Goal: Transaction & Acquisition: Purchase product/service

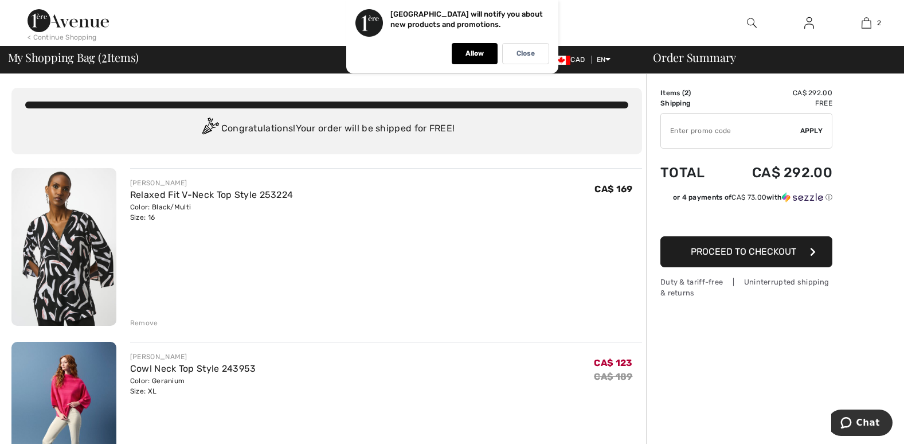
scroll to position [229, 0]
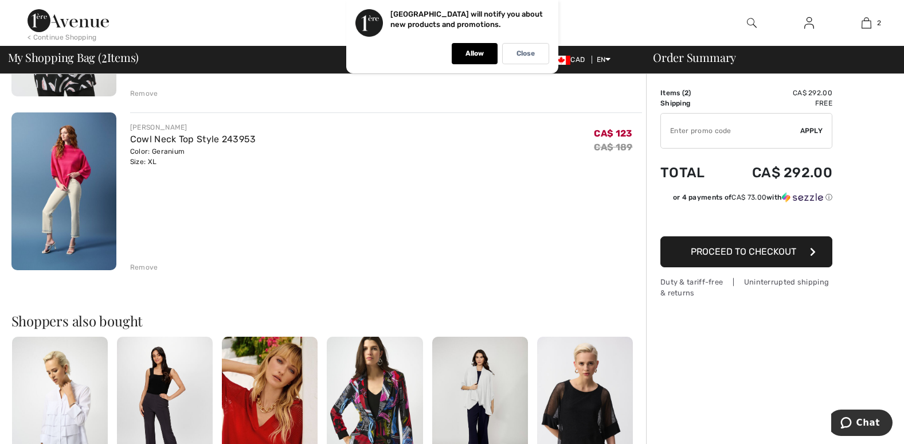
click at [64, 159] on img at bounding box center [63, 191] width 105 height 158
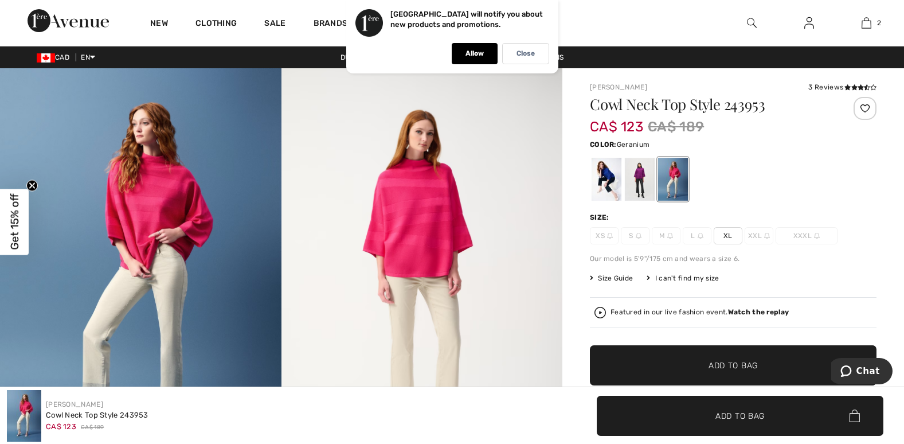
click at [752, 21] on img at bounding box center [752, 23] width 10 height 14
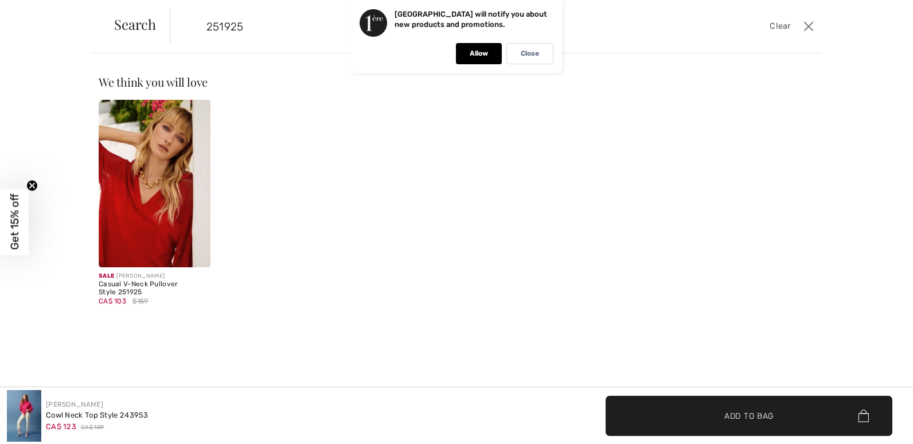
type input "251925"
click at [151, 177] on img at bounding box center [155, 183] width 112 height 167
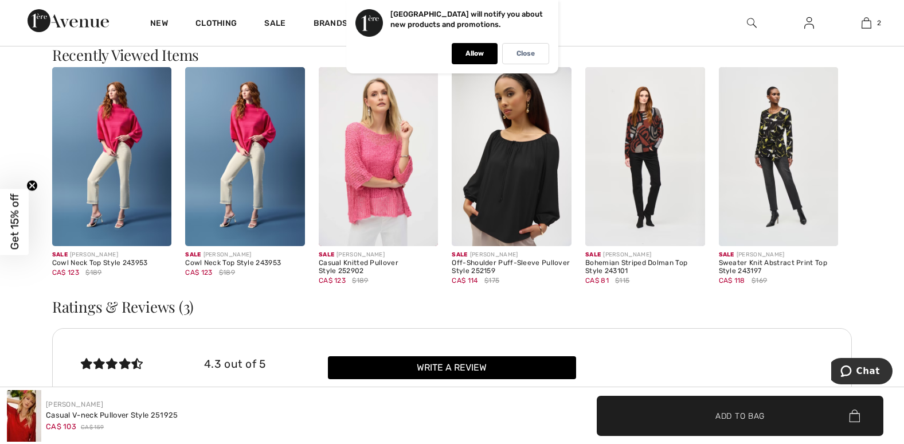
scroll to position [1548, 0]
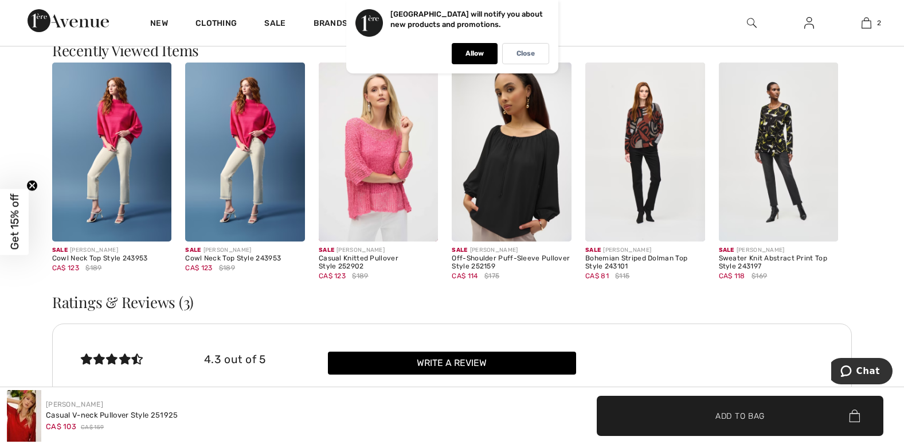
click at [633, 128] on img at bounding box center [645, 151] width 120 height 179
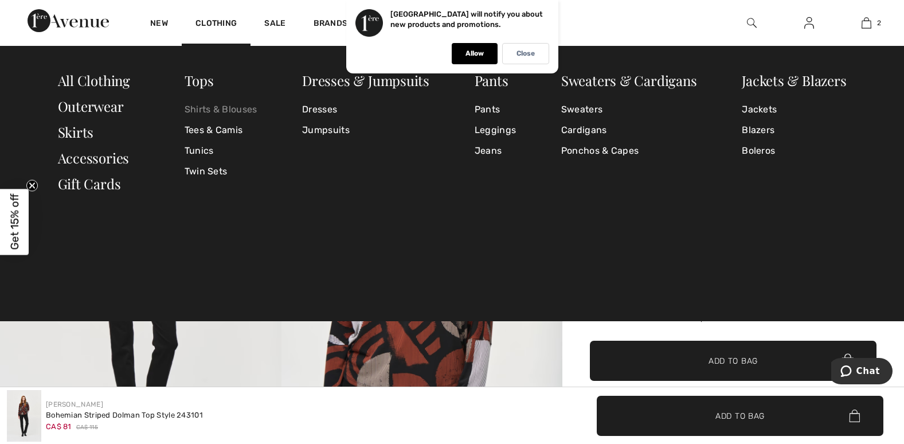
click at [200, 109] on link "Shirts & Blouses" at bounding box center [221, 109] width 73 height 21
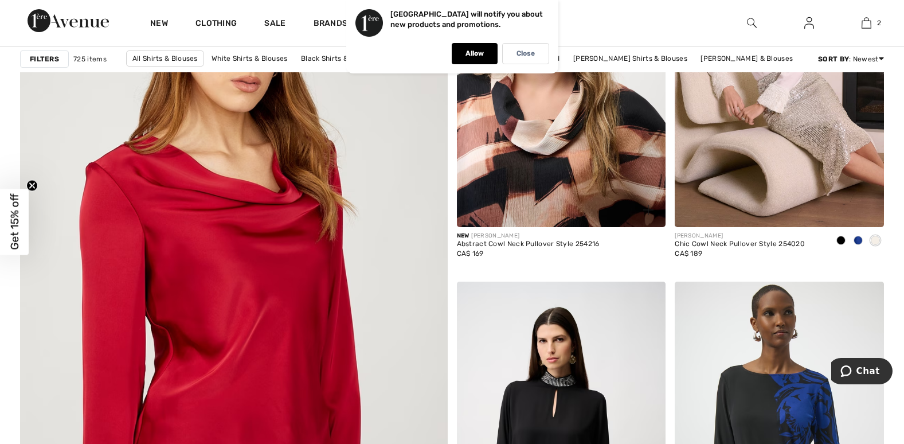
scroll to position [3210, 0]
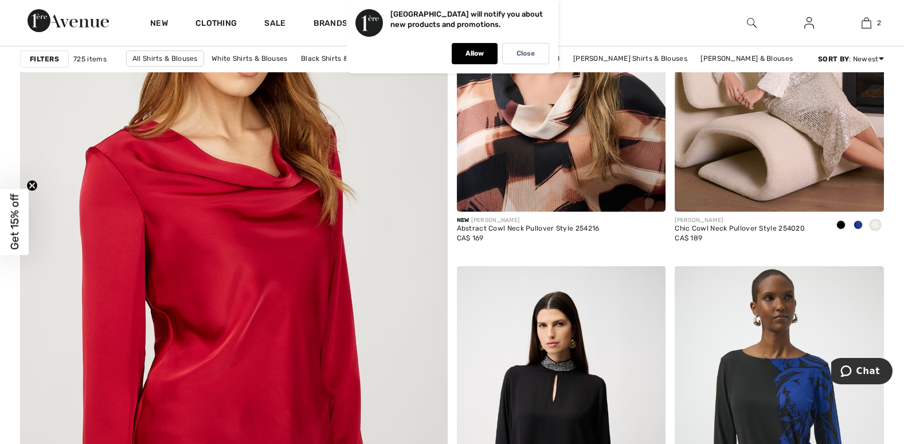
click at [562, 171] on img at bounding box center [561, 55] width 209 height 314
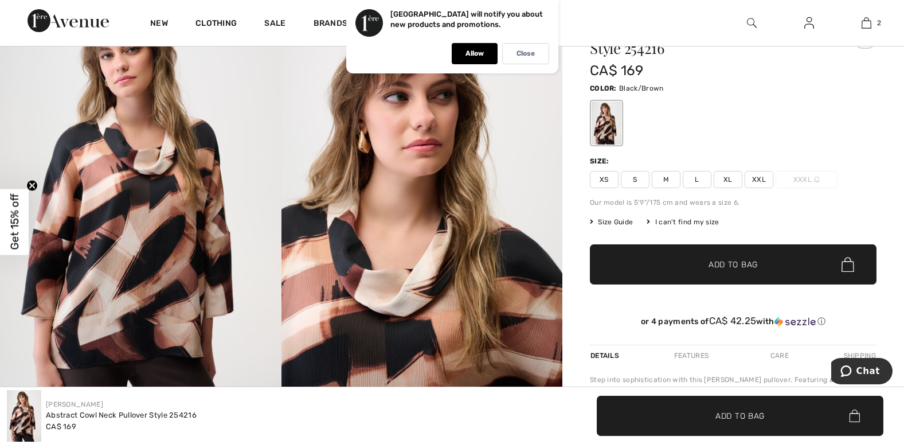
scroll to position [57, 0]
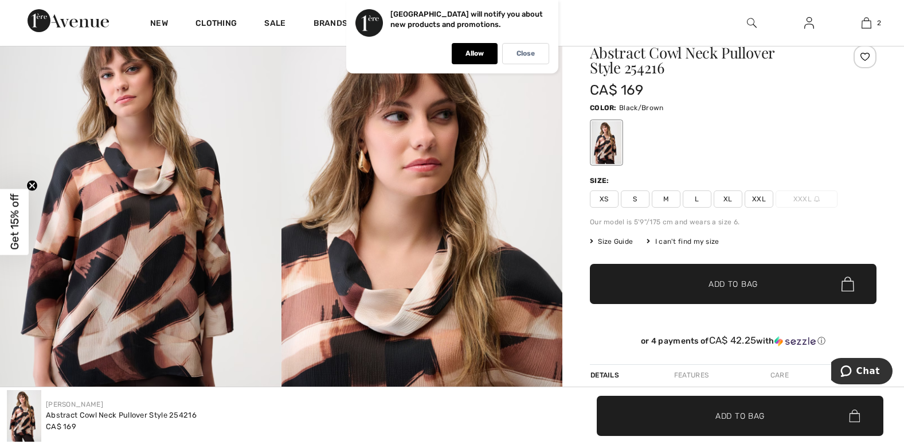
click at [617, 240] on span "Size Guide" at bounding box center [611, 241] width 43 height 10
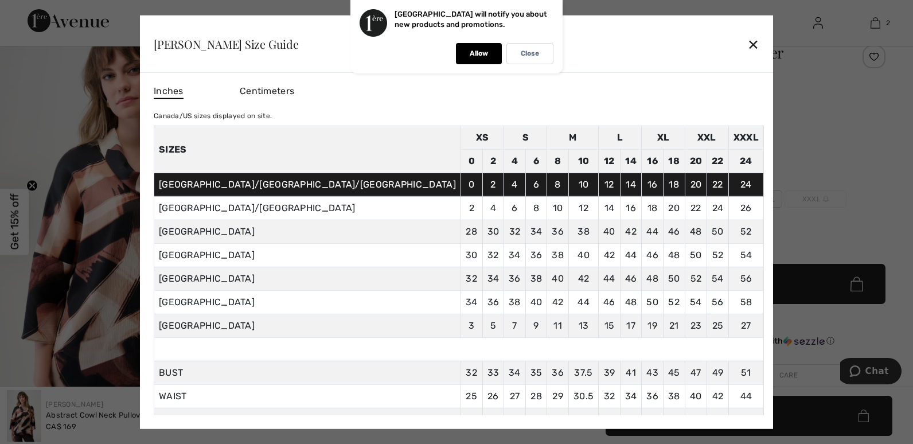
drag, startPoint x: 617, startPoint y: 240, endPoint x: 808, endPoint y: 185, distance: 198.5
click at [808, 185] on div at bounding box center [456, 222] width 913 height 444
click at [808, 185] on div "Size:" at bounding box center [741, 180] width 287 height 10
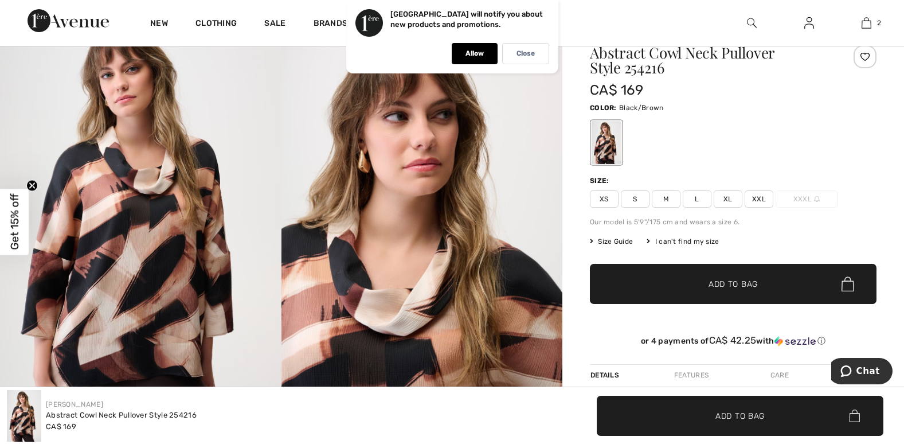
click at [727, 194] on span "XL" at bounding box center [728, 198] width 29 height 17
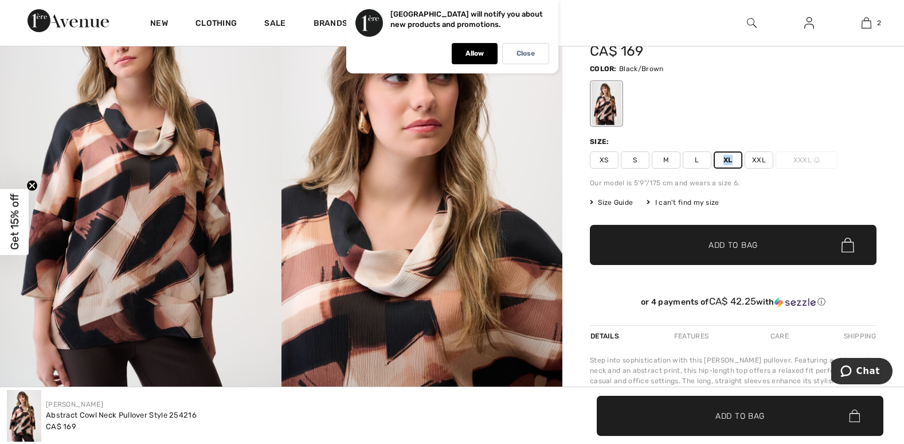
scroll to position [172, 0]
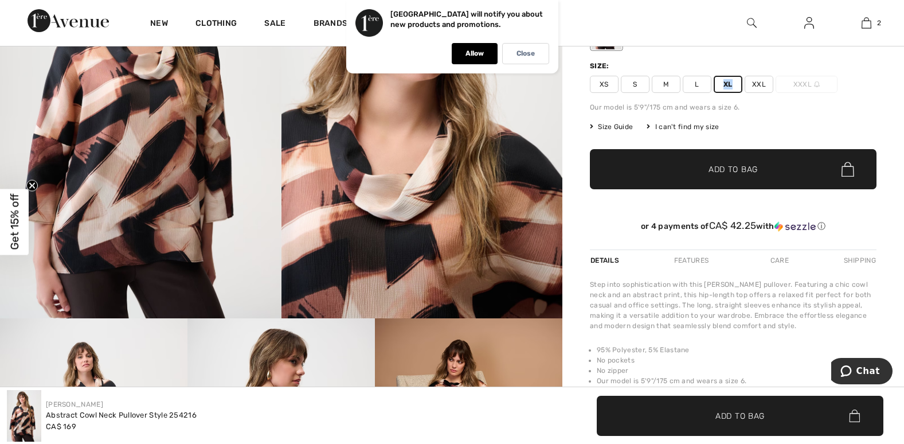
click at [740, 171] on span "Add to Bag" at bounding box center [733, 169] width 49 height 12
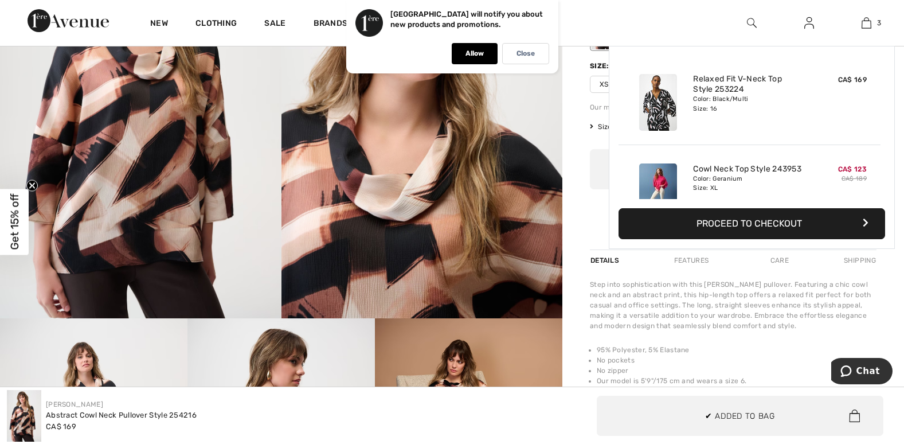
scroll to position [125, 0]
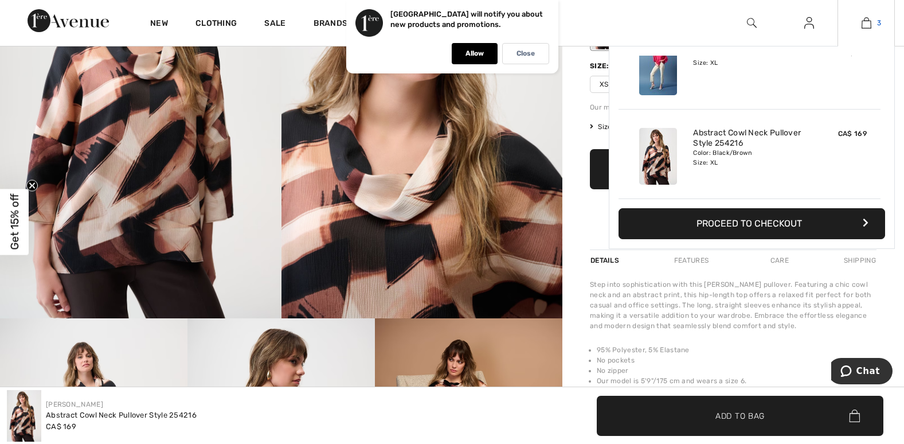
click at [865, 24] on img at bounding box center [867, 23] width 10 height 14
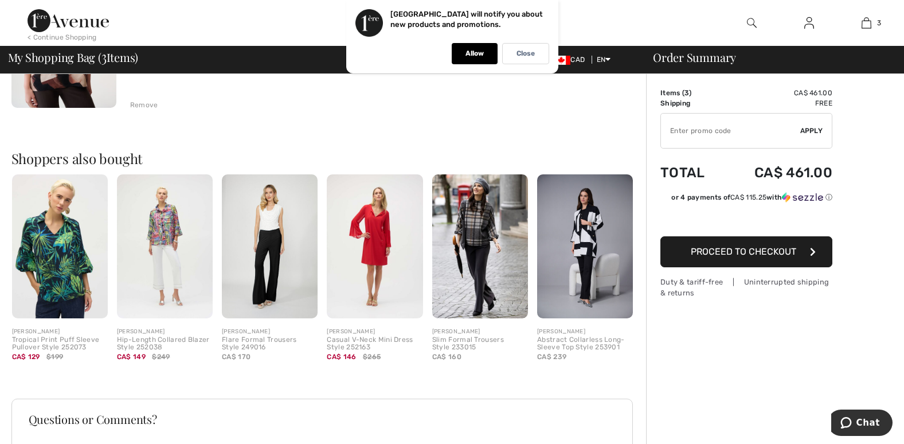
scroll to position [573, 0]
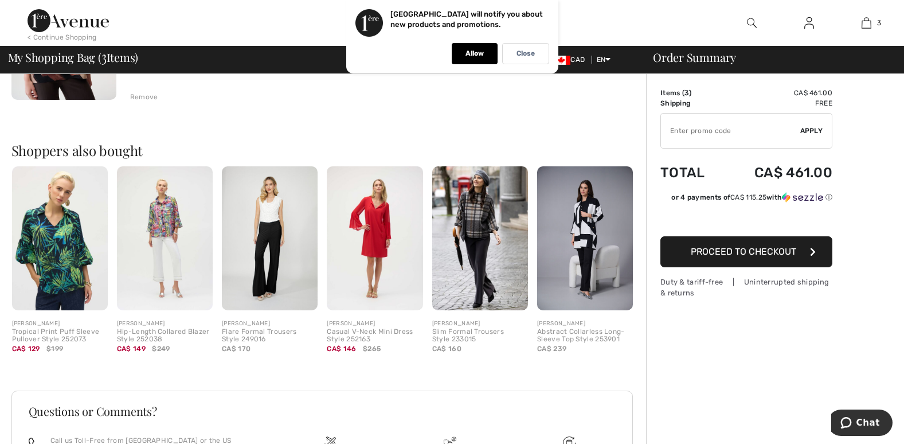
click at [587, 227] on img at bounding box center [585, 238] width 96 height 144
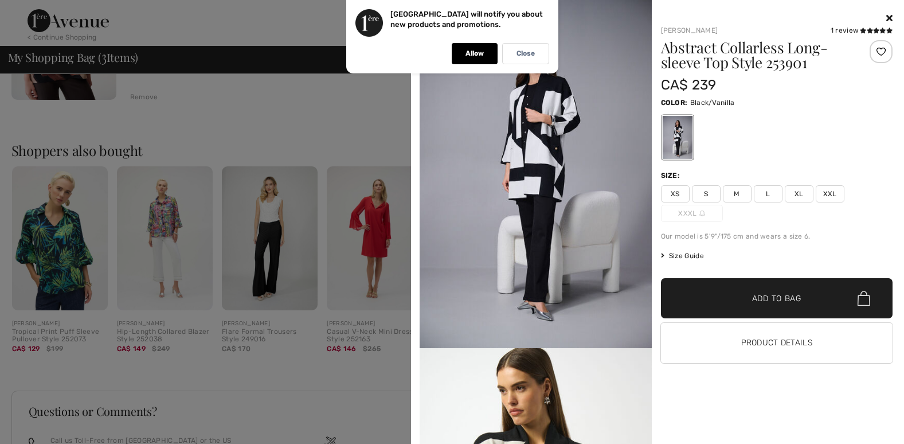
click at [542, 177] on img at bounding box center [536, 174] width 232 height 348
click at [547, 172] on img at bounding box center [536, 174] width 232 height 348
click at [549, 171] on img at bounding box center [536, 174] width 232 height 348
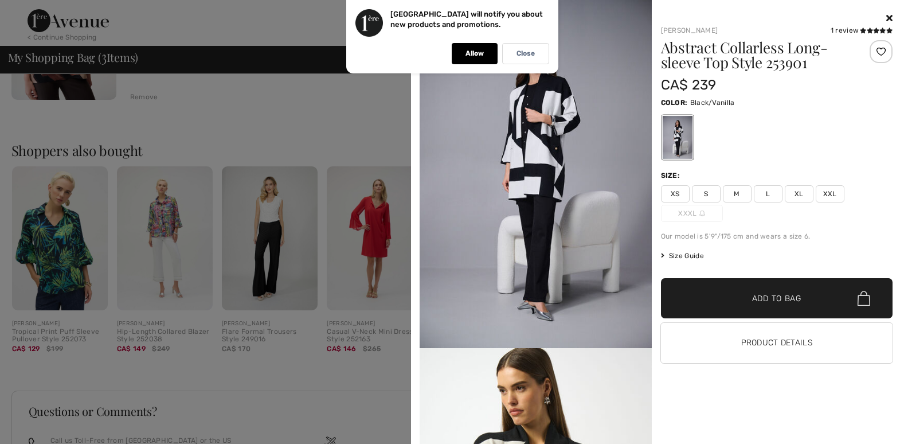
click at [549, 171] on img at bounding box center [536, 174] width 232 height 348
click at [484, 60] on div "Allow" at bounding box center [475, 53] width 46 height 21
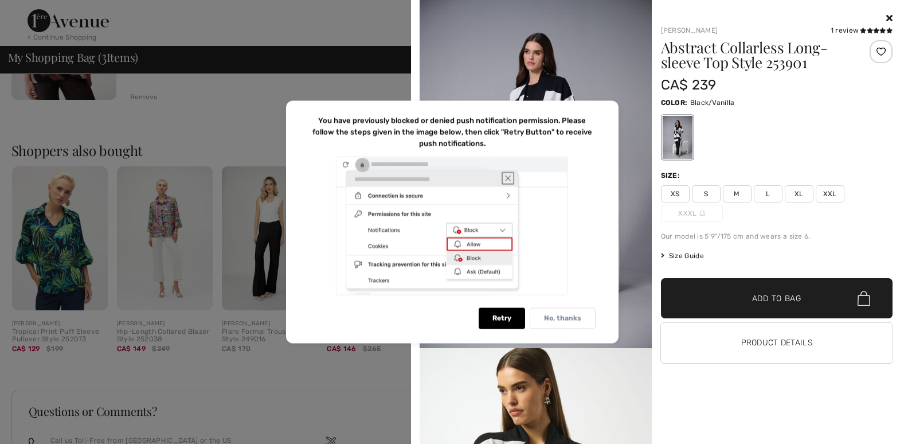
click at [561, 320] on p "No, thanks" at bounding box center [562, 318] width 37 height 9
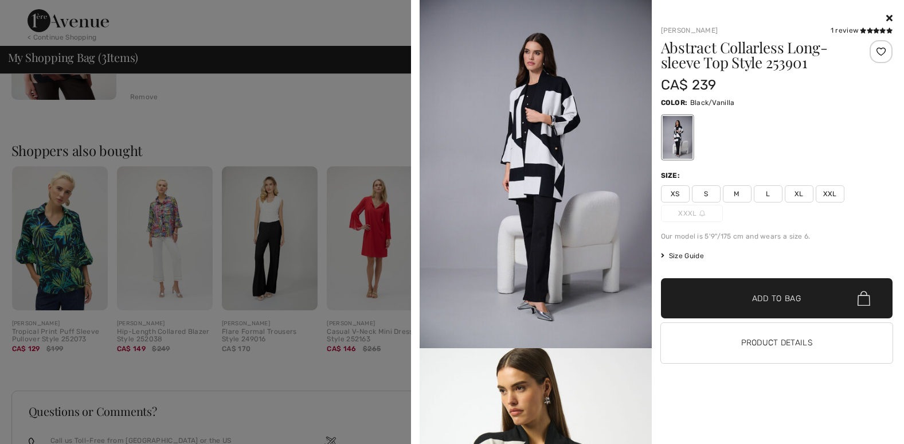
click at [587, 264] on img at bounding box center [536, 174] width 232 height 348
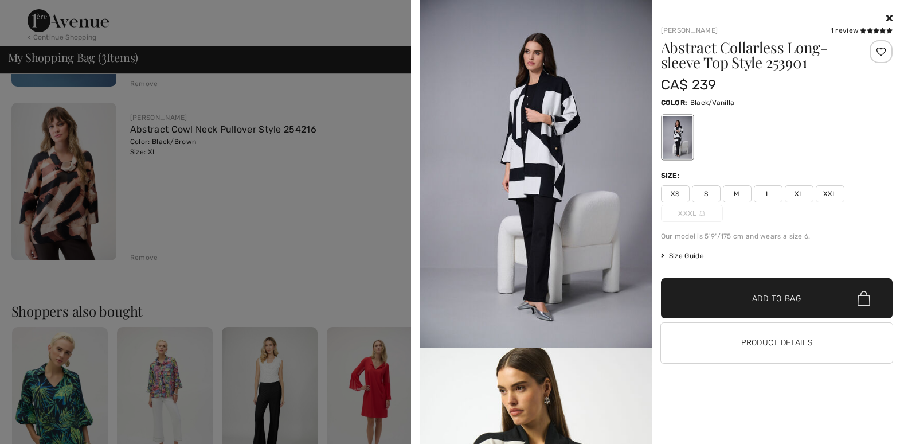
scroll to position [401, 0]
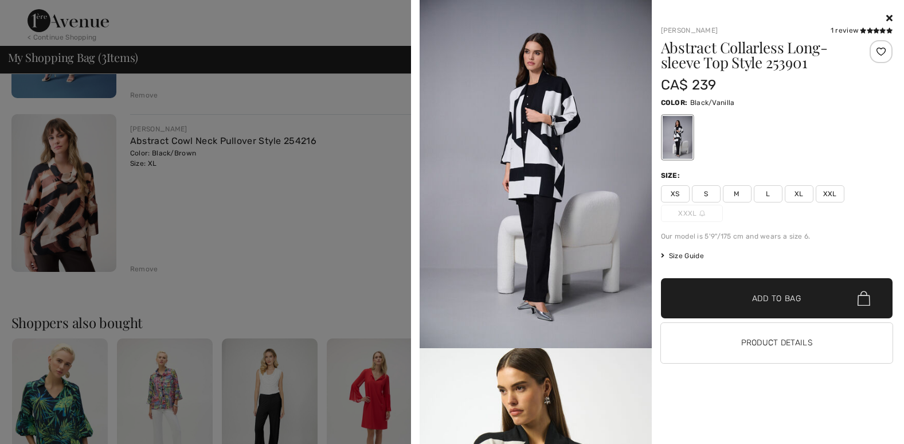
click at [496, 124] on img at bounding box center [536, 174] width 232 height 348
click at [498, 123] on img at bounding box center [536, 174] width 232 height 348
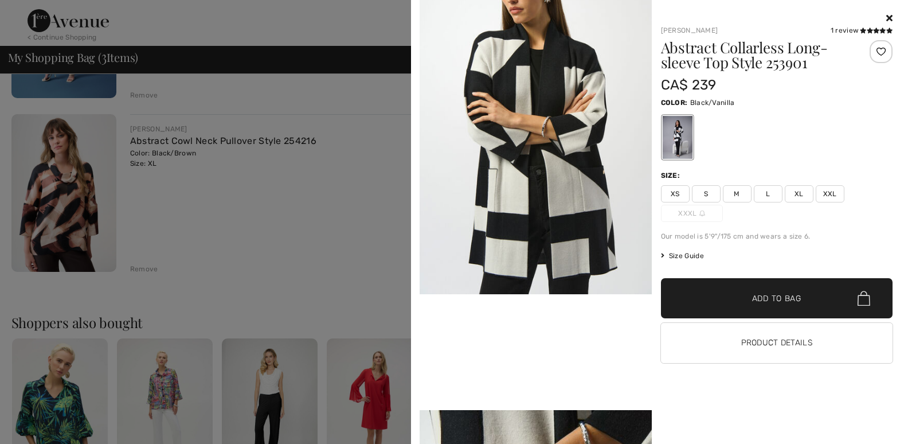
click at [545, 181] on img at bounding box center [536, 120] width 232 height 347
click at [562, 170] on img at bounding box center [536, 120] width 232 height 347
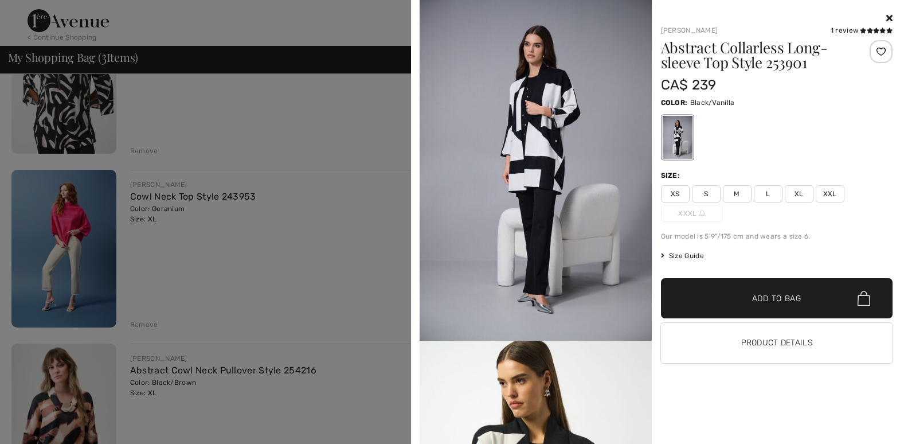
scroll to position [0, 0]
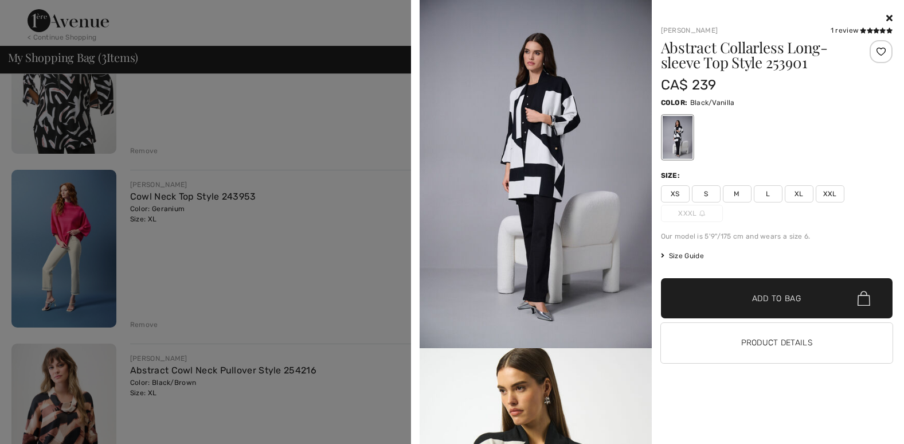
click at [772, 116] on div at bounding box center [777, 138] width 232 height 48
click at [687, 128] on div at bounding box center [677, 137] width 30 height 43
click at [686, 128] on div at bounding box center [677, 137] width 30 height 43
click at [890, 17] on icon at bounding box center [889, 17] width 6 height 9
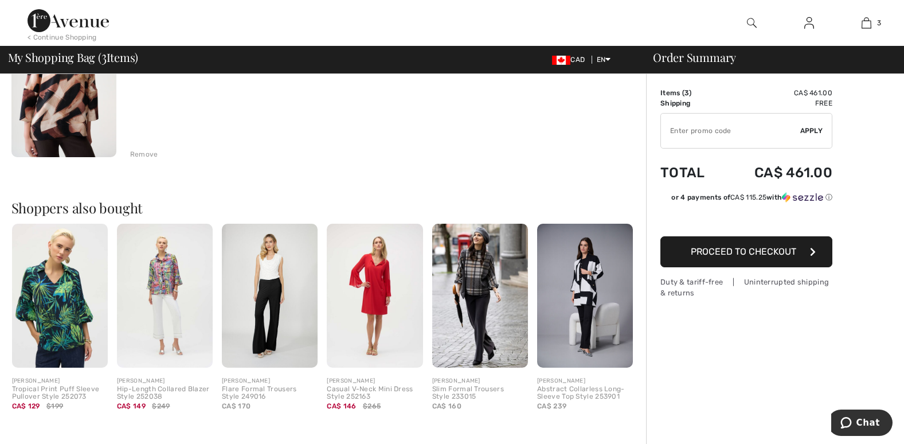
scroll to position [573, 0]
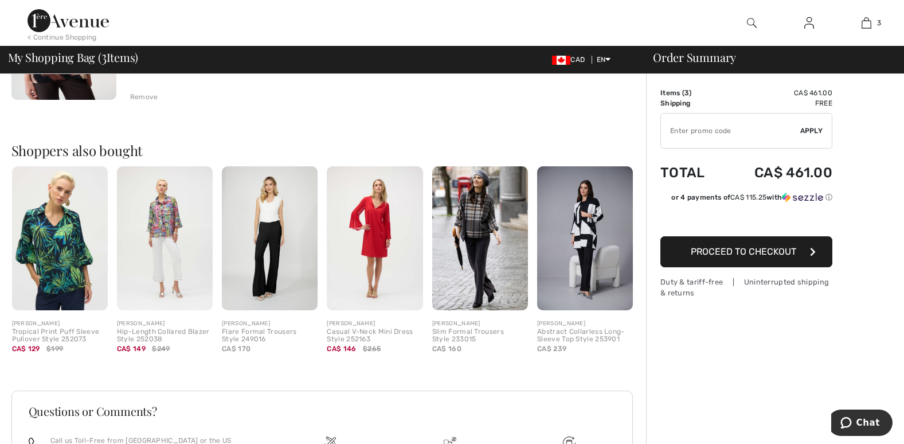
click at [577, 216] on img at bounding box center [585, 238] width 96 height 144
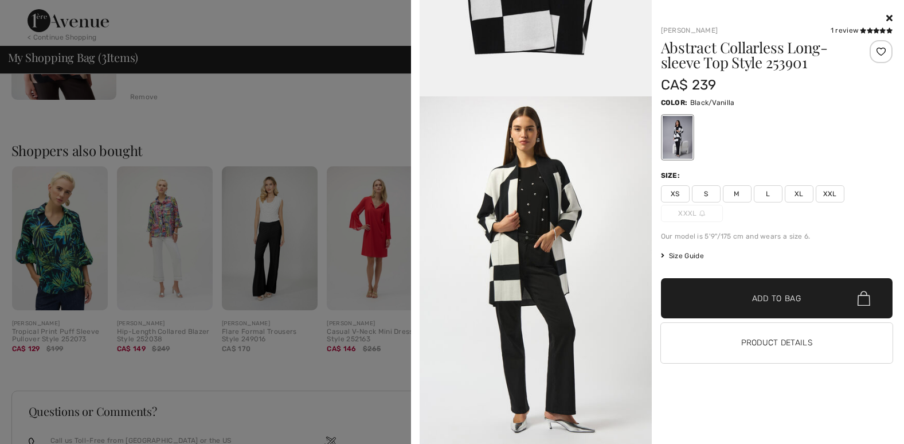
scroll to position [2023, 0]
click at [345, 102] on div at bounding box center [452, 222] width 904 height 444
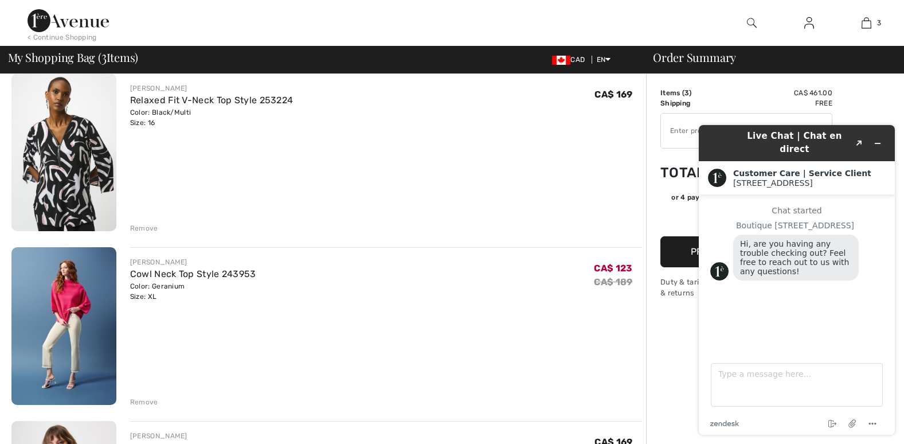
scroll to position [115, 0]
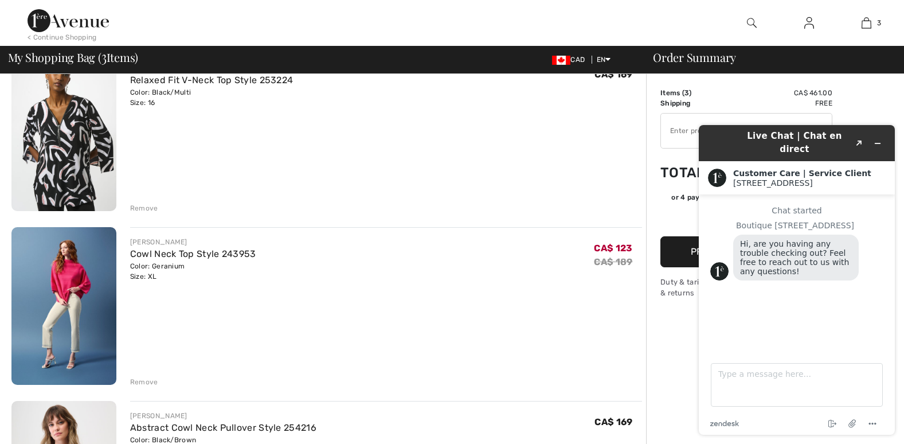
click at [72, 152] on img at bounding box center [63, 132] width 105 height 158
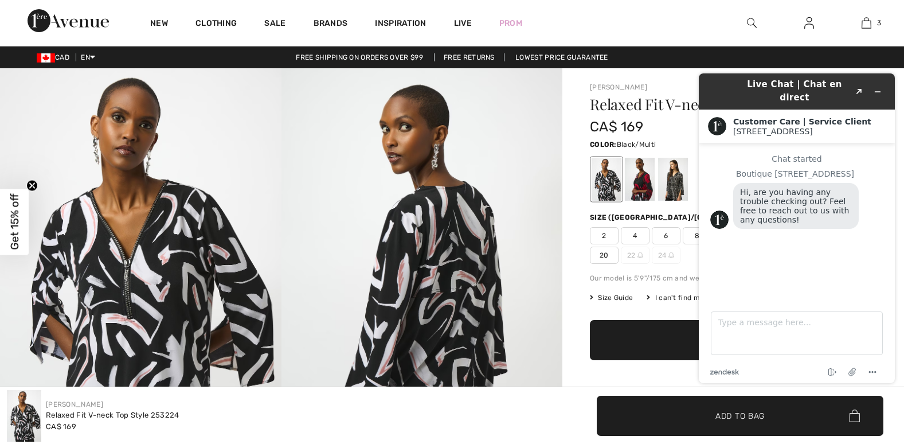
click at [671, 37] on div "New Clothing Sale Brands Inspiration Live Prom 3 Added to Bag Joseph Ribkoff Re…" at bounding box center [452, 23] width 904 height 46
click at [676, 191] on div at bounding box center [673, 179] width 30 height 43
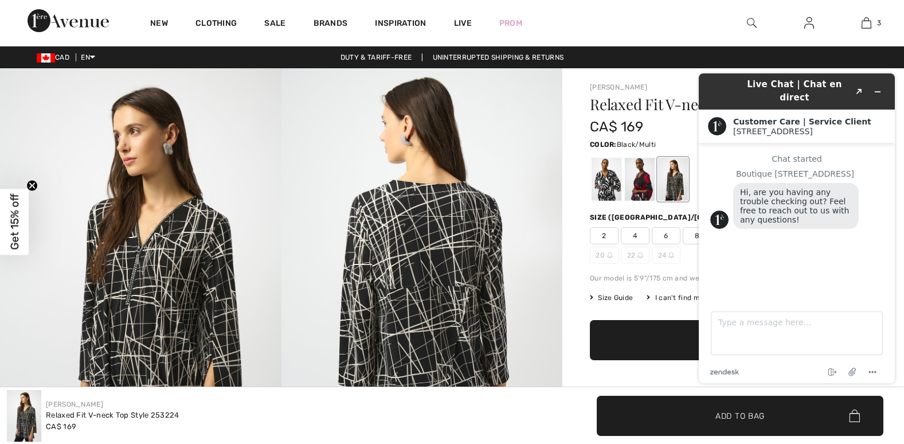
click at [616, 181] on div at bounding box center [607, 179] width 30 height 43
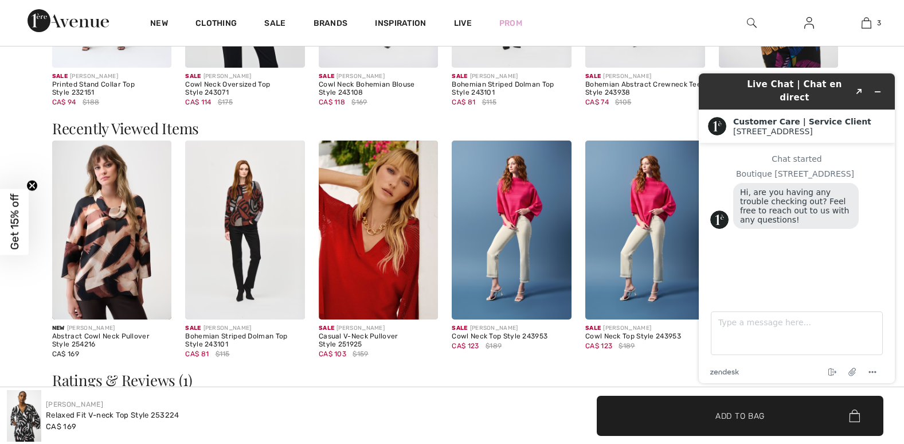
scroll to position [1433, 0]
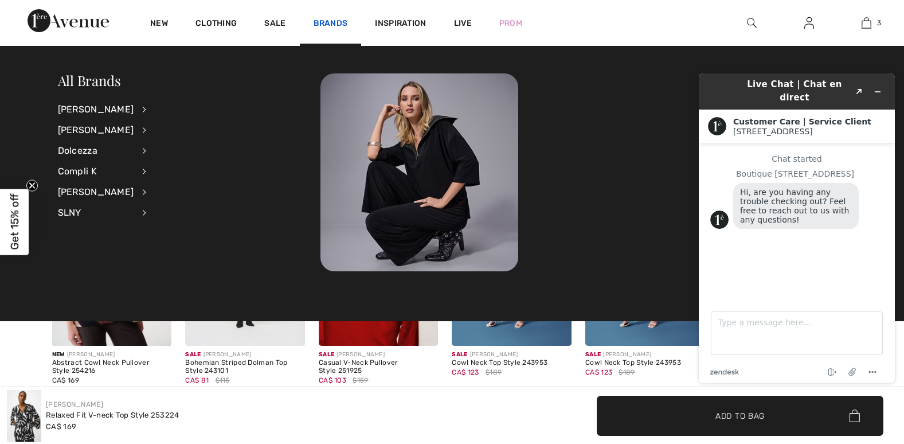
click at [331, 20] on link "Brands" at bounding box center [331, 24] width 34 height 12
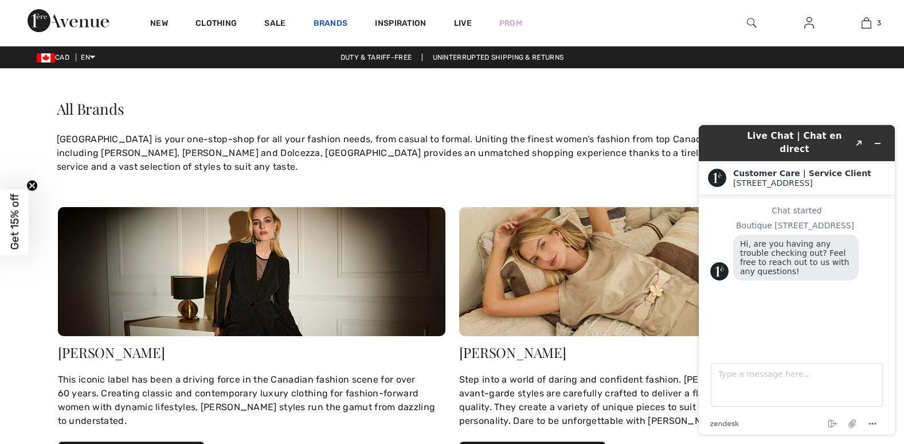
click at [334, 24] on link "Brands" at bounding box center [331, 24] width 34 height 12
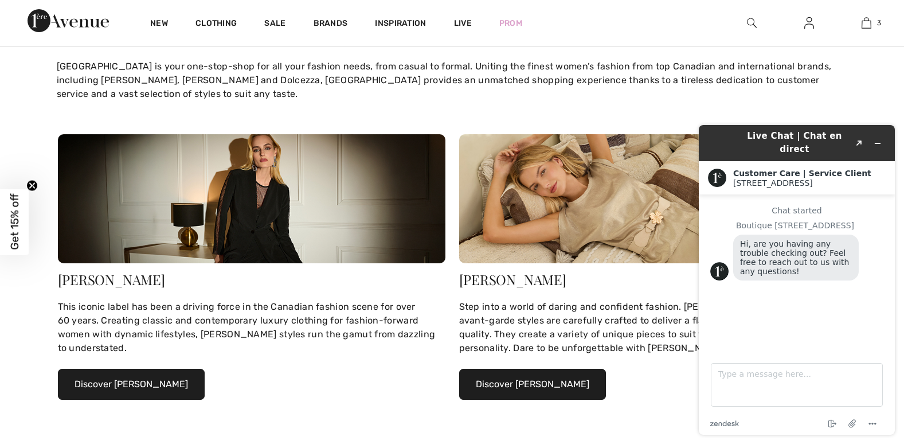
scroll to position [57, 0]
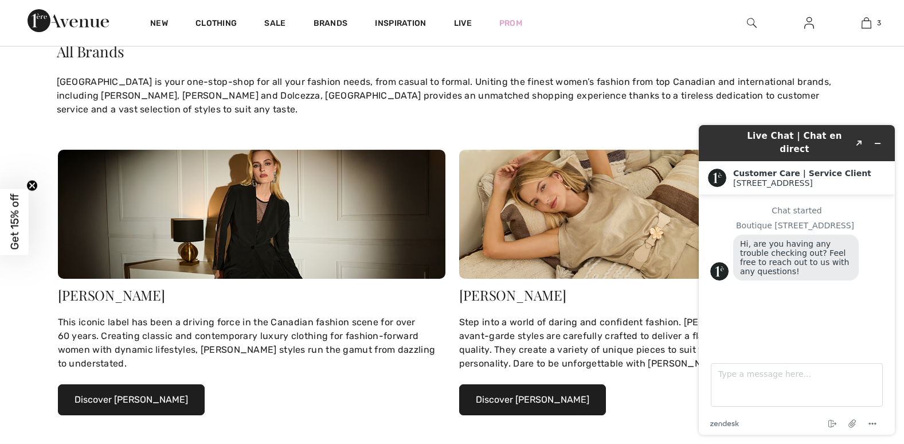
click at [245, 167] on img at bounding box center [252, 214] width 388 height 129
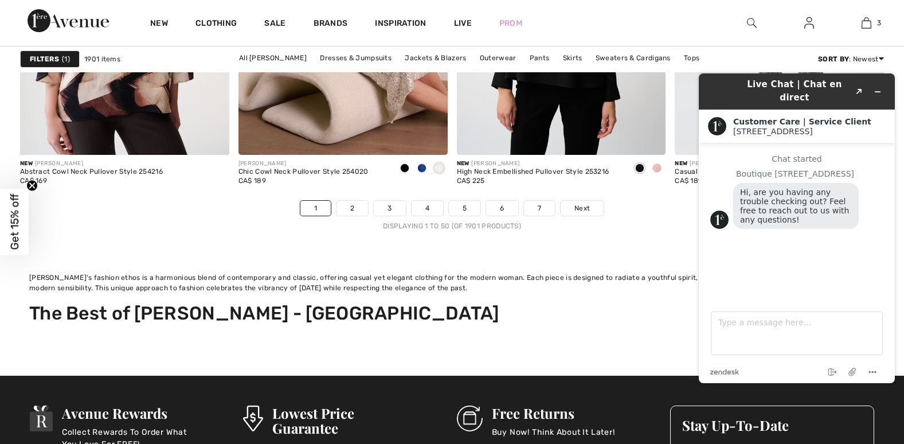
scroll to position [5847, 0]
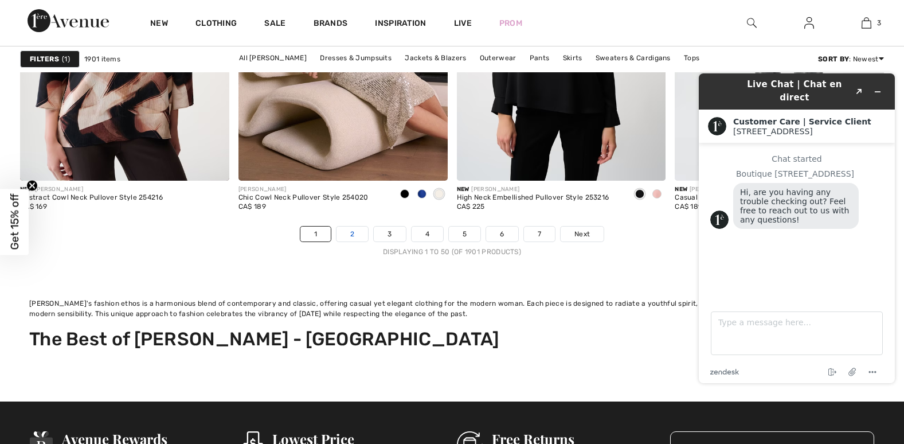
click at [350, 241] on link "2" at bounding box center [353, 233] width 32 height 15
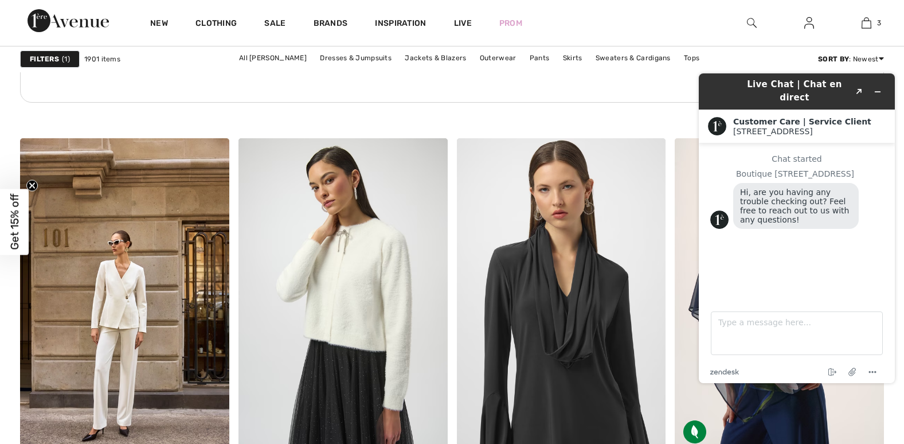
scroll to position [2121, 0]
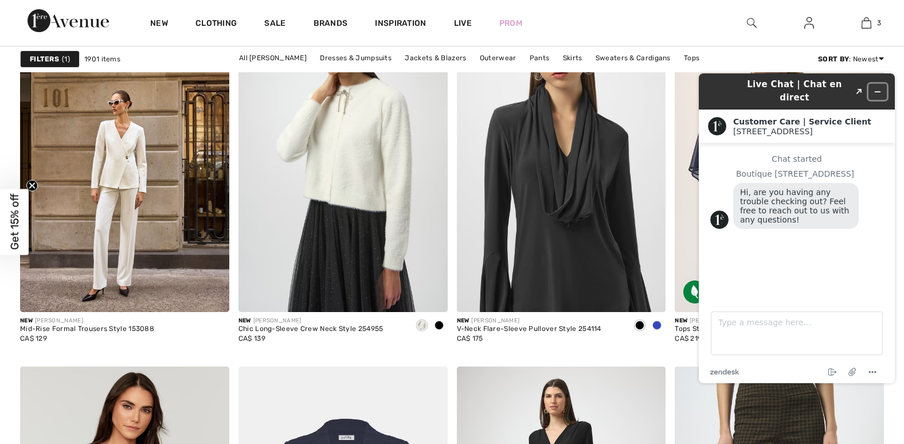
click at [882, 85] on button "Minimize widget" at bounding box center [878, 92] width 18 height 16
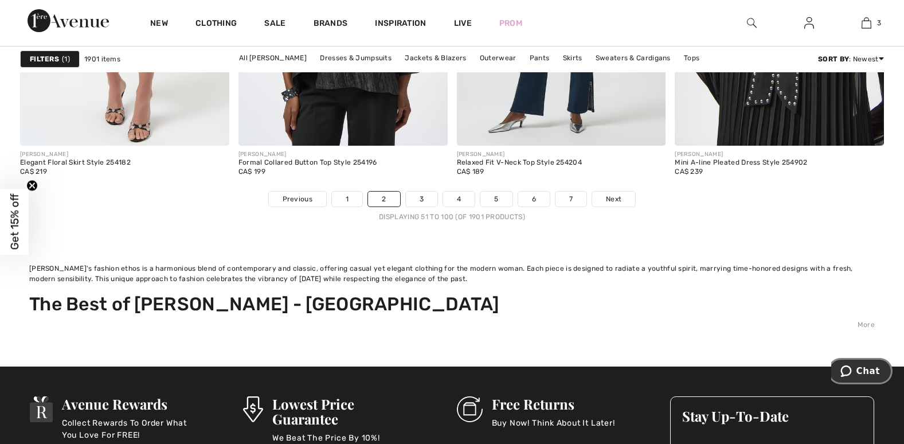
scroll to position [5905, 0]
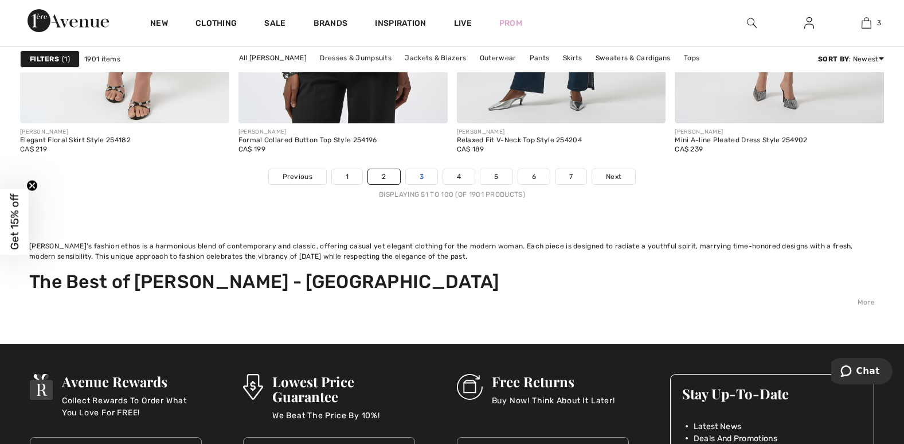
click at [424, 178] on link "3" at bounding box center [422, 176] width 32 height 15
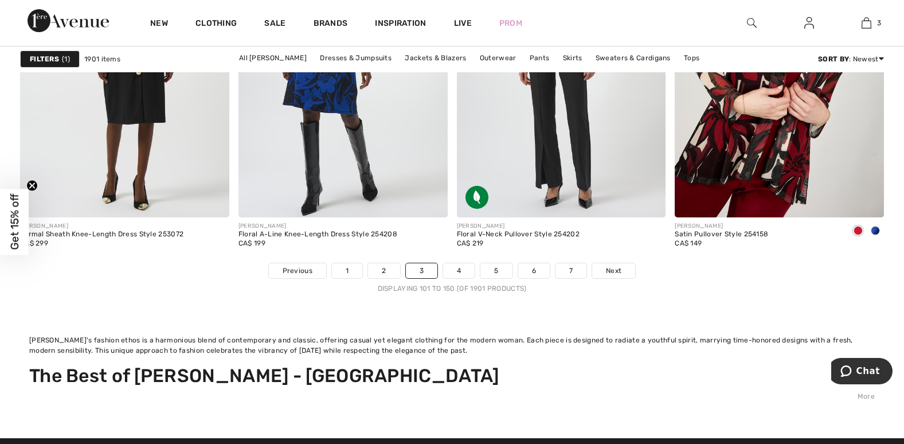
scroll to position [5790, 0]
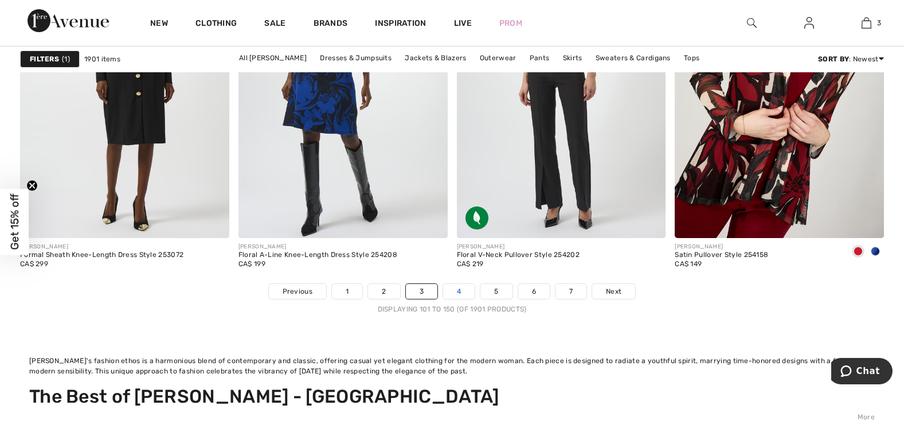
click at [459, 291] on link "4" at bounding box center [459, 291] width 32 height 15
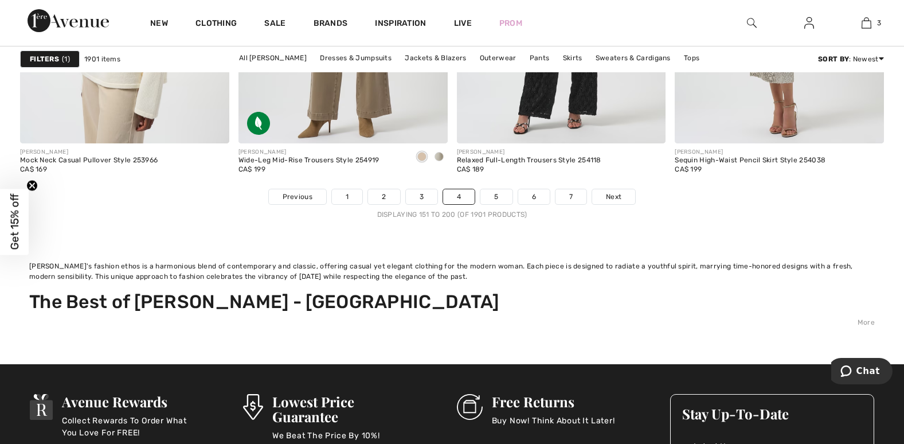
scroll to position [5905, 0]
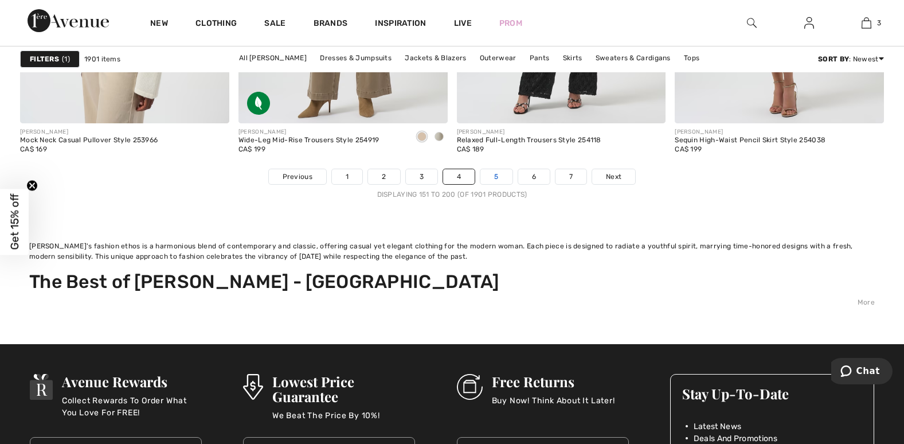
click at [495, 182] on link "5" at bounding box center [496, 176] width 32 height 15
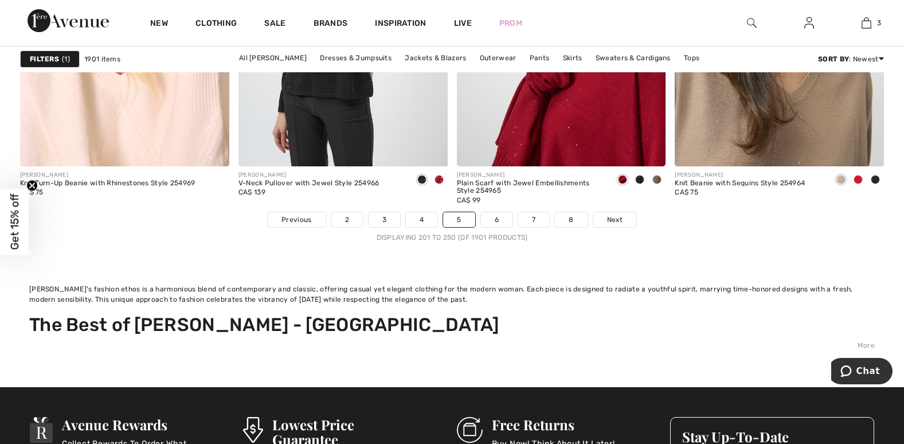
scroll to position [5847, 0]
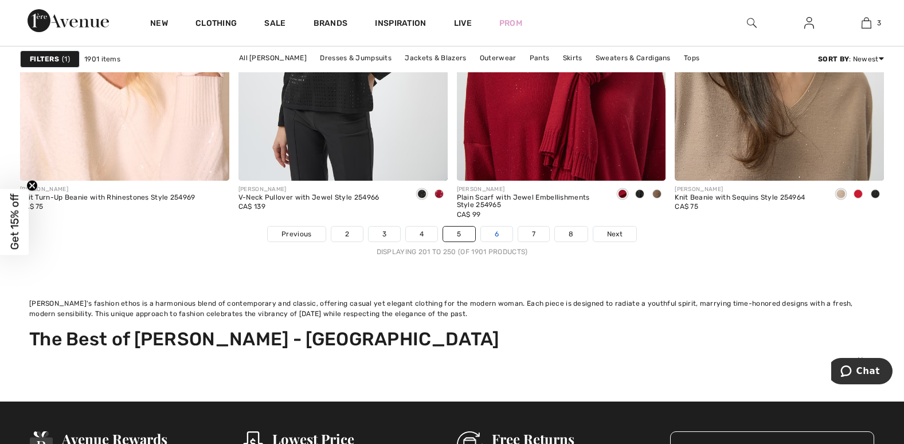
click at [497, 236] on link "6" at bounding box center [497, 233] width 32 height 15
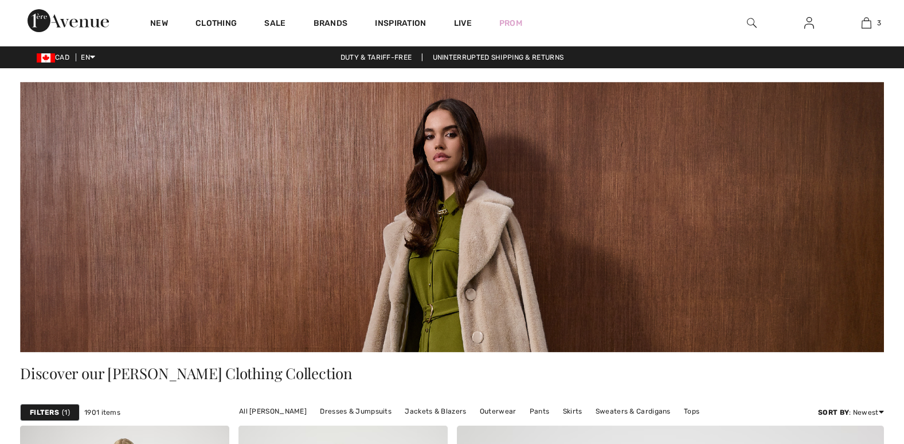
checkbox input "true"
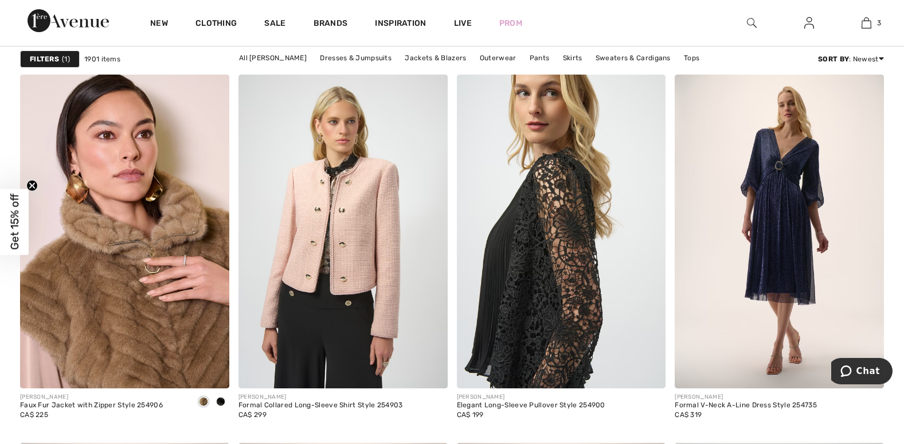
scroll to position [2064, 0]
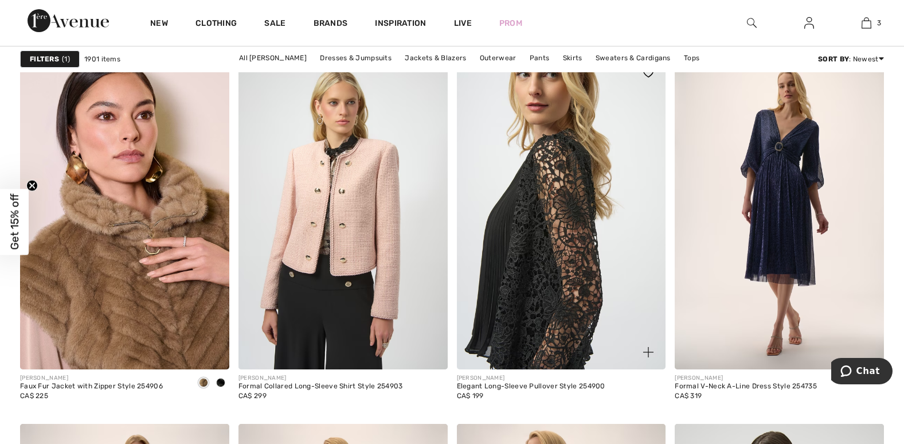
click at [570, 244] on img at bounding box center [561, 213] width 209 height 314
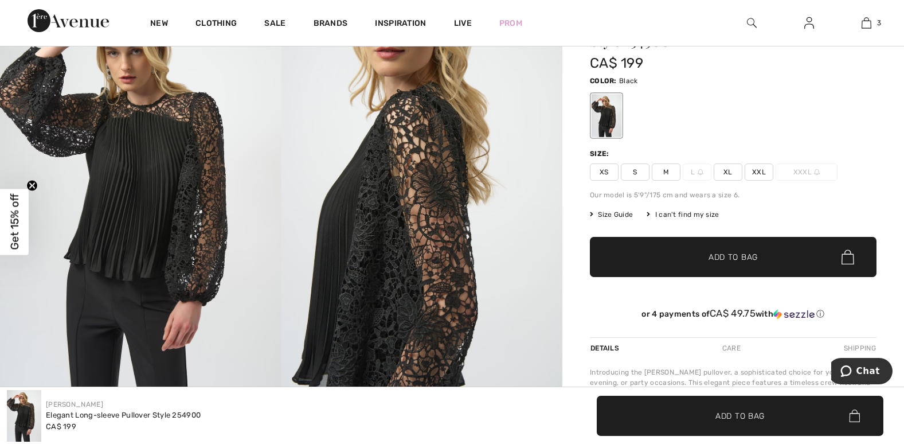
scroll to position [57, 0]
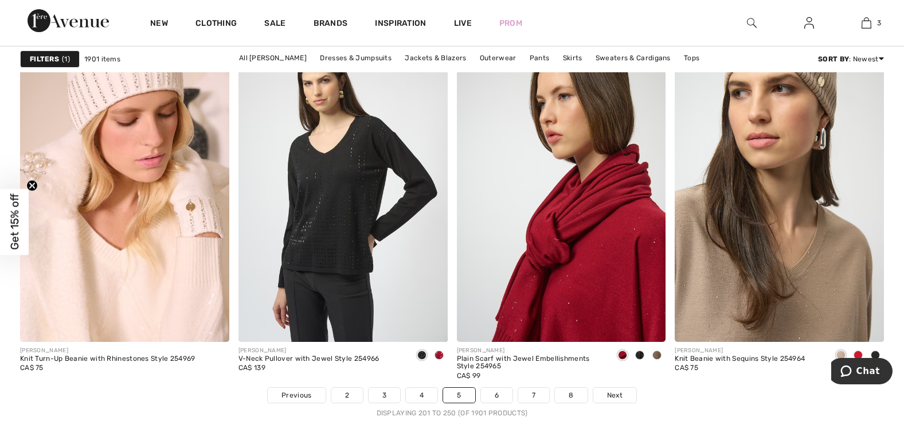
scroll to position [5733, 0]
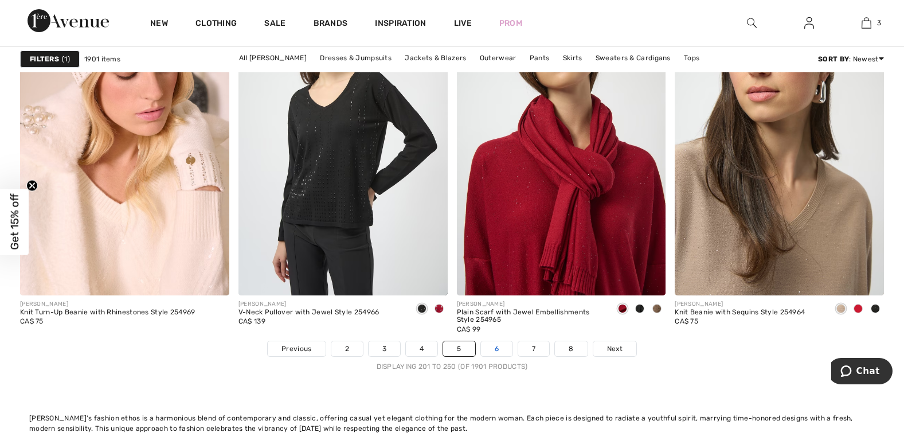
click at [492, 349] on link "6" at bounding box center [497, 348] width 32 height 15
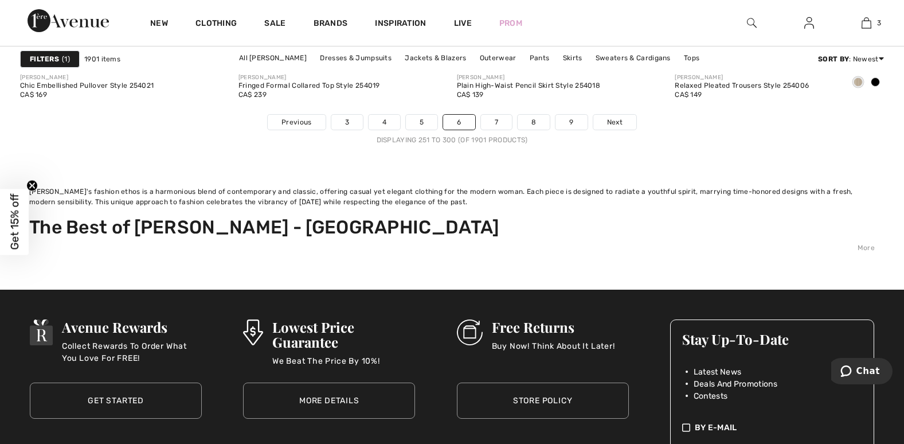
scroll to position [5962, 0]
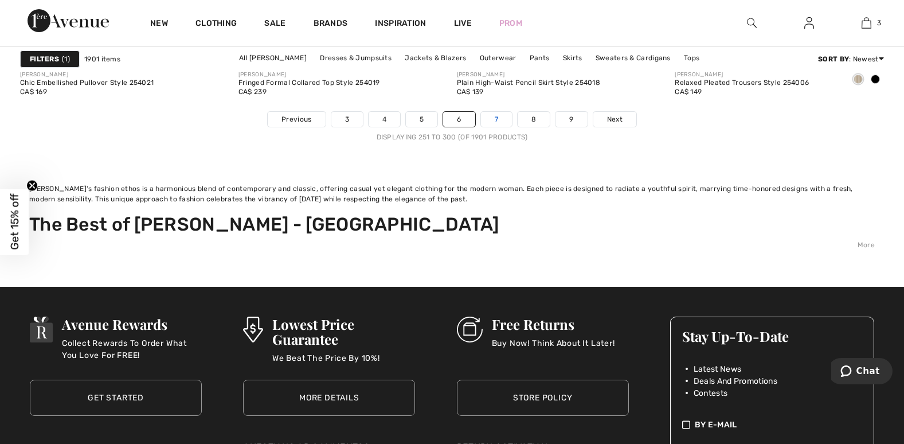
click at [495, 120] on link "7" at bounding box center [496, 119] width 31 height 15
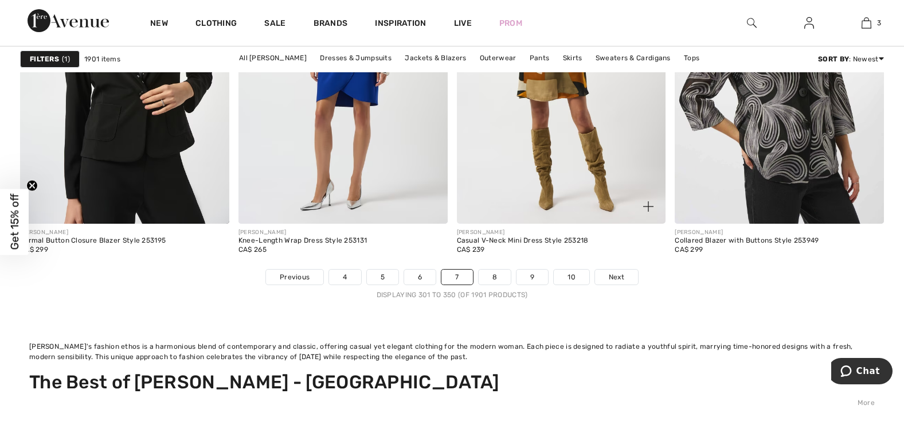
scroll to position [5847, 0]
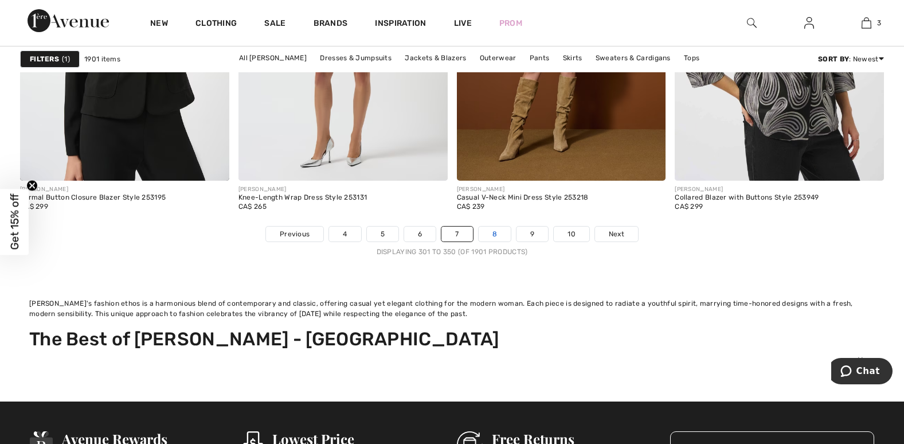
click at [490, 230] on link "8" at bounding box center [495, 233] width 32 height 15
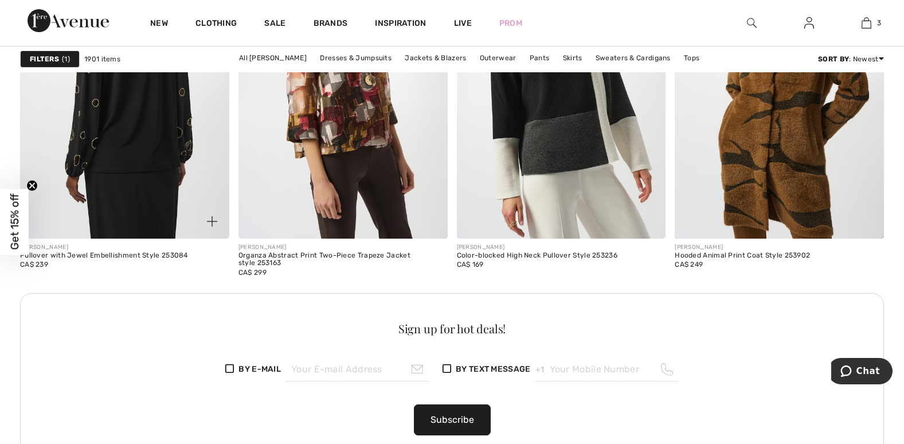
scroll to position [1491, 0]
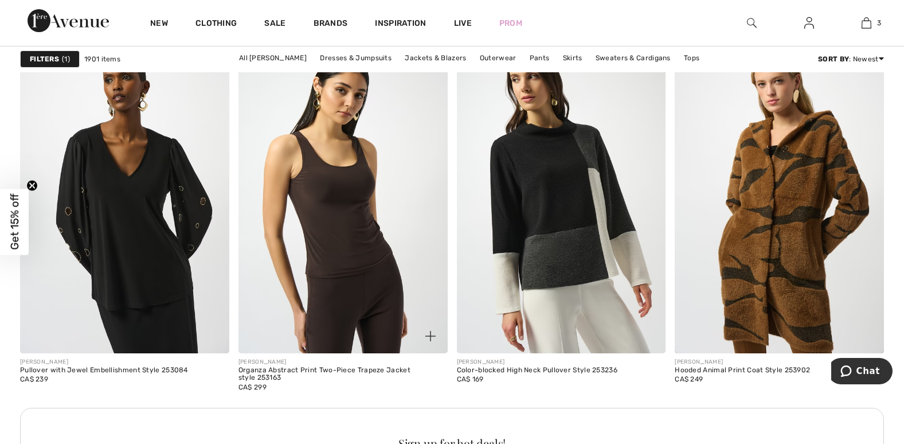
click at [341, 247] on img at bounding box center [342, 197] width 209 height 314
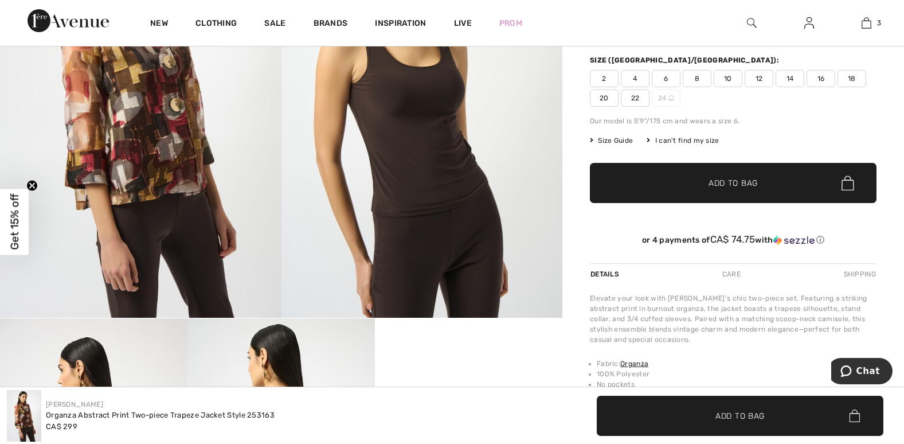
scroll to position [115, 0]
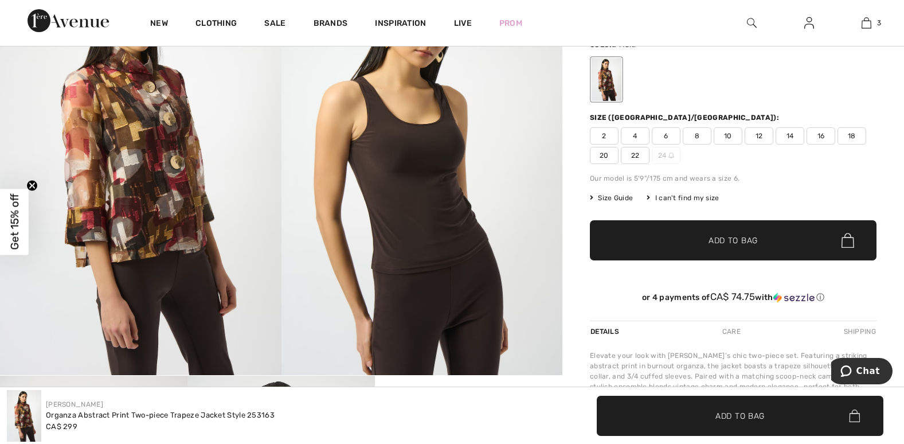
click at [851, 136] on span "18" at bounding box center [852, 135] width 29 height 17
click at [620, 195] on span "Size Guide" at bounding box center [611, 198] width 43 height 10
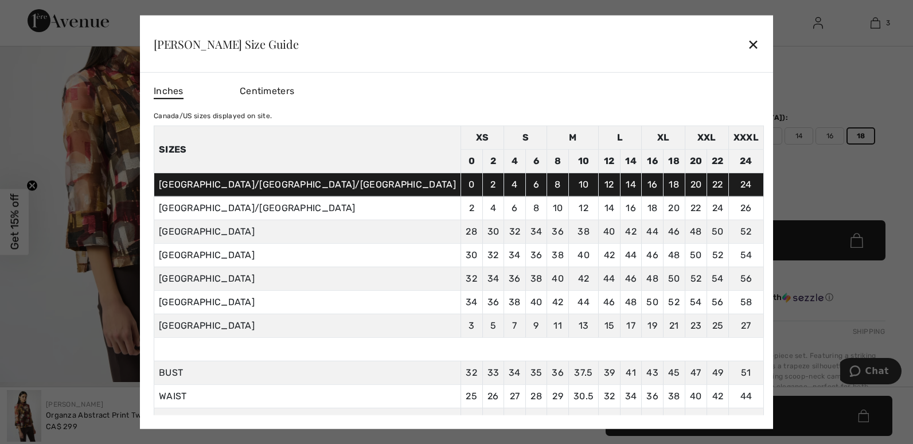
click at [831, 187] on div at bounding box center [456, 222] width 913 height 444
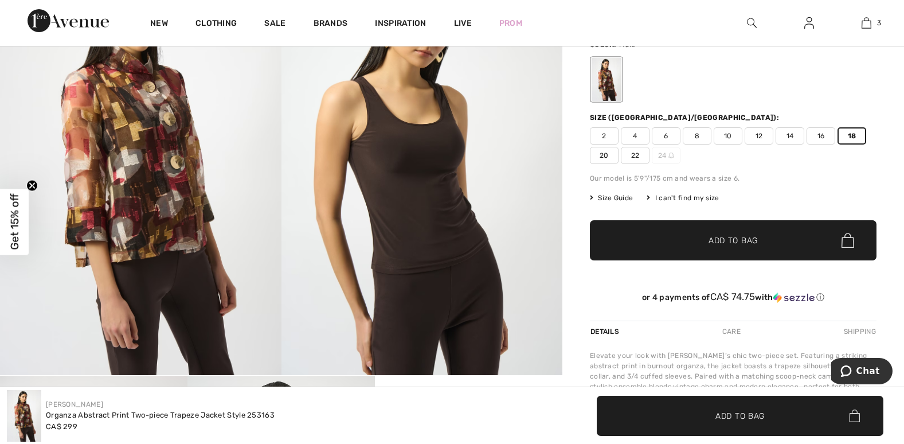
click at [824, 140] on span "16" at bounding box center [821, 135] width 29 height 17
drag, startPoint x: 824, startPoint y: 140, endPoint x: 823, endPoint y: 133, distance: 7.0
click at [823, 133] on span "16" at bounding box center [821, 135] width 29 height 17
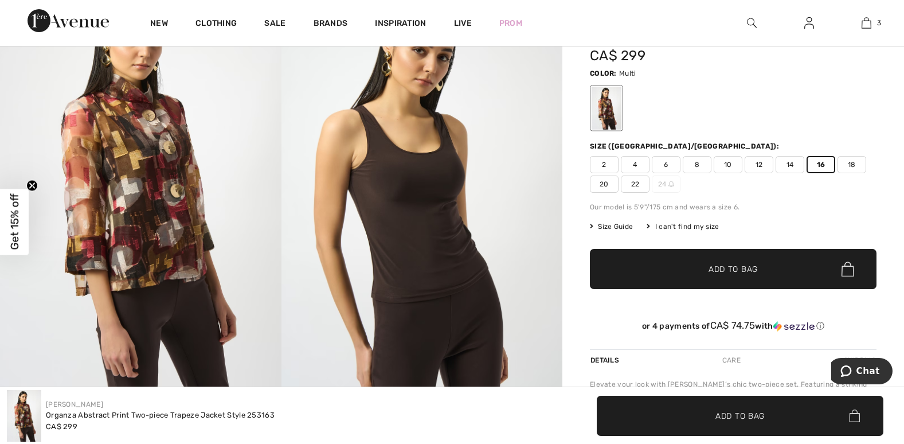
scroll to position [57, 0]
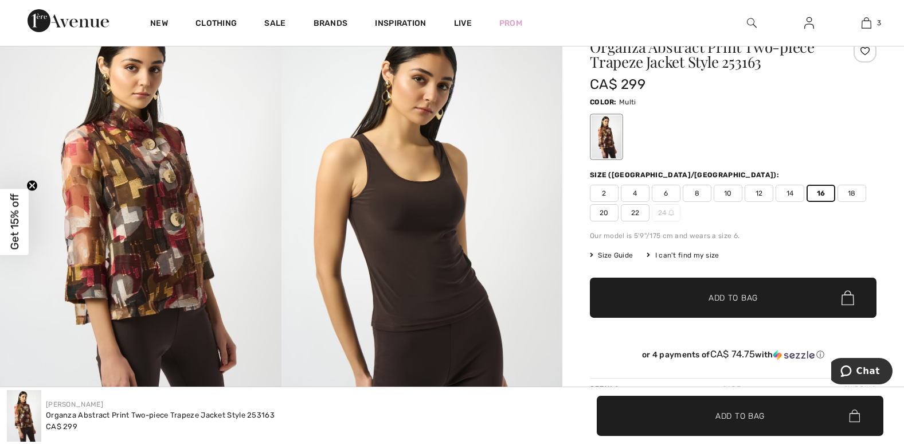
click at [843, 190] on span "18" at bounding box center [852, 193] width 29 height 17
click at [846, 190] on span "18" at bounding box center [852, 193] width 29 height 17
click at [851, 195] on span "18" at bounding box center [852, 193] width 29 height 17
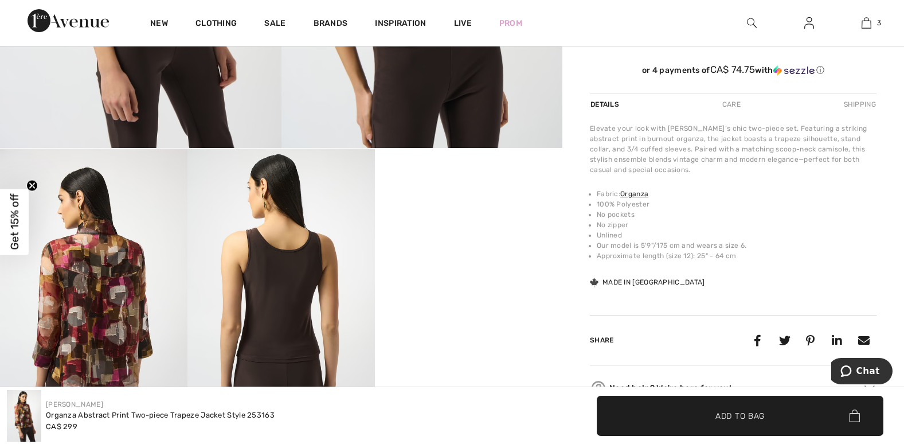
scroll to position [115, 0]
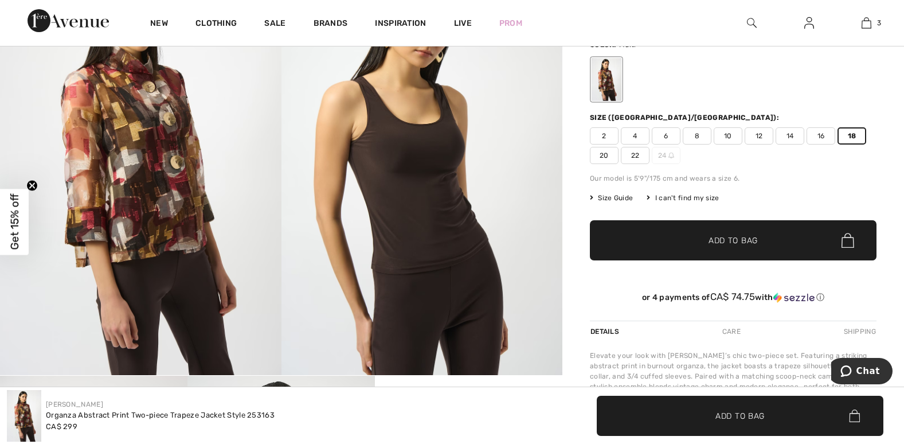
click at [817, 137] on span "16" at bounding box center [821, 135] width 29 height 17
drag, startPoint x: 817, startPoint y: 137, endPoint x: 861, endPoint y: 180, distance: 61.6
click at [861, 180] on div "Our model is 5'9"/175 cm and wears a size 6." at bounding box center [733, 178] width 287 height 10
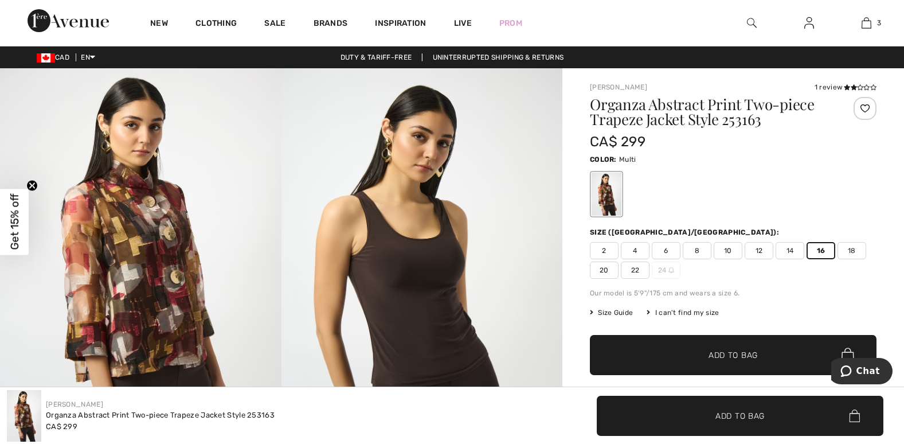
click at [848, 245] on span "18" at bounding box center [852, 250] width 29 height 17
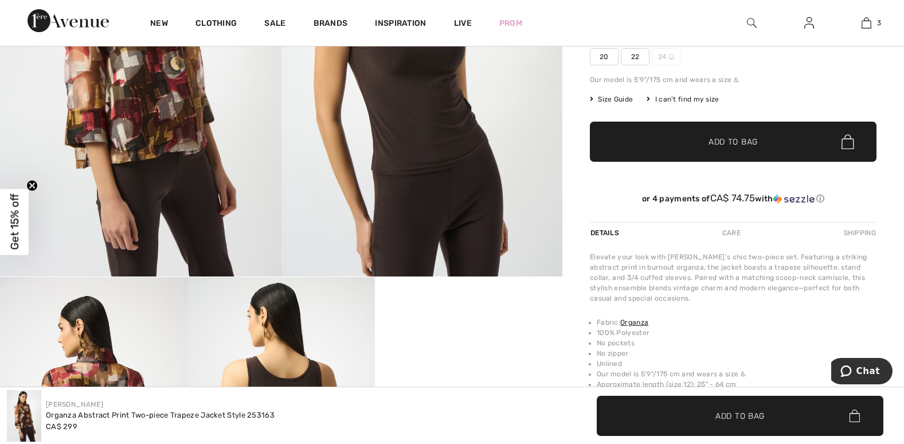
scroll to position [172, 0]
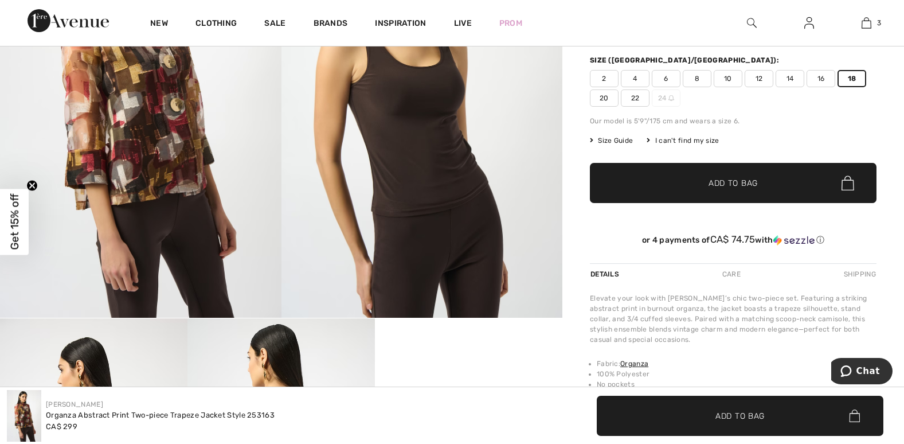
click at [730, 181] on span "Add to Bag" at bounding box center [733, 183] width 49 height 12
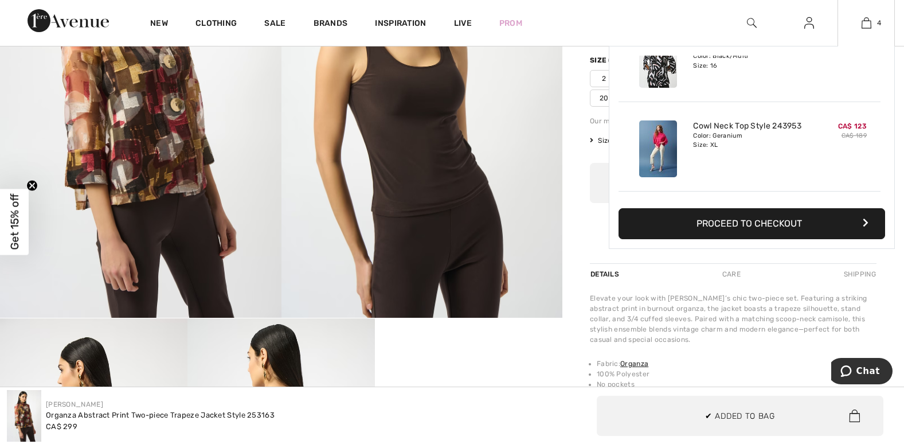
scroll to position [42, 0]
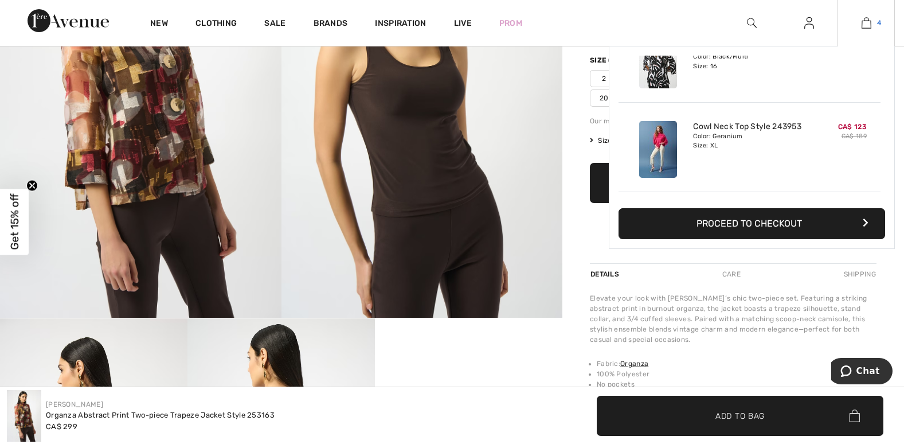
click at [864, 24] on img at bounding box center [867, 23] width 10 height 14
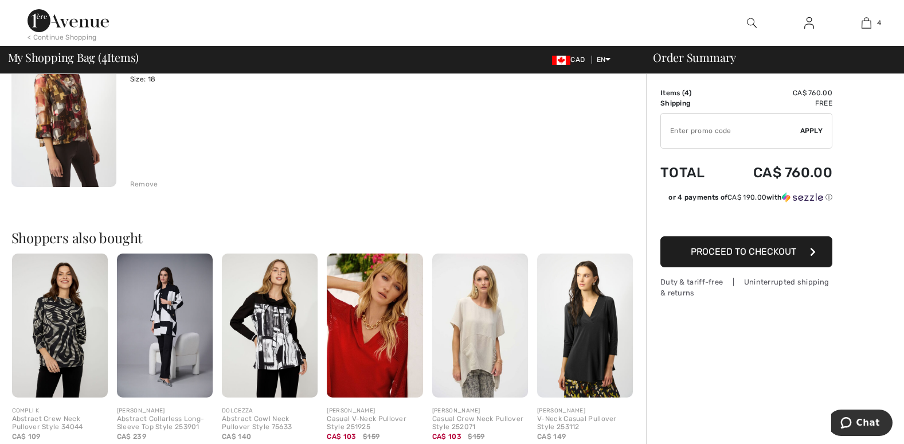
scroll to position [688, 0]
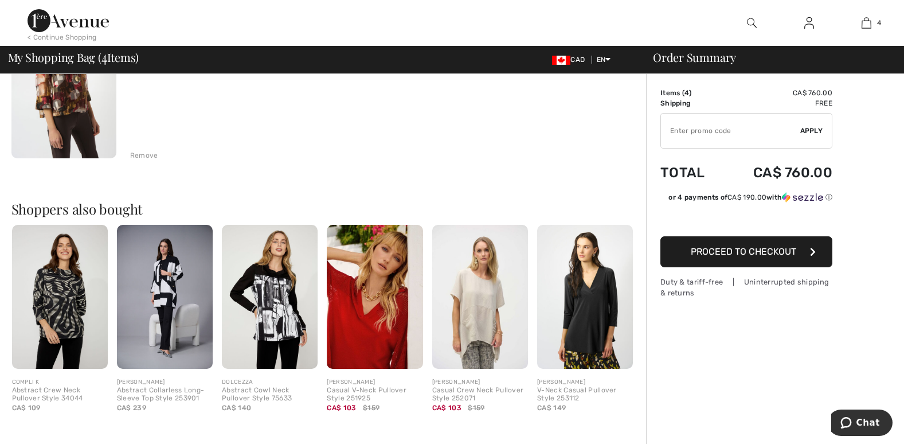
click at [273, 297] on img at bounding box center [270, 297] width 96 height 144
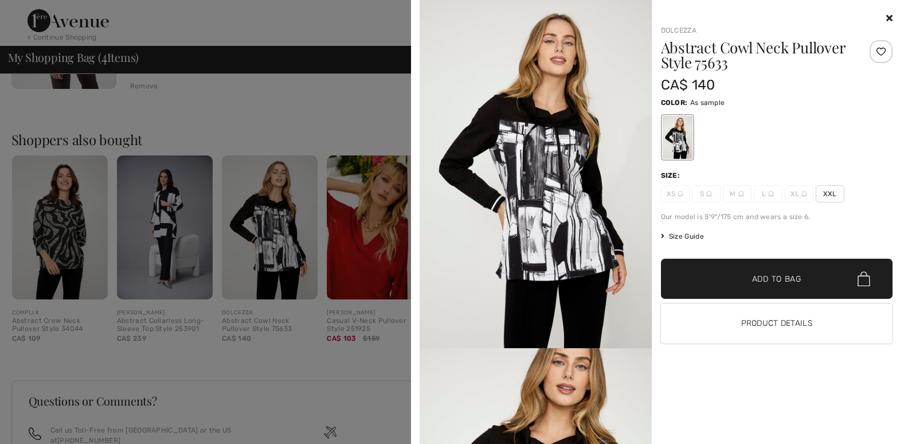
scroll to position [860, 0]
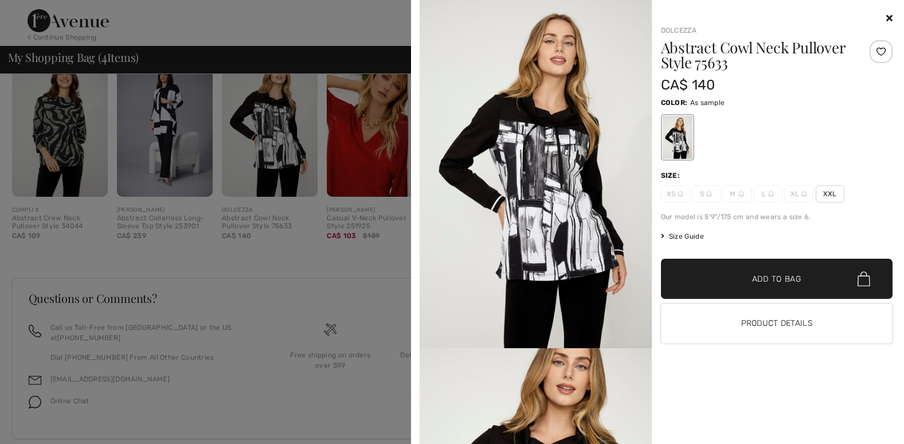
click at [330, 275] on div at bounding box center [452, 222] width 904 height 444
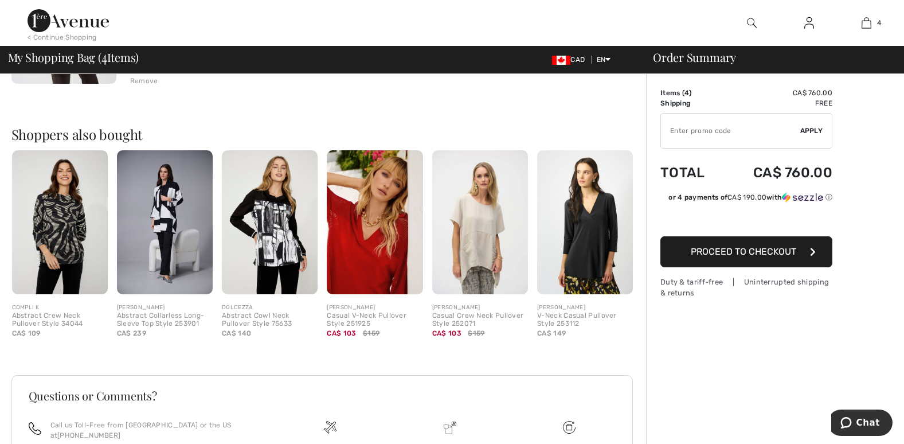
scroll to position [745, 0]
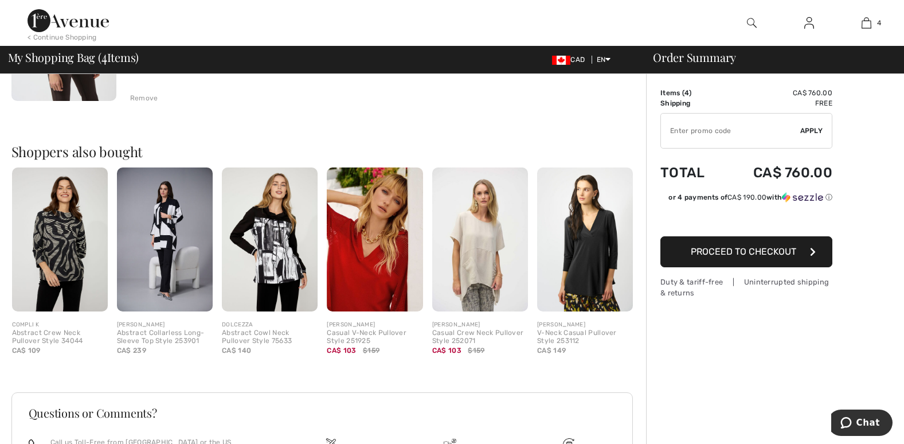
click at [591, 242] on img at bounding box center [585, 239] width 96 height 144
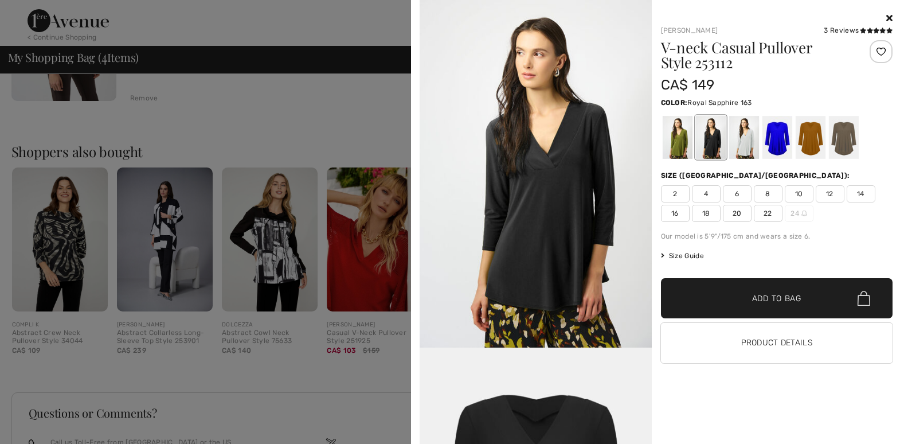
click at [772, 141] on div at bounding box center [777, 137] width 30 height 43
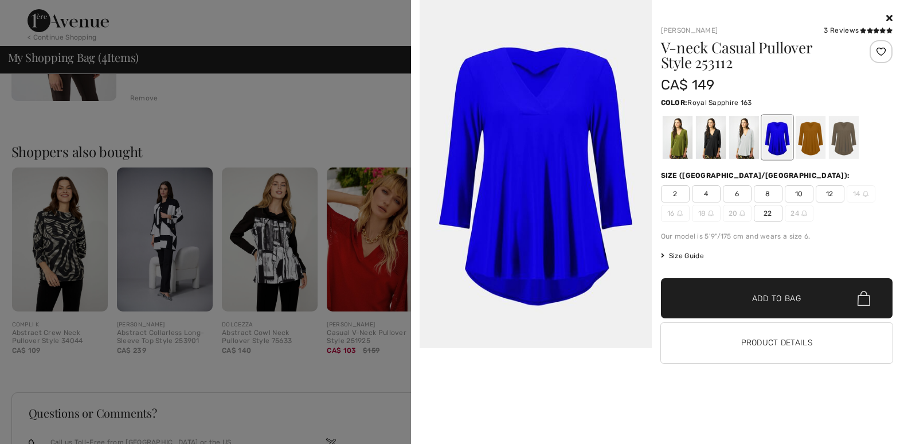
click at [363, 142] on div at bounding box center [452, 222] width 904 height 444
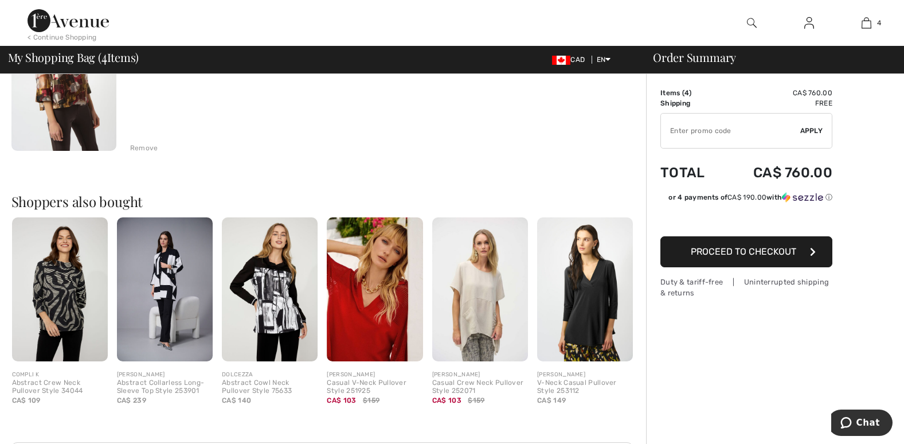
scroll to position [759, 0]
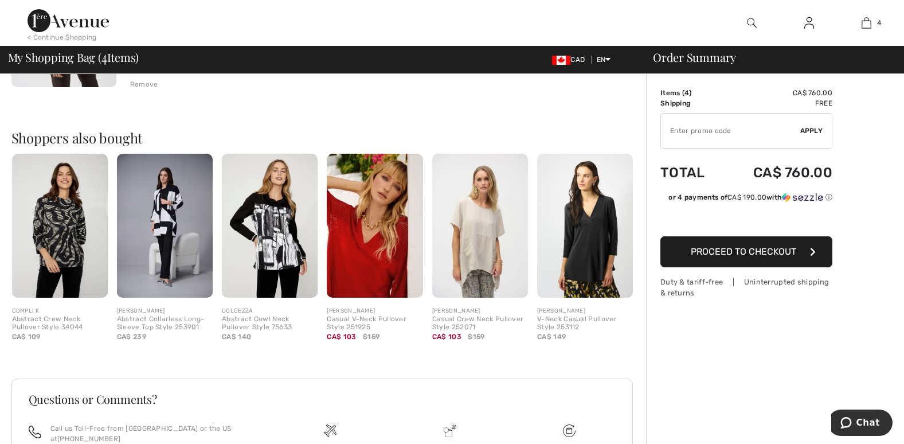
click at [73, 236] on img at bounding box center [60, 226] width 96 height 144
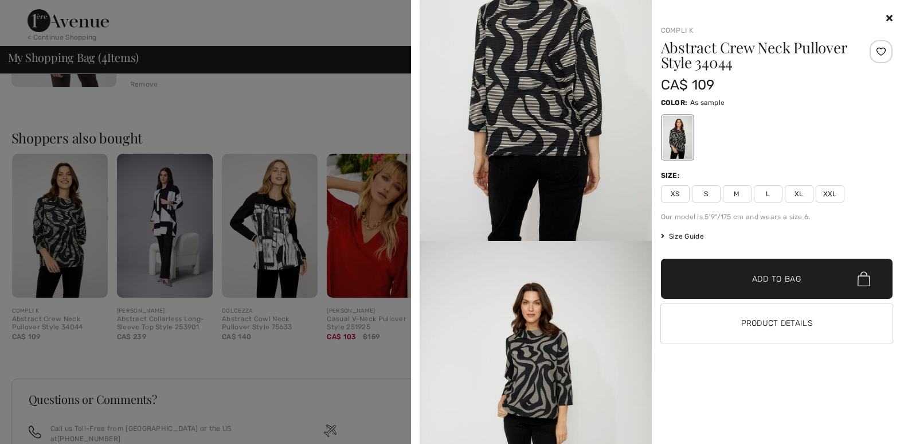
scroll to position [930, 0]
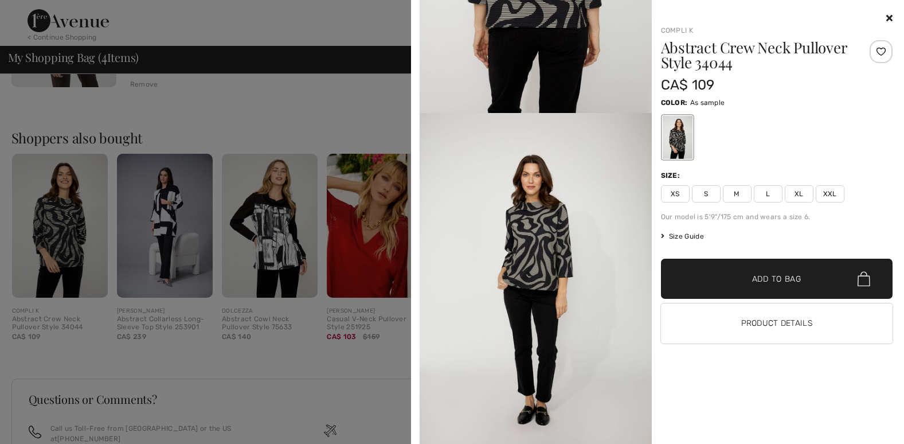
click at [239, 354] on div at bounding box center [452, 222] width 904 height 444
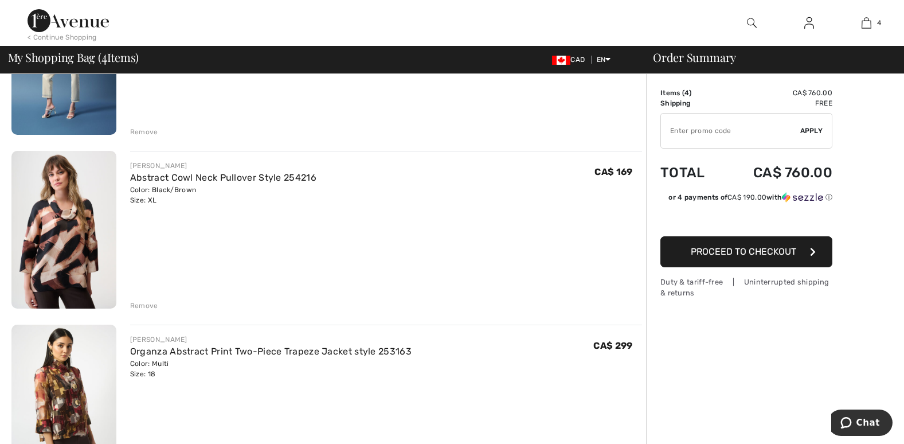
scroll to position [344, 0]
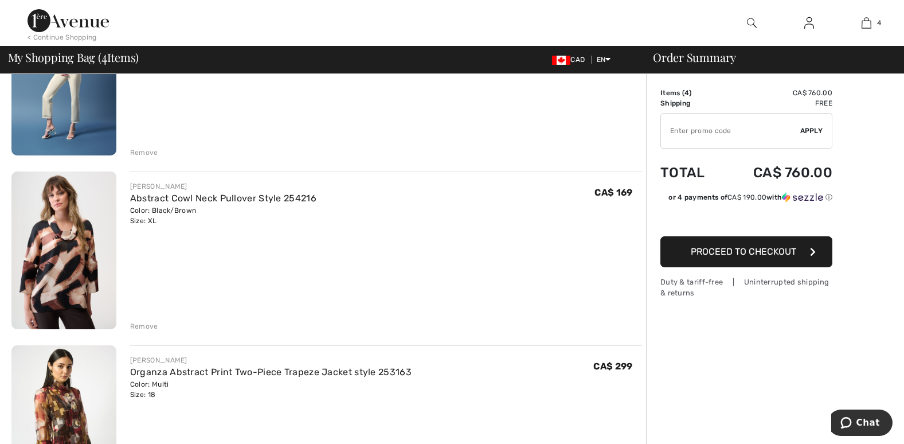
click at [147, 322] on div "Remove" at bounding box center [144, 326] width 28 height 10
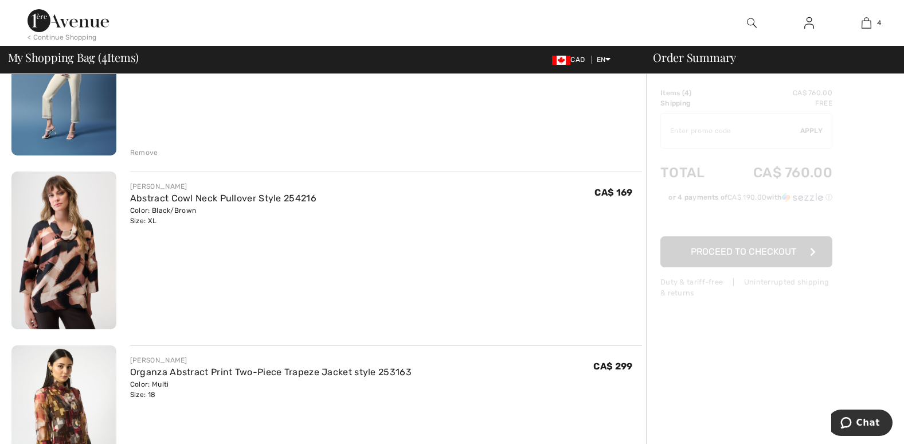
click at [147, 322] on div "Remove" at bounding box center [144, 326] width 28 height 10
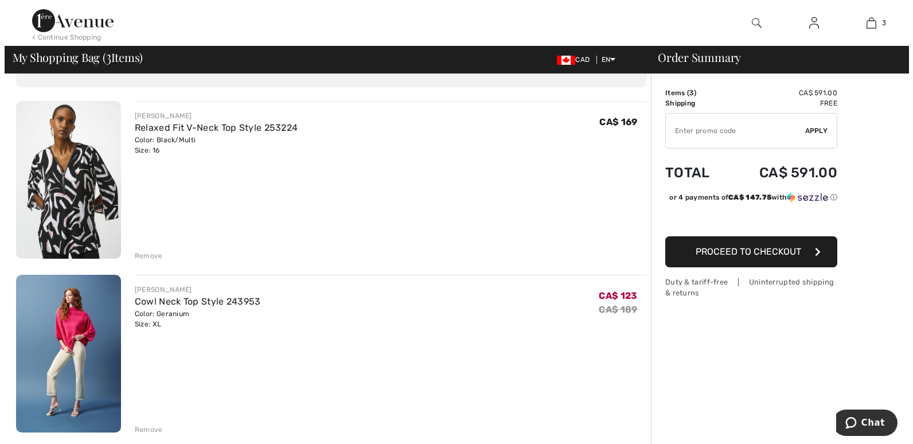
scroll to position [0, 0]
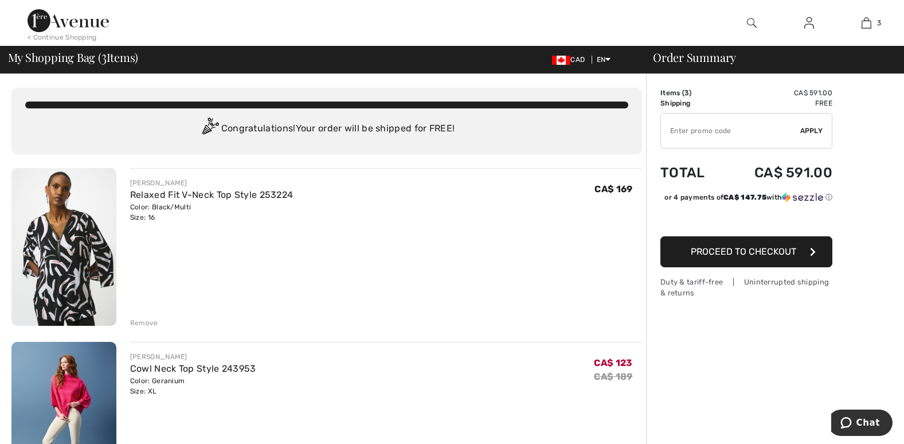
click at [747, 18] on img at bounding box center [752, 23] width 10 height 14
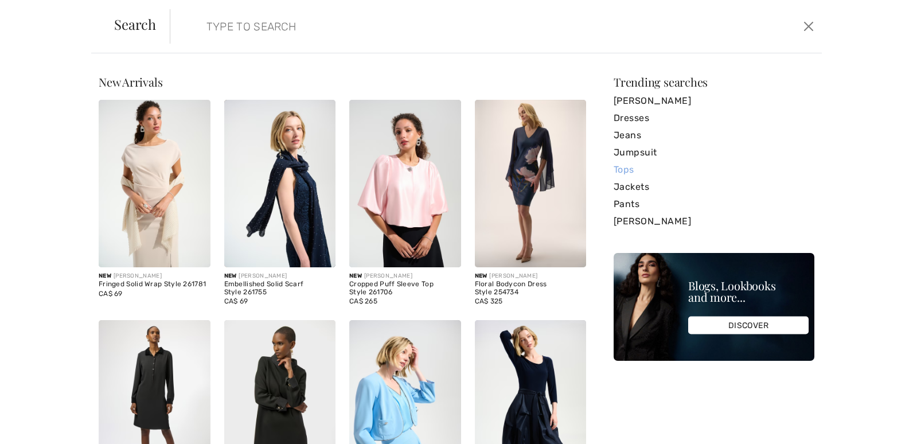
click at [628, 170] on link "Tops" at bounding box center [713, 169] width 201 height 17
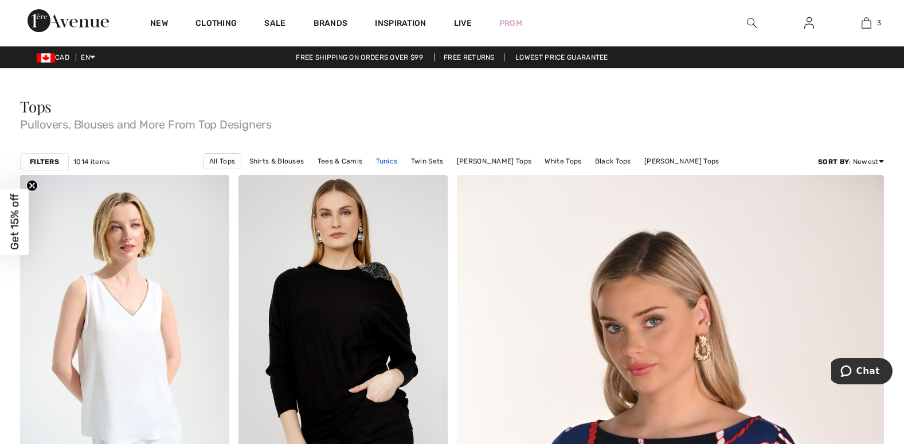
click at [404, 160] on link "Tunics" at bounding box center [386, 161] width 33 height 15
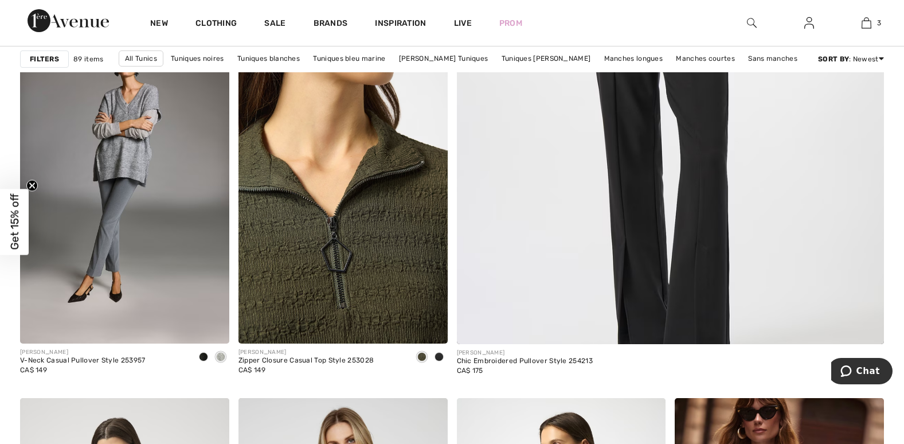
scroll to position [516, 0]
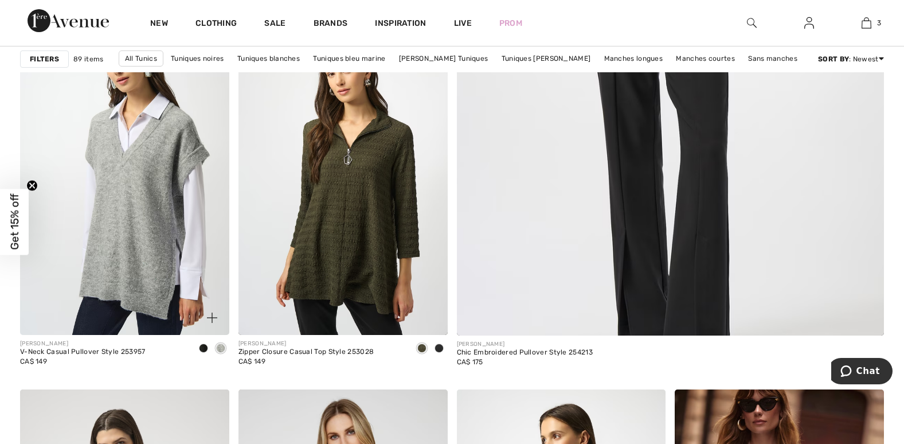
click at [166, 131] on img at bounding box center [124, 178] width 209 height 314
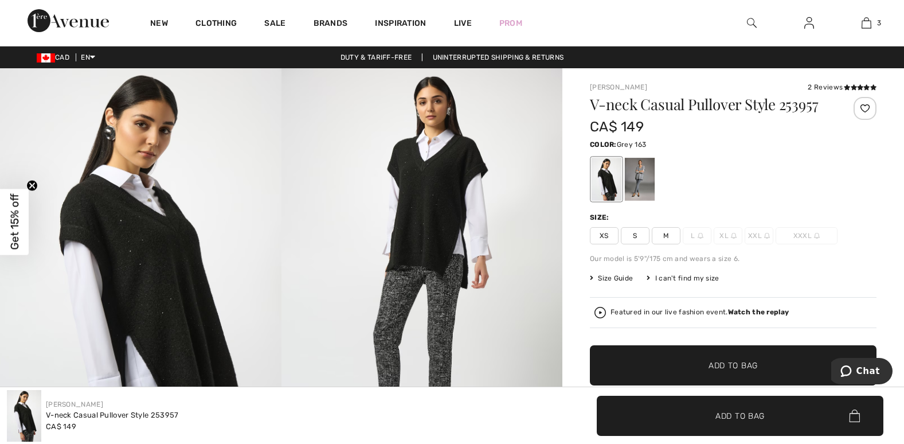
click at [645, 169] on div at bounding box center [640, 179] width 30 height 43
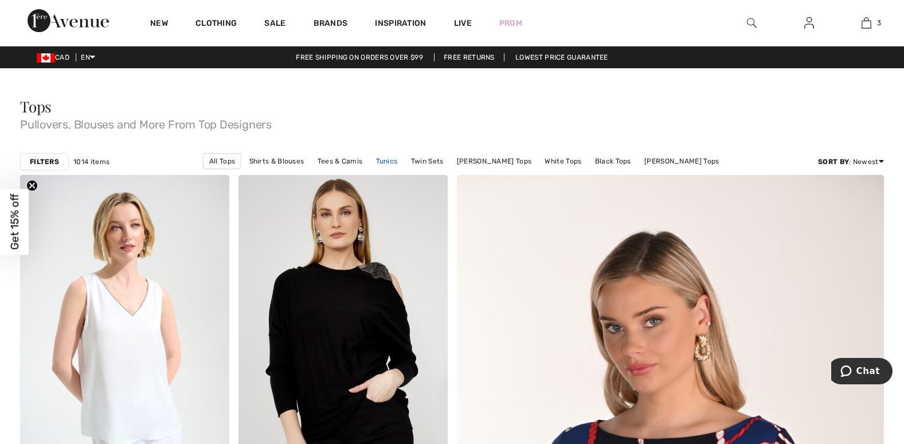
click at [398, 167] on link "Tunics" at bounding box center [386, 161] width 33 height 15
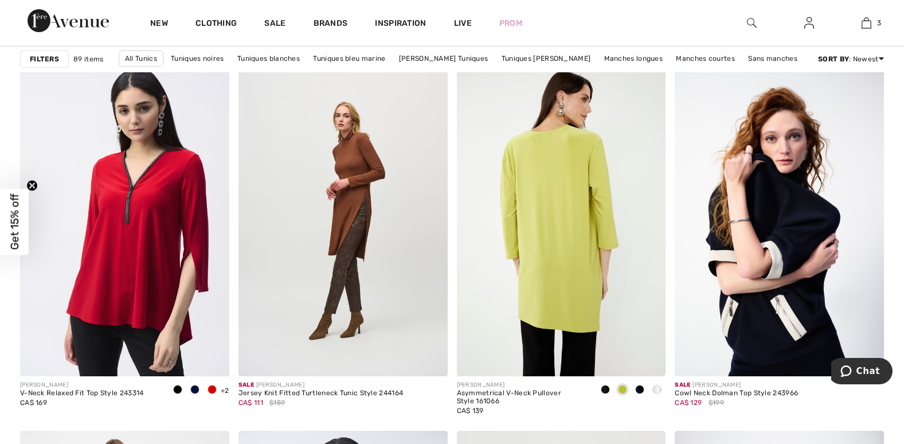
scroll to position [5045, 0]
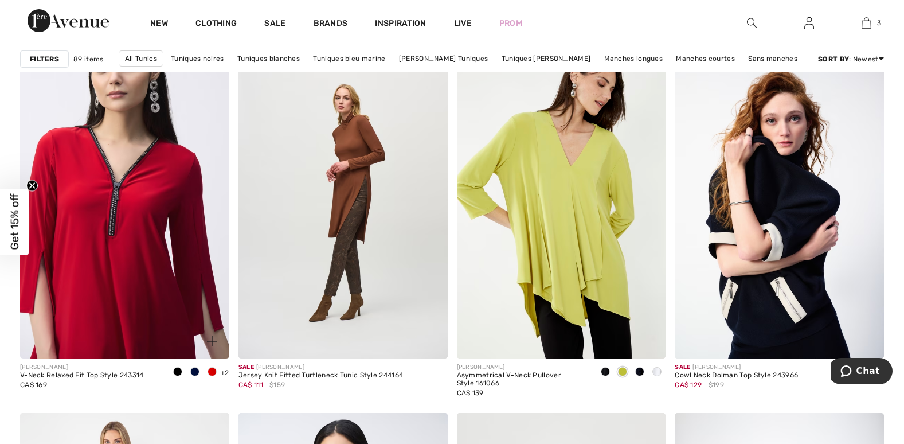
click at [158, 180] on img at bounding box center [124, 202] width 209 height 314
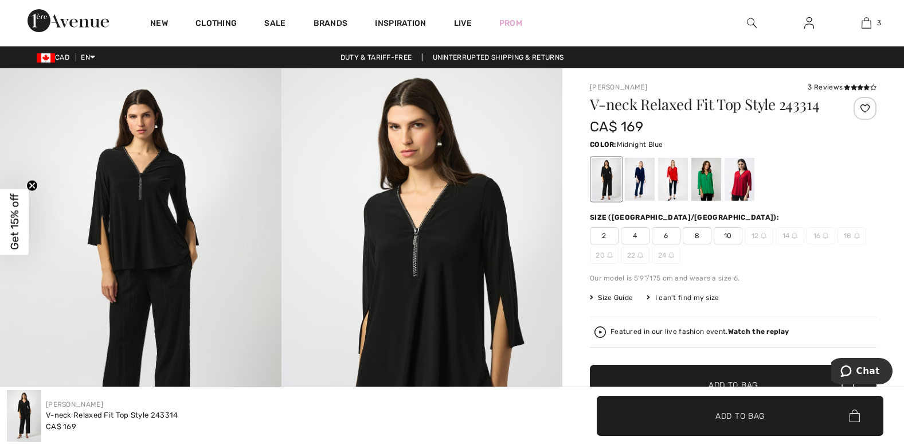
click at [636, 182] on div at bounding box center [640, 179] width 30 height 43
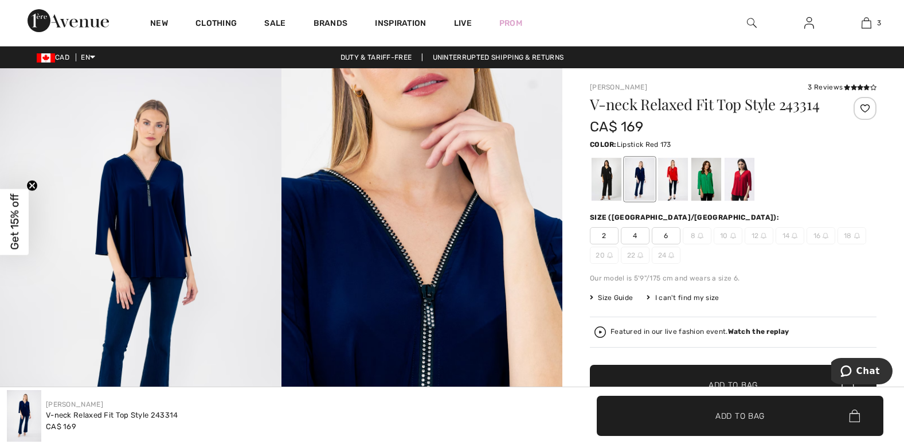
click at [671, 175] on div at bounding box center [673, 179] width 30 height 43
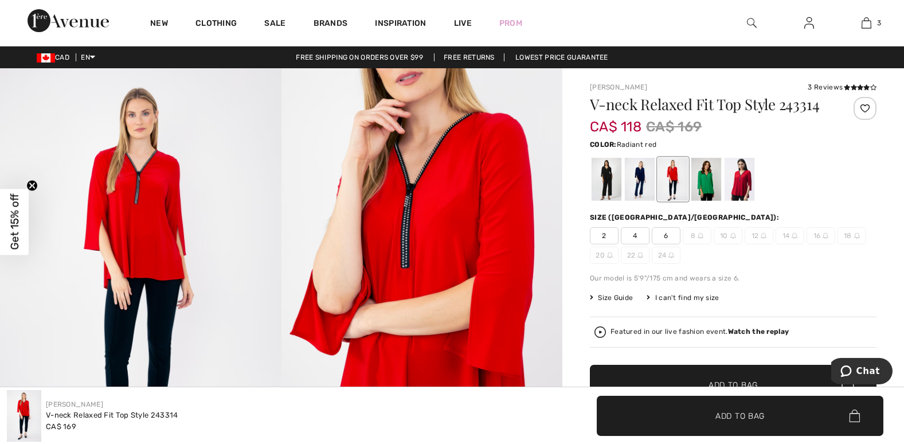
click at [736, 176] on div at bounding box center [740, 179] width 30 height 43
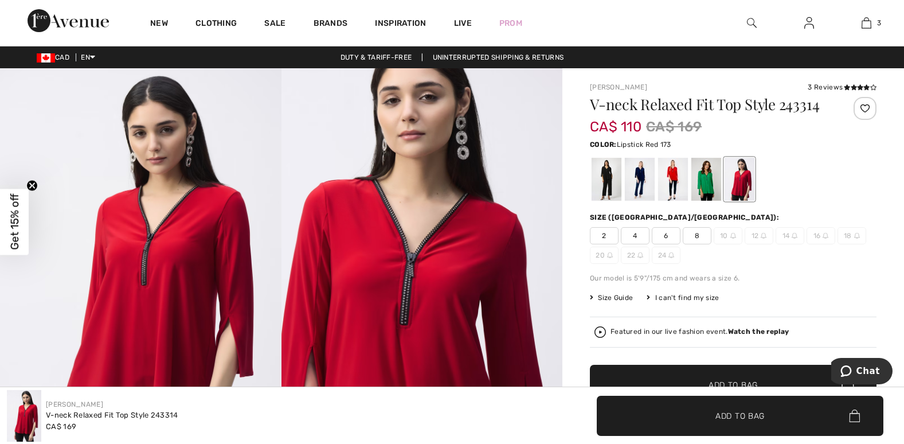
click at [671, 172] on div at bounding box center [673, 179] width 30 height 43
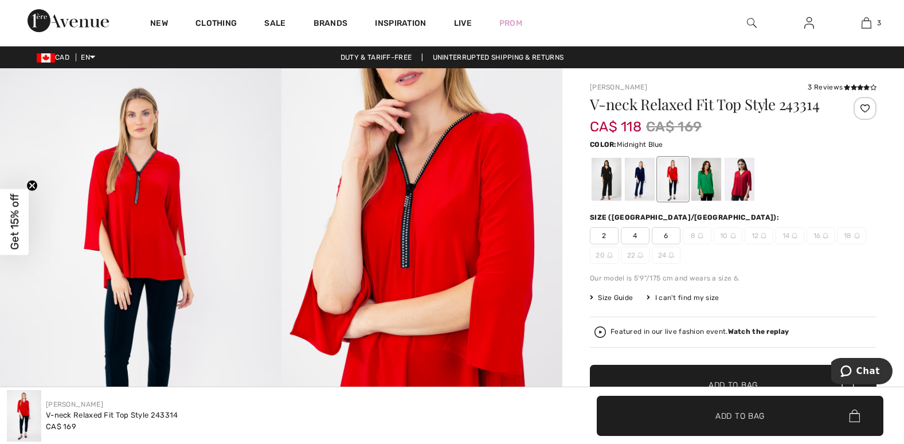
click at [631, 170] on div at bounding box center [640, 179] width 30 height 43
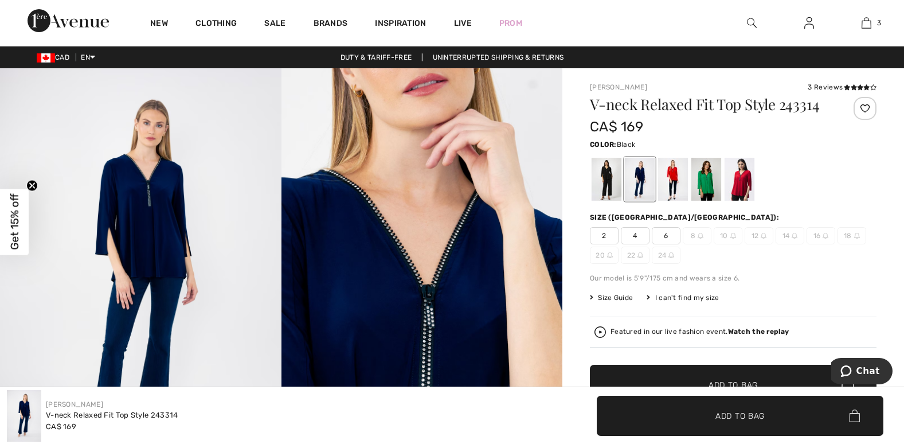
click at [614, 175] on div at bounding box center [607, 179] width 30 height 43
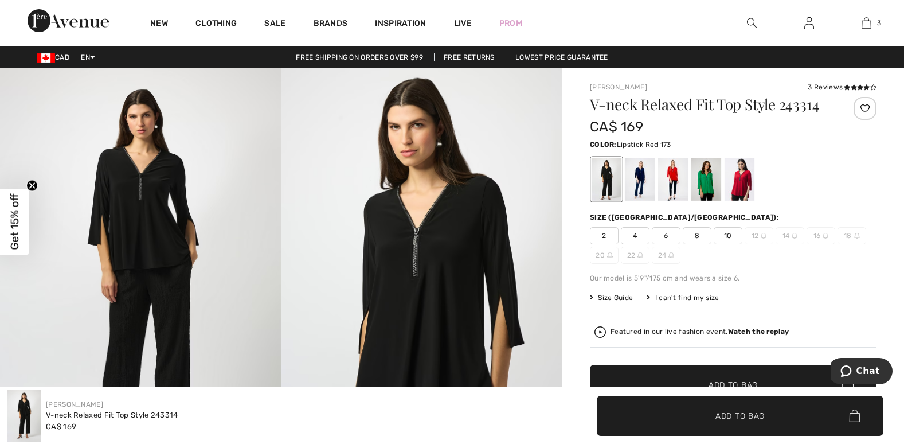
click at [668, 183] on div at bounding box center [673, 179] width 30 height 43
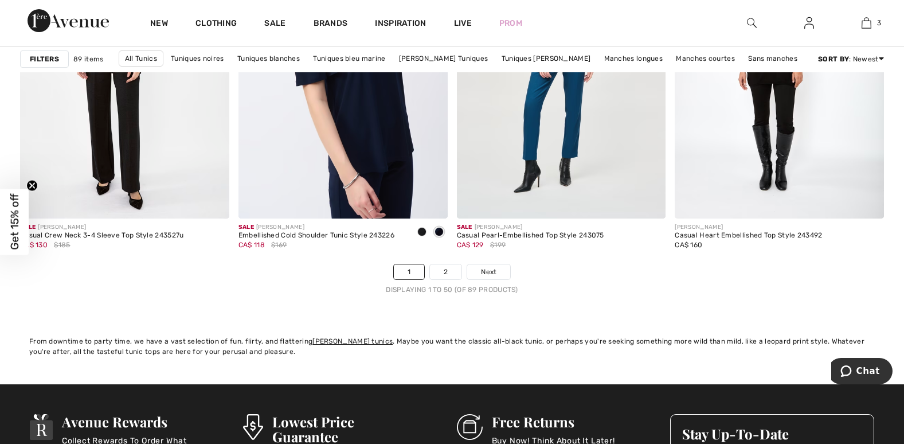
scroll to position [5561, 0]
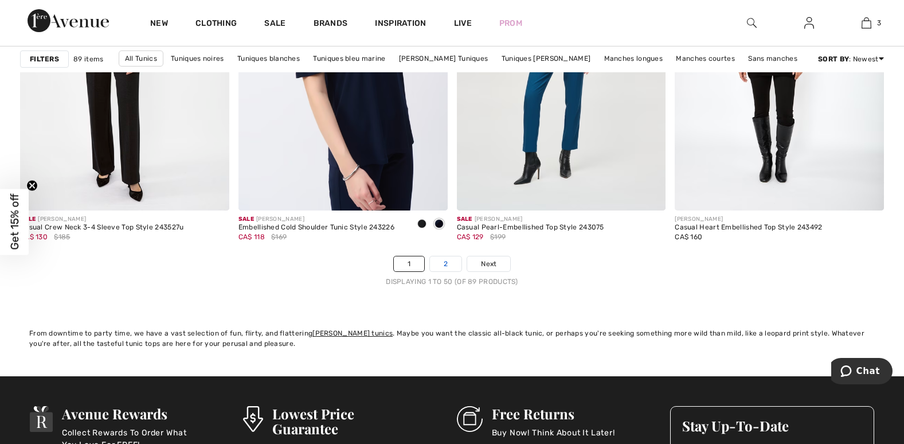
click at [444, 264] on link "2" at bounding box center [446, 263] width 32 height 15
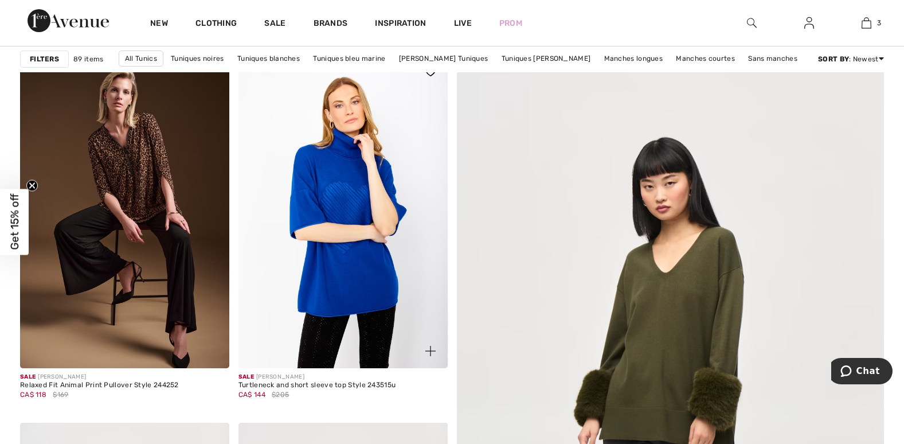
scroll to position [172, 0]
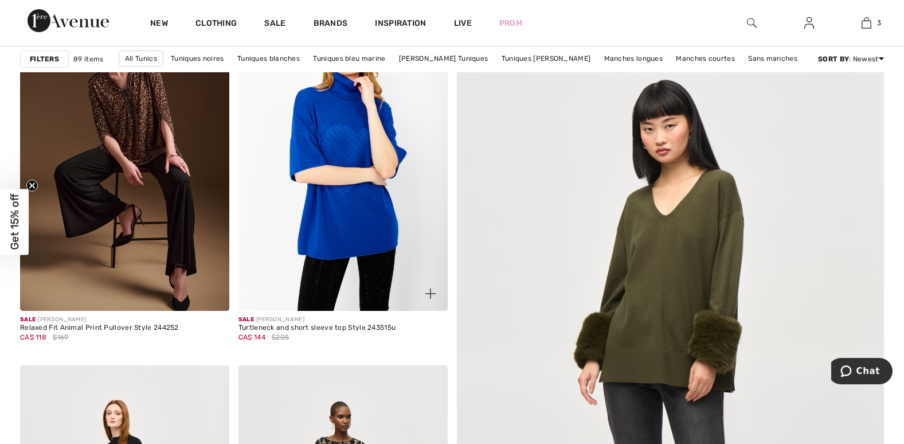
click at [366, 216] on img at bounding box center [342, 154] width 209 height 314
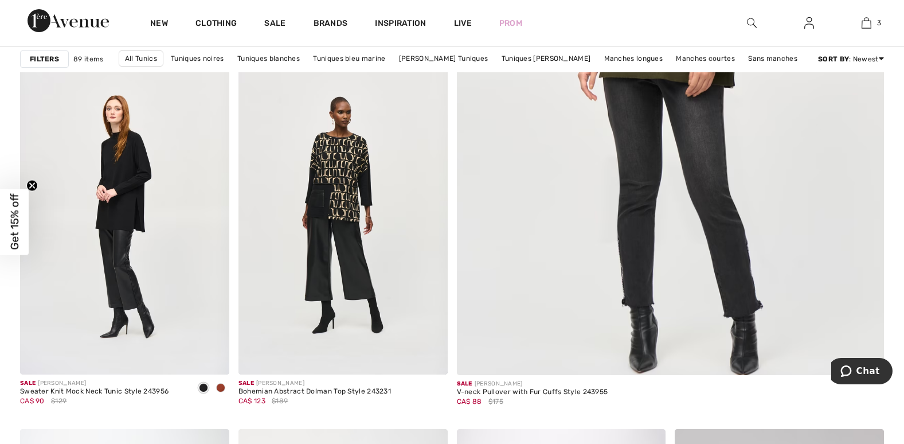
scroll to position [516, 0]
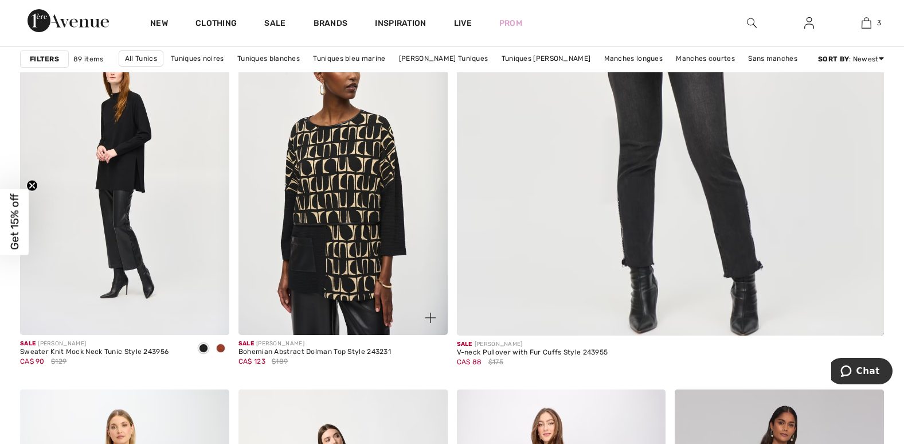
click at [358, 149] on img at bounding box center [342, 178] width 209 height 314
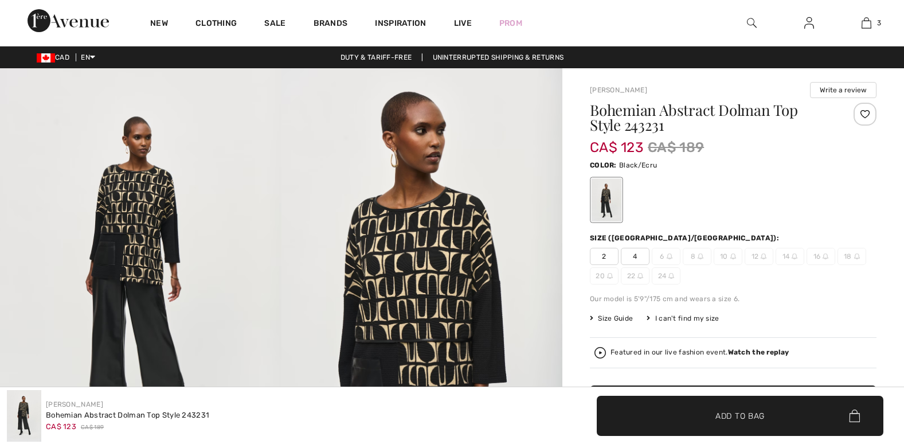
checkbox input "true"
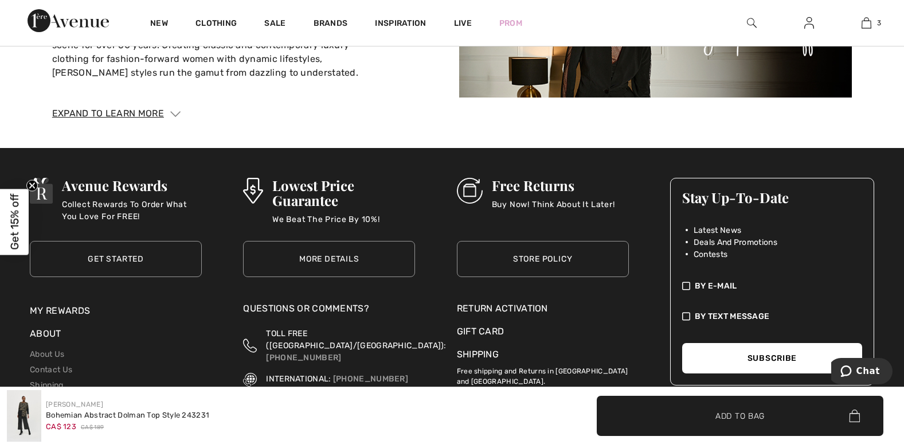
scroll to position [1777, 0]
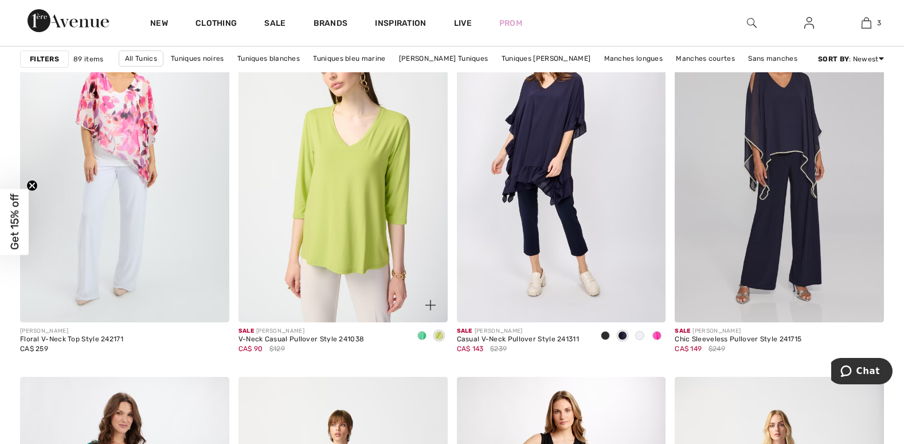
scroll to position [917, 0]
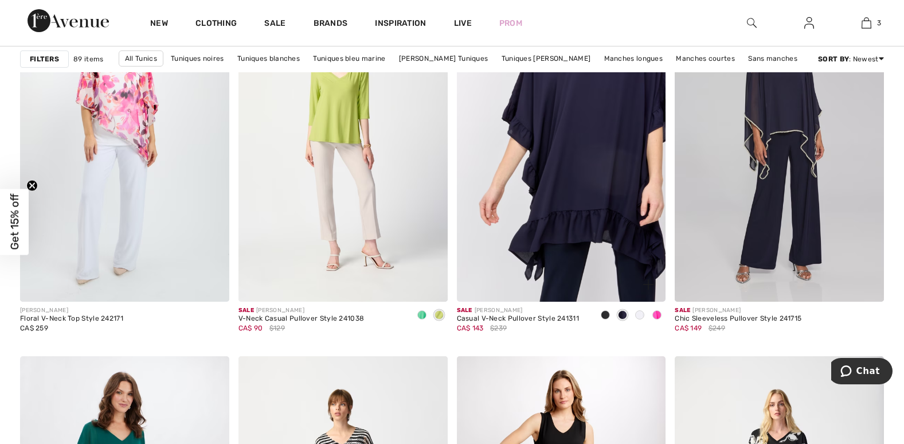
click at [578, 136] on img at bounding box center [561, 145] width 209 height 314
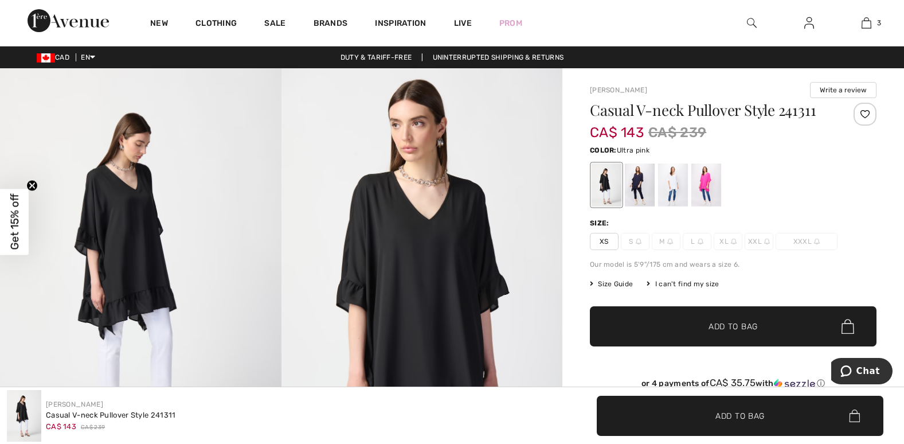
click at [701, 177] on div at bounding box center [706, 184] width 30 height 43
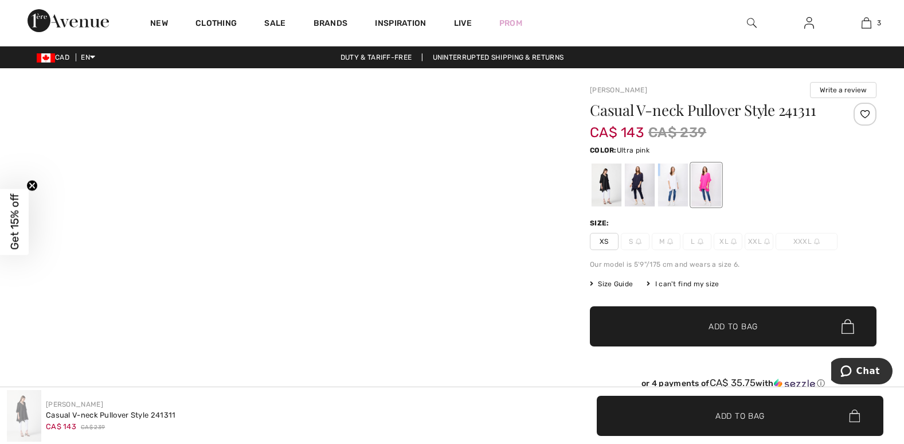
click at [701, 177] on div at bounding box center [706, 184] width 30 height 43
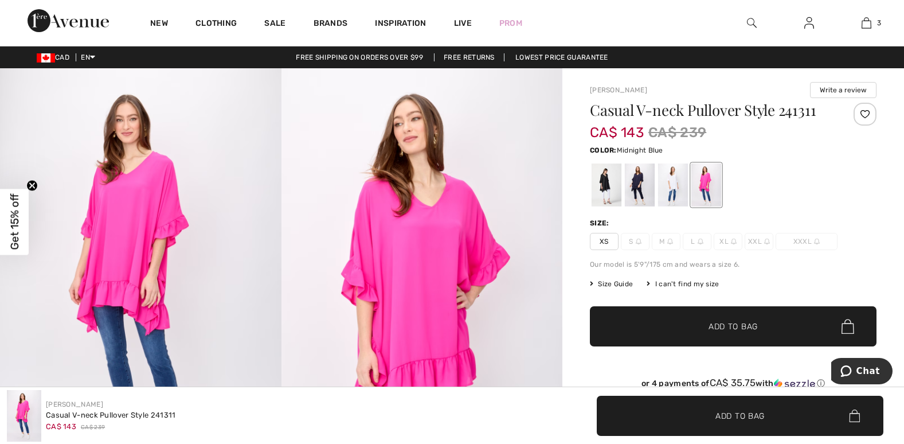
click at [637, 179] on div at bounding box center [640, 184] width 30 height 43
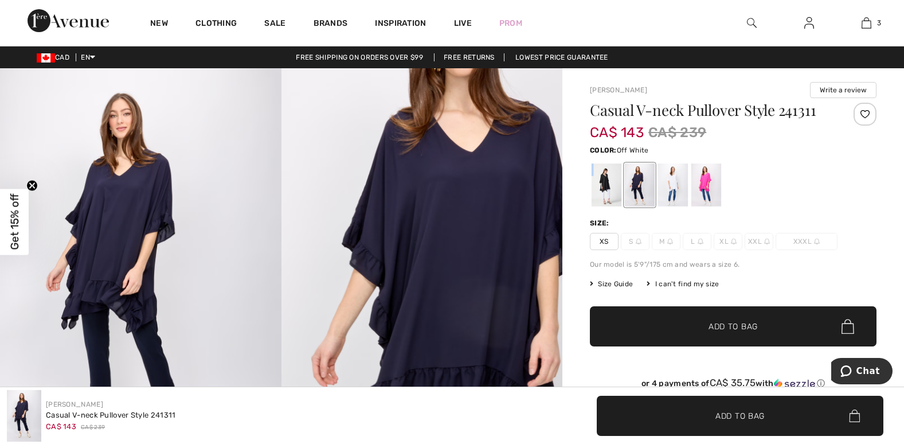
click at [669, 172] on div at bounding box center [673, 184] width 30 height 43
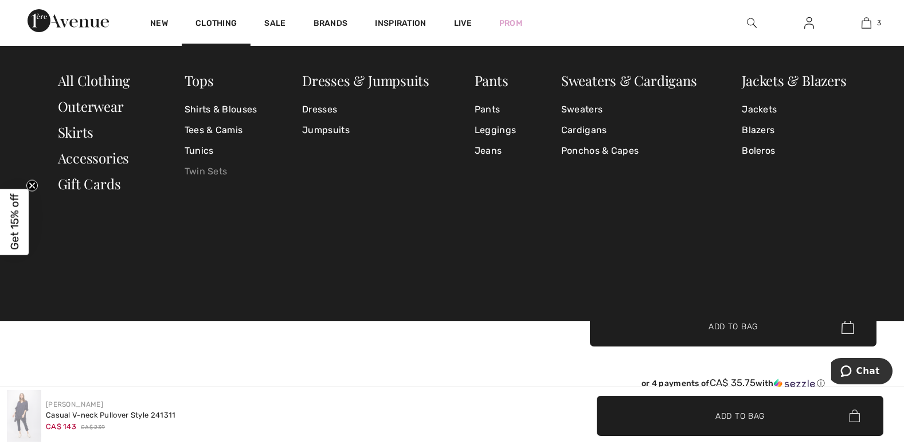
click at [206, 171] on link "Twin Sets" at bounding box center [221, 171] width 73 height 21
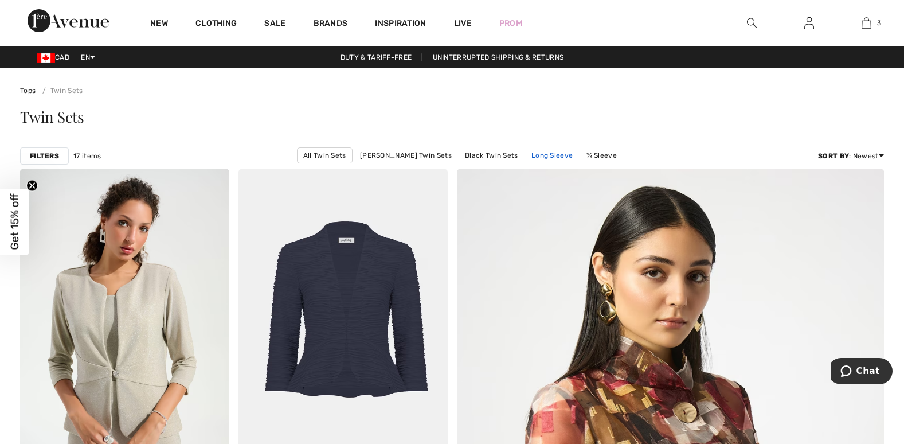
click at [539, 156] on link "Long Sleeve" at bounding box center [552, 155] width 53 height 15
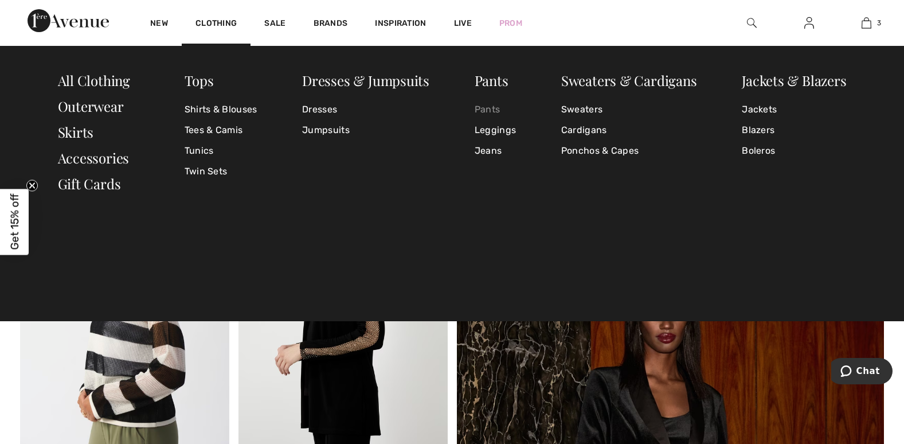
click at [479, 111] on link "Pants" at bounding box center [495, 109] width 41 height 21
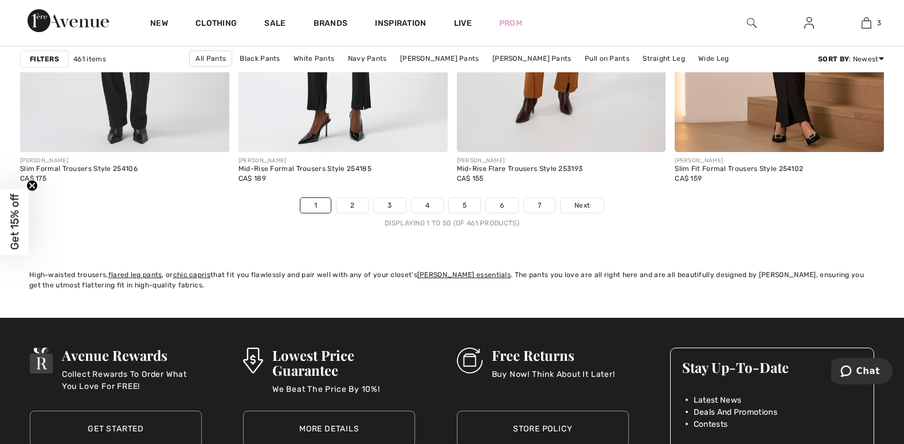
scroll to position [5618, 0]
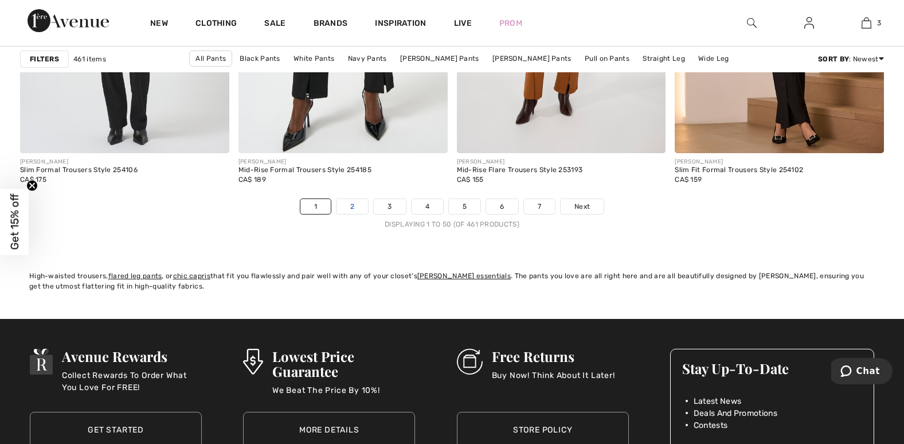
click at [357, 207] on link "2" at bounding box center [353, 206] width 32 height 15
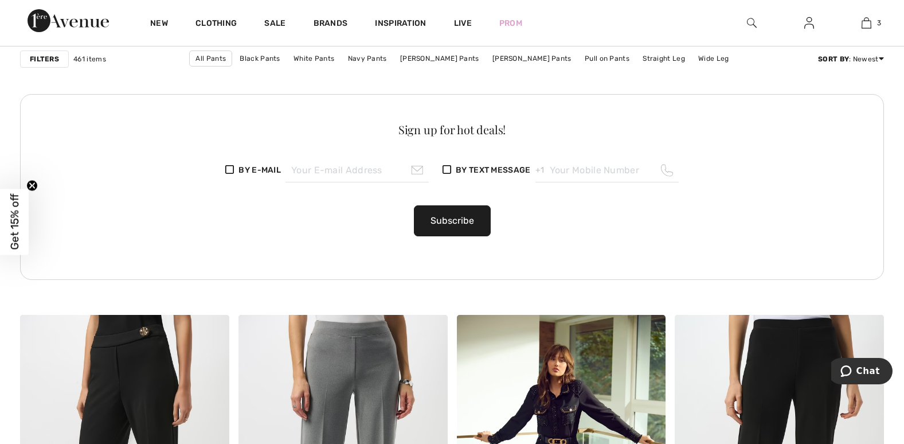
scroll to position [1892, 0]
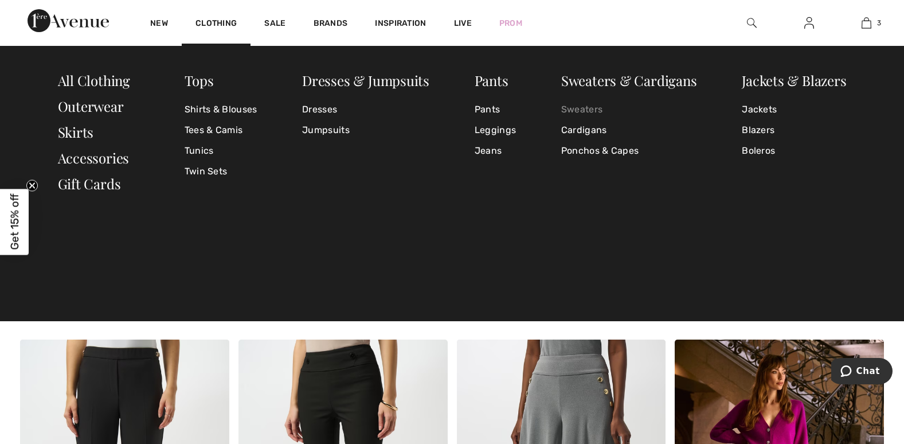
click at [598, 108] on link "Sweaters" at bounding box center [629, 109] width 136 height 21
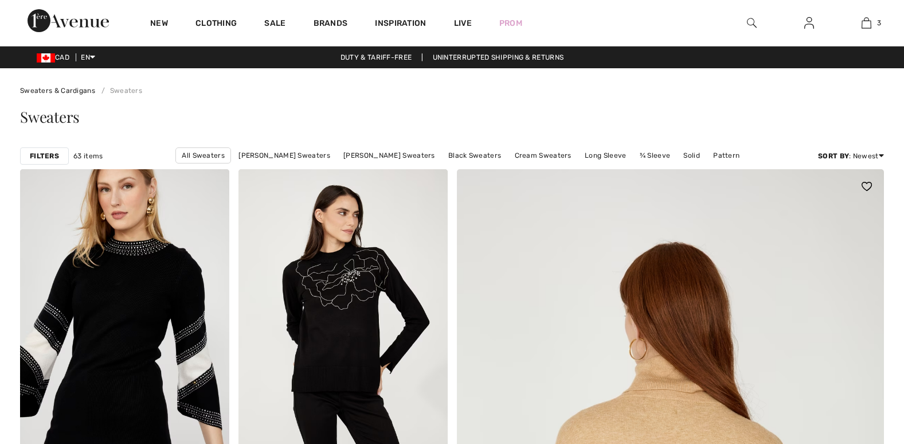
checkbox input "true"
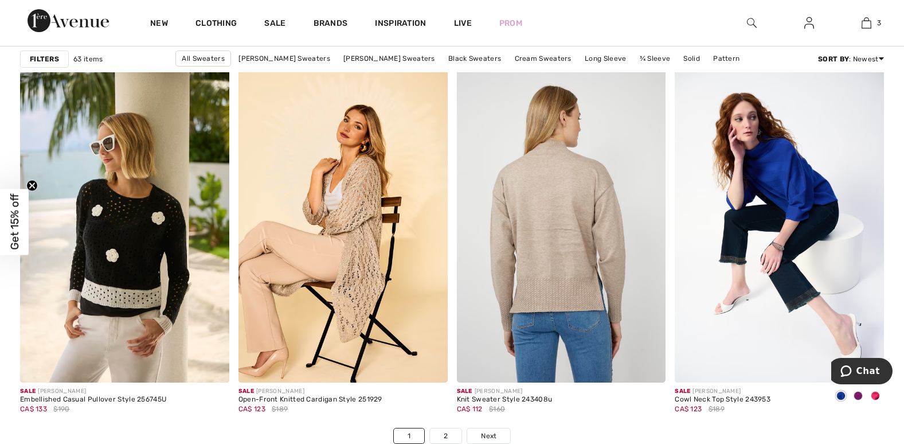
scroll to position [5618, 0]
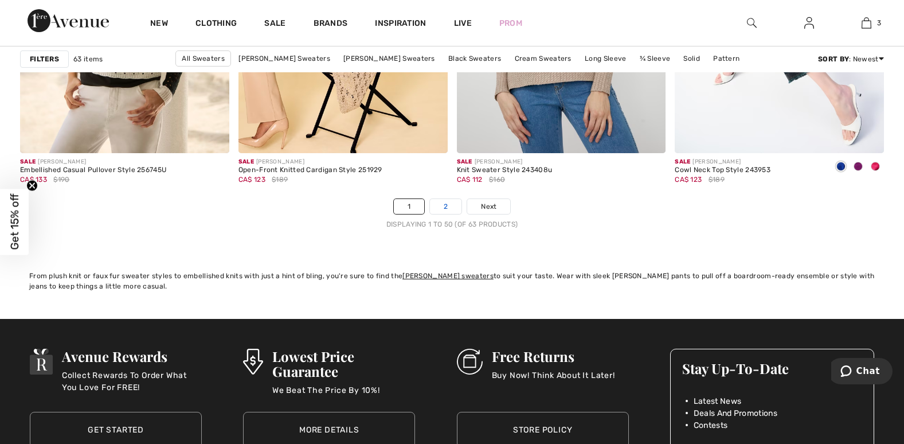
click at [453, 205] on link "2" at bounding box center [446, 206] width 32 height 15
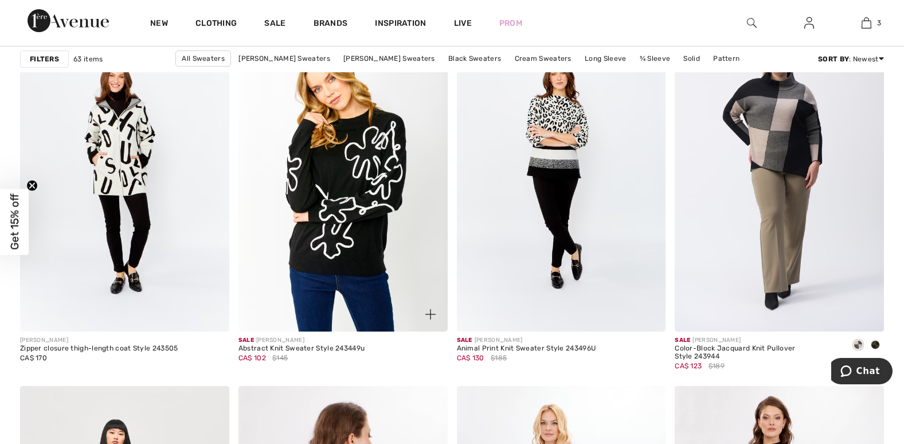
scroll to position [860, 0]
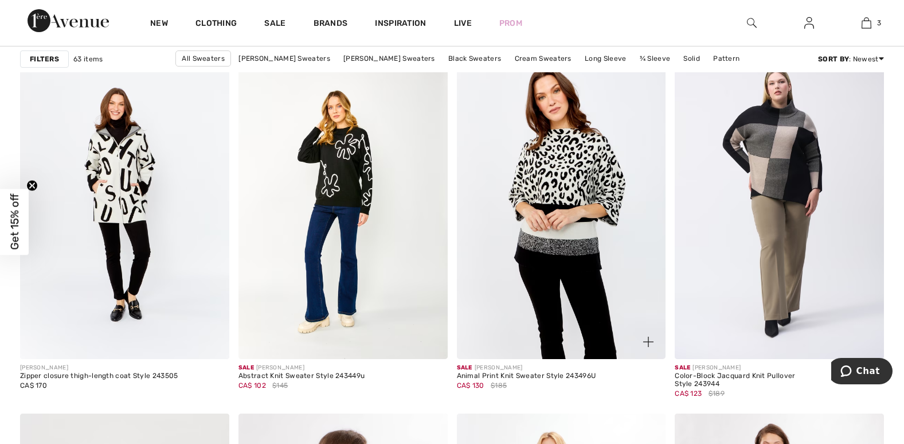
click at [588, 246] on img at bounding box center [561, 202] width 209 height 314
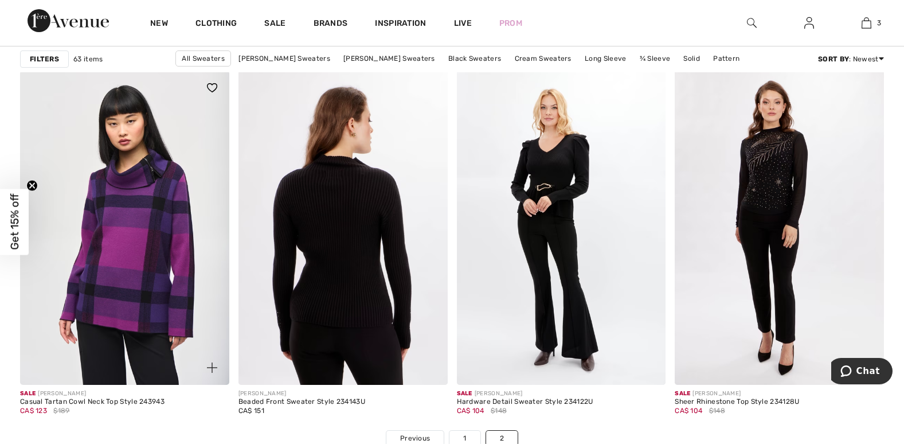
scroll to position [1204, 0]
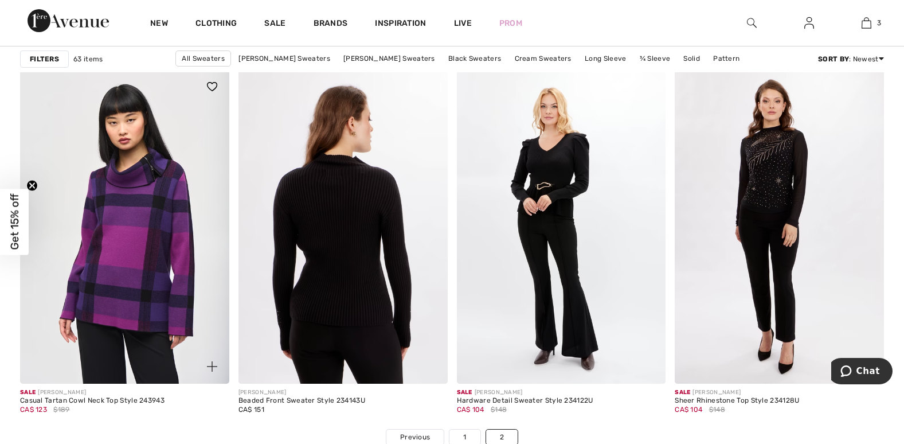
click at [160, 306] on img at bounding box center [124, 226] width 209 height 314
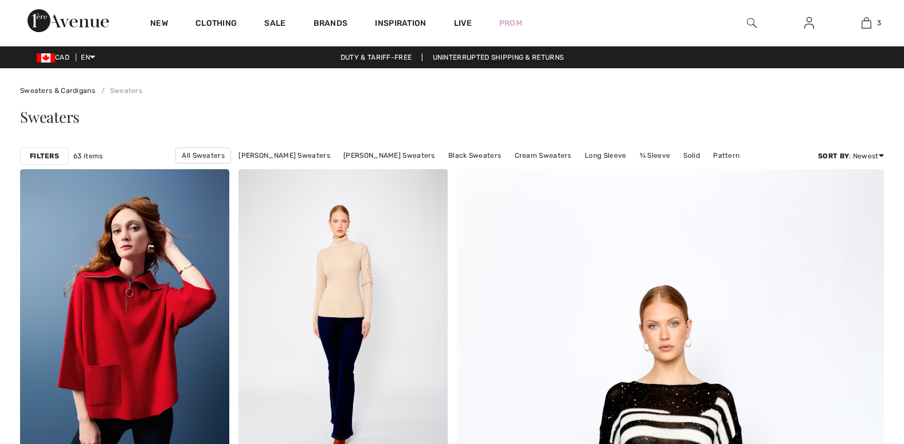
checkbox input "true"
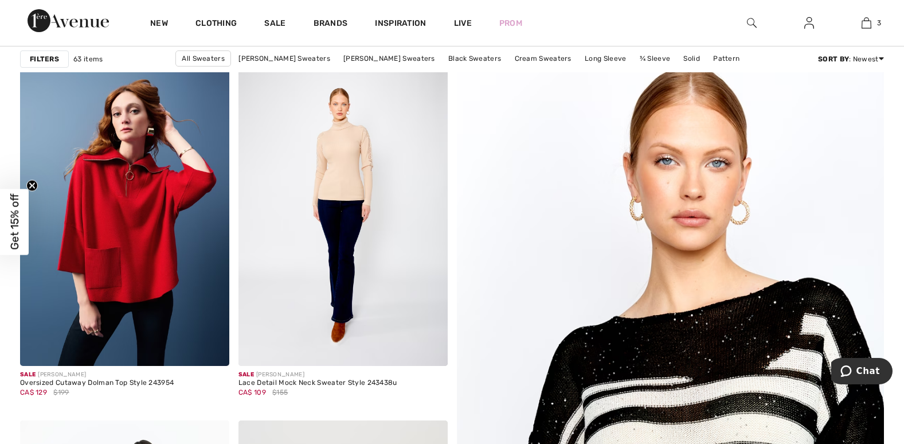
scroll to position [115, 0]
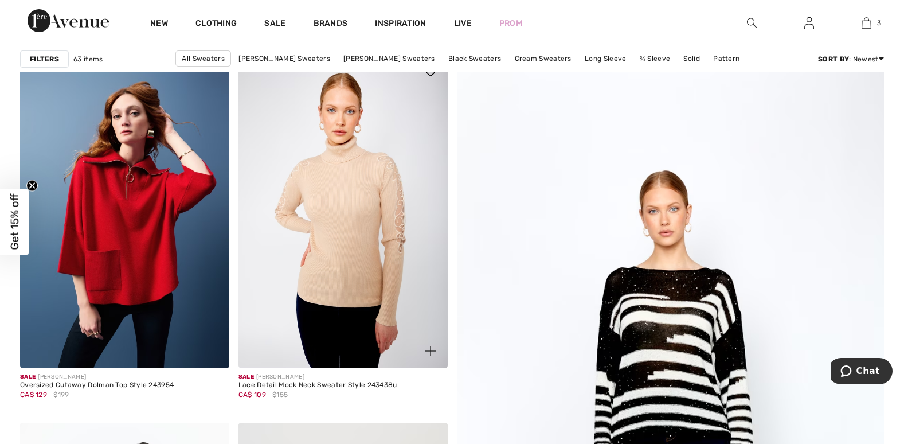
click at [354, 227] on img at bounding box center [342, 211] width 209 height 314
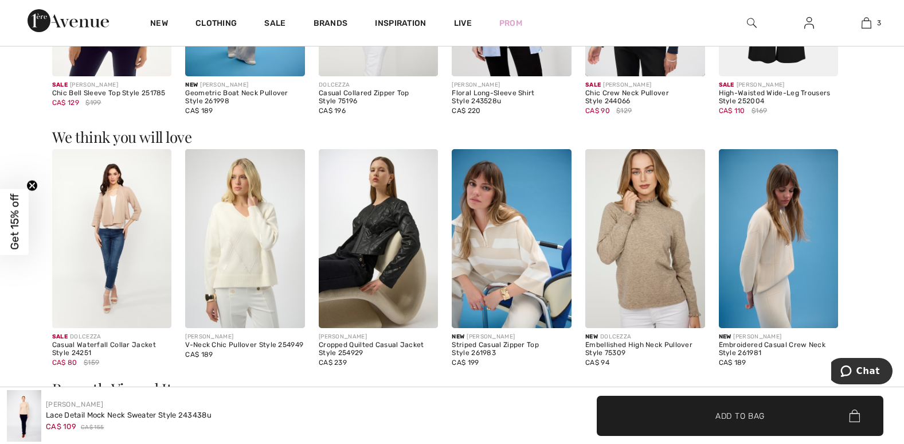
scroll to position [917, 0]
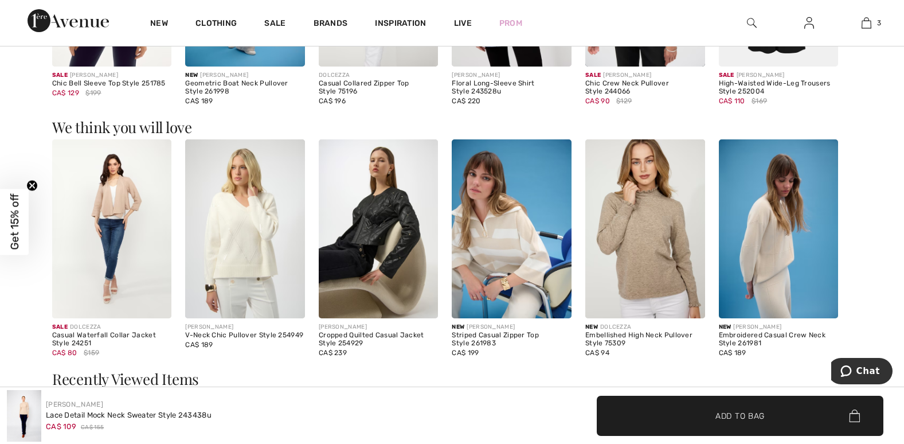
click at [263, 222] on img at bounding box center [245, 228] width 120 height 179
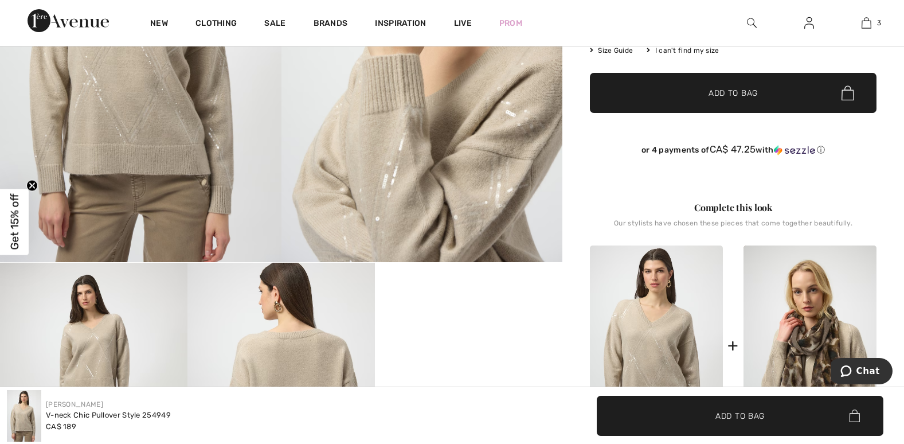
scroll to position [459, 0]
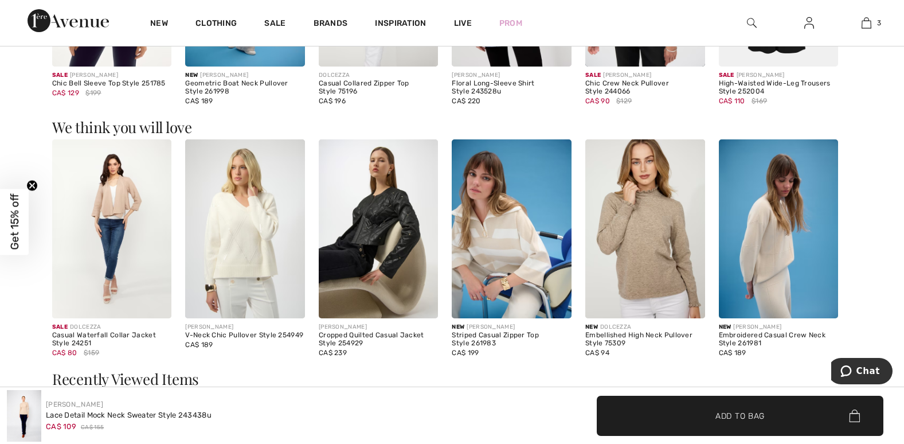
click at [135, 199] on img at bounding box center [112, 228] width 120 height 179
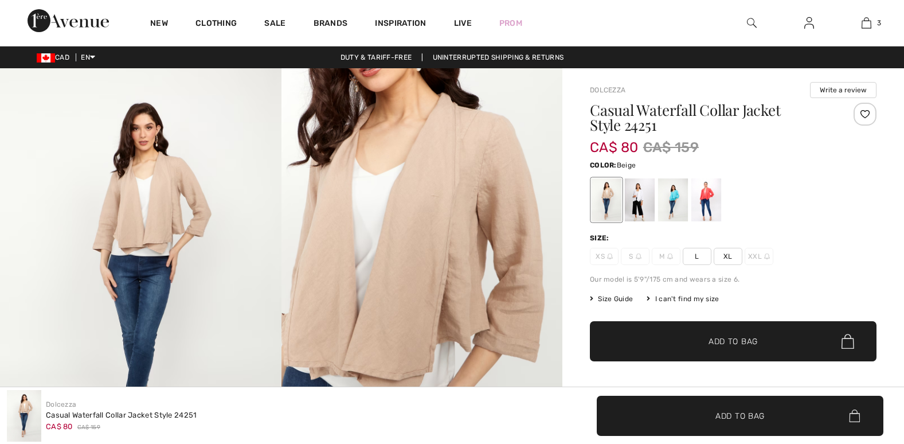
checkbox input "true"
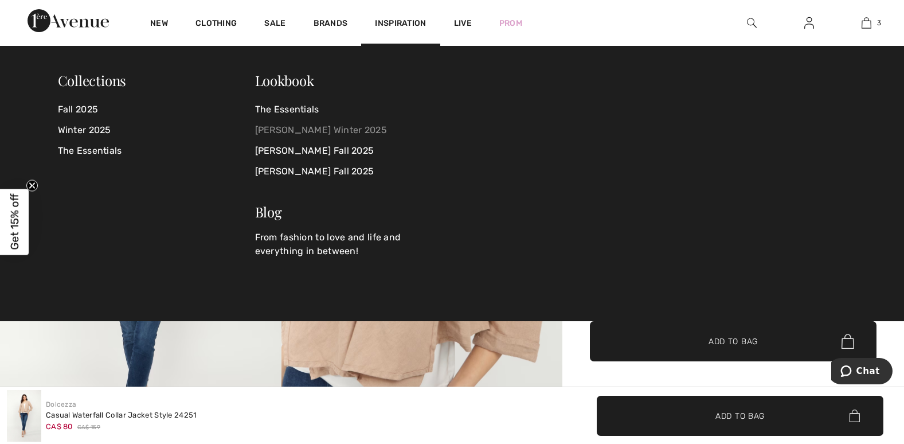
click at [319, 130] on link "[PERSON_NAME] Winter 2025" at bounding box center [346, 130] width 183 height 21
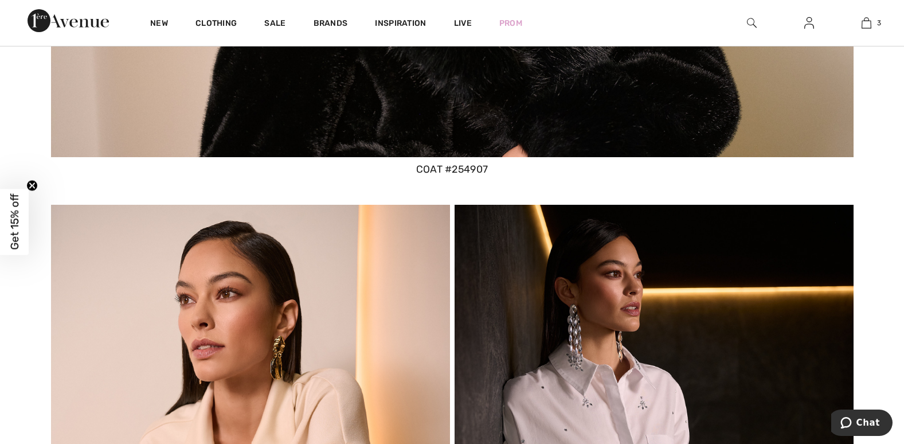
scroll to position [9000, 0]
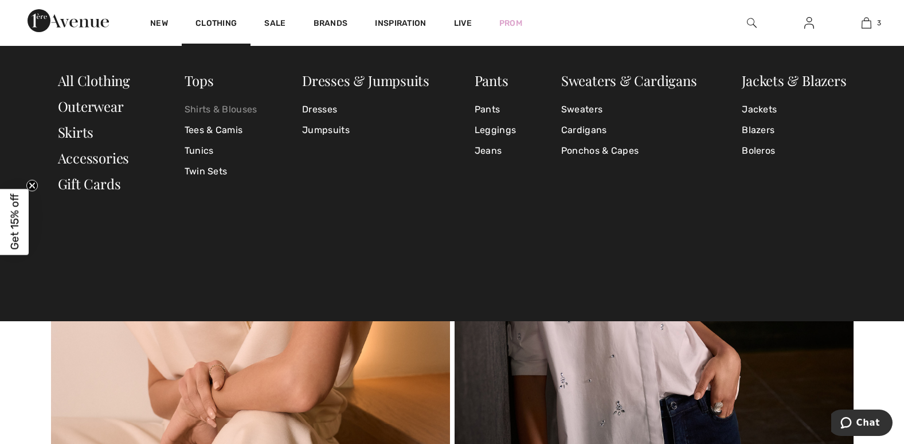
click at [201, 110] on link "Shirts & Blouses" at bounding box center [221, 109] width 73 height 21
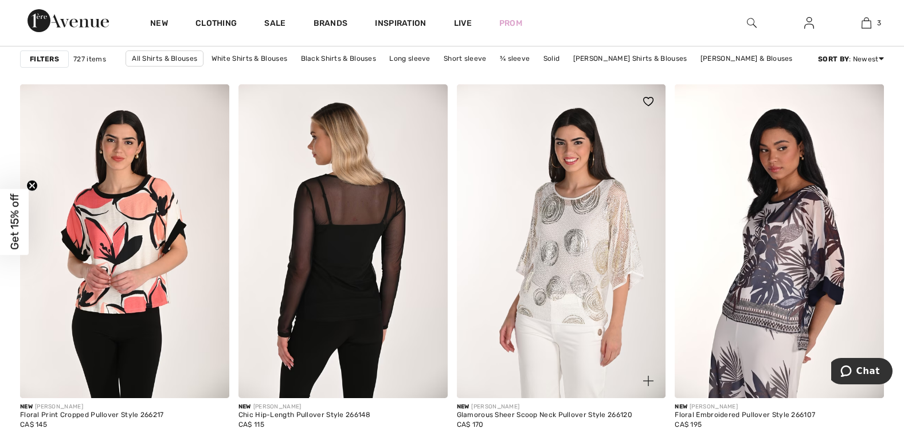
scroll to position [803, 0]
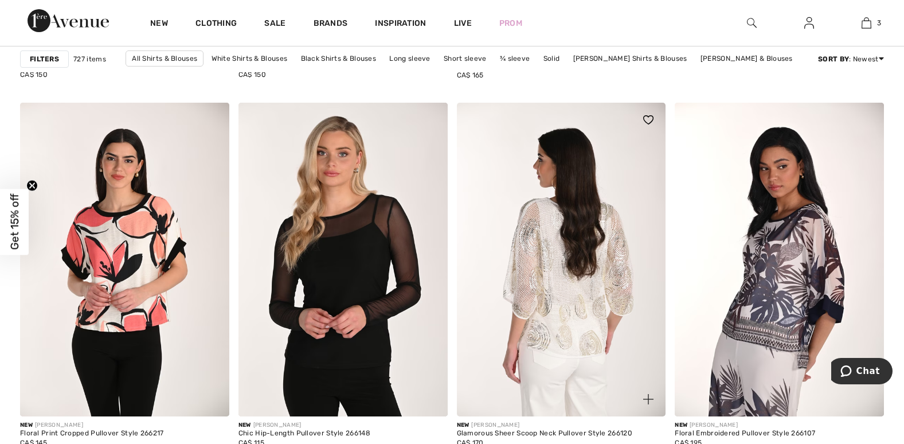
click at [585, 263] on img at bounding box center [561, 260] width 209 height 314
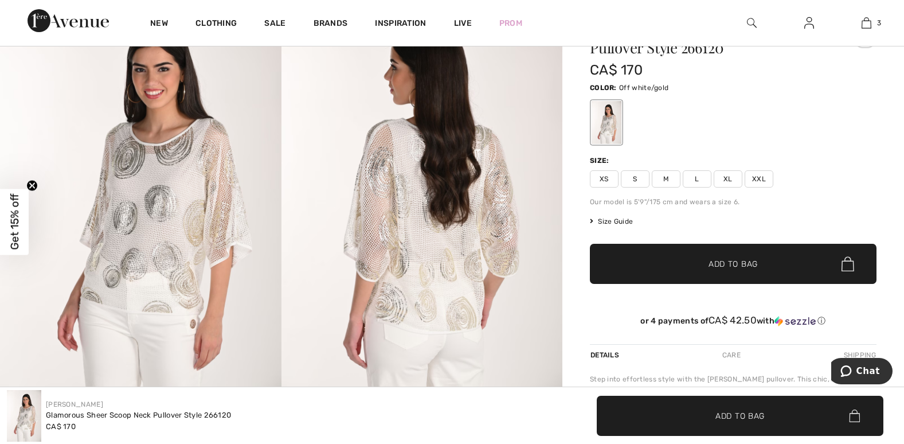
scroll to position [57, 0]
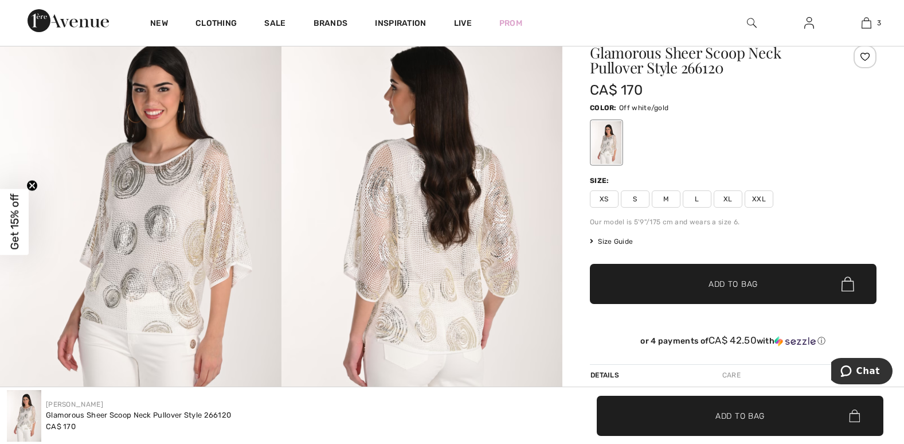
click at [723, 198] on span "XL" at bounding box center [728, 198] width 29 height 17
click at [711, 278] on span "Add to Bag" at bounding box center [733, 284] width 49 height 12
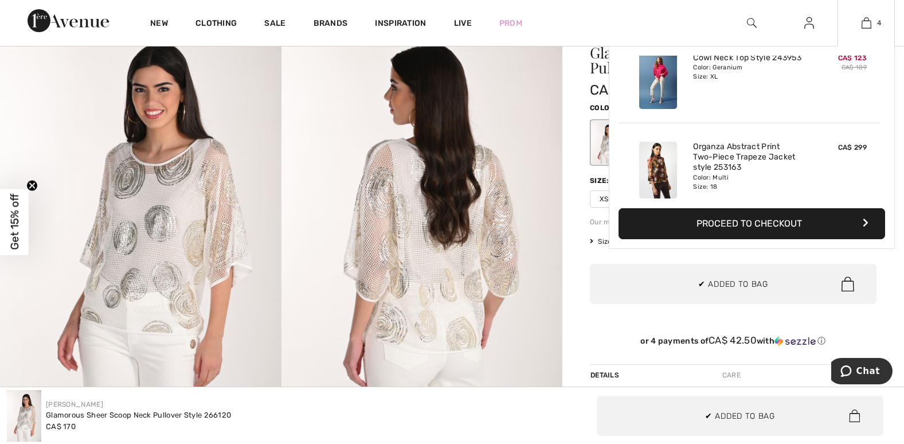
scroll to position [100, 0]
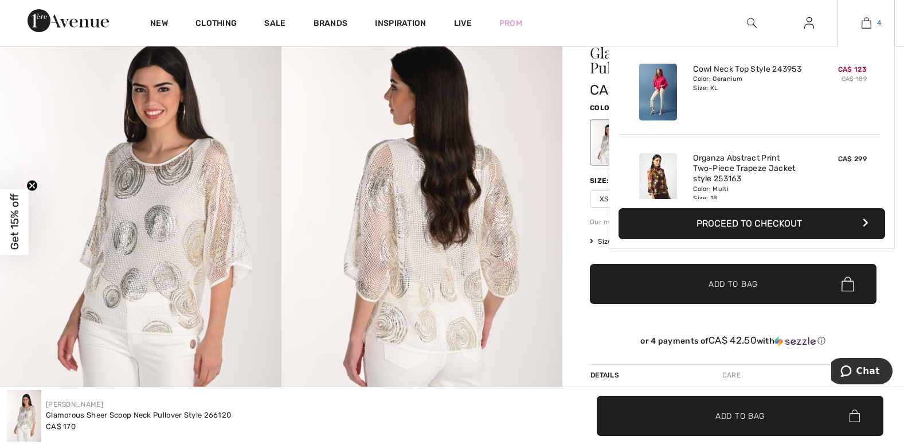
click at [867, 24] on img at bounding box center [867, 23] width 10 height 14
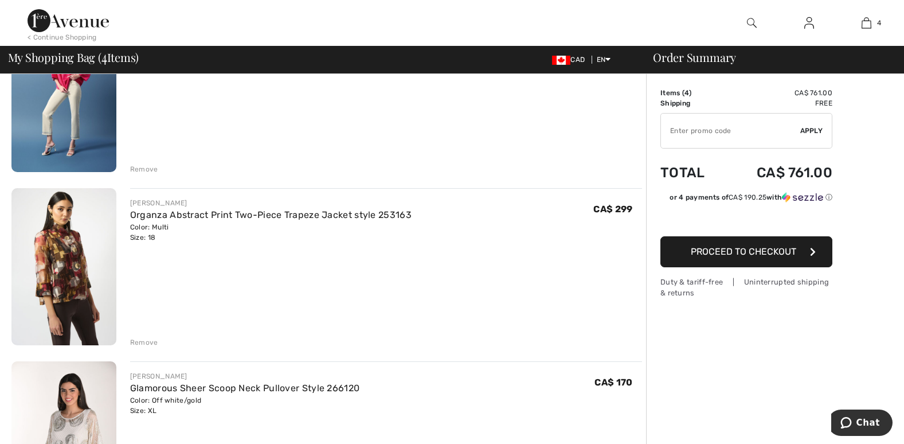
scroll to position [401, 0]
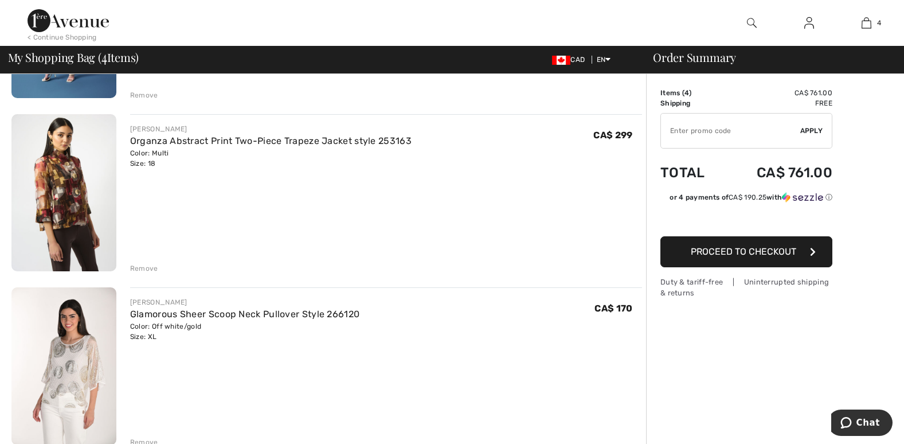
click at [60, 191] on img at bounding box center [63, 193] width 105 height 158
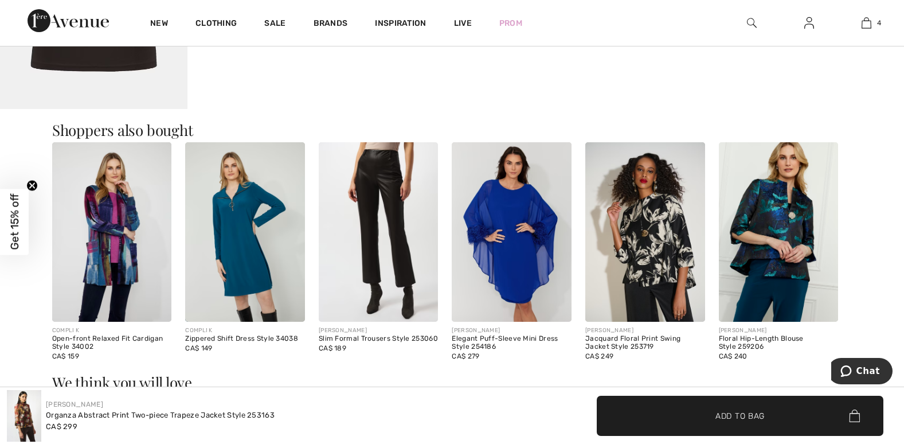
scroll to position [1204, 0]
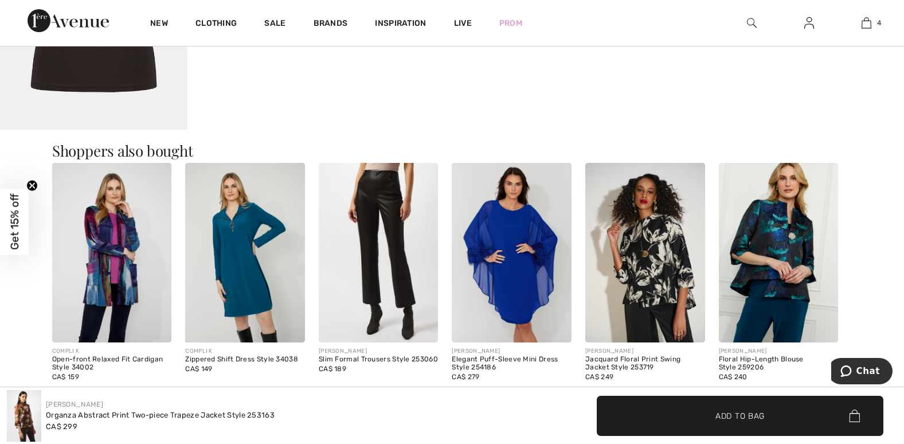
click at [657, 252] on img at bounding box center [645, 252] width 120 height 179
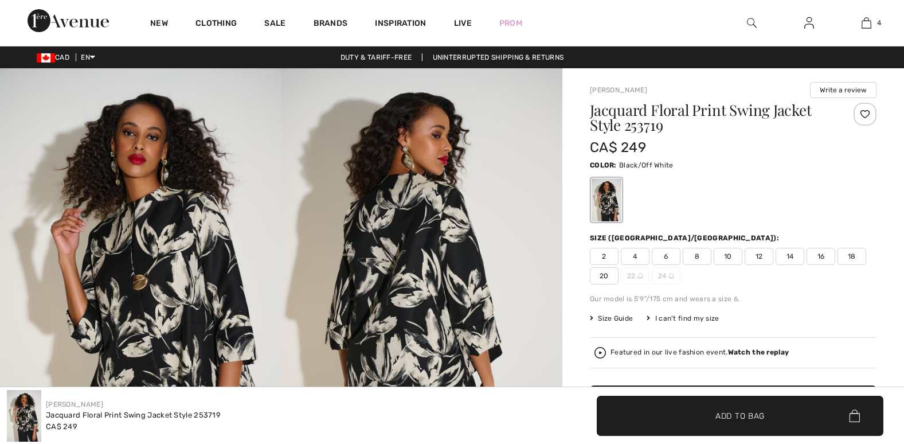
checkbox input "true"
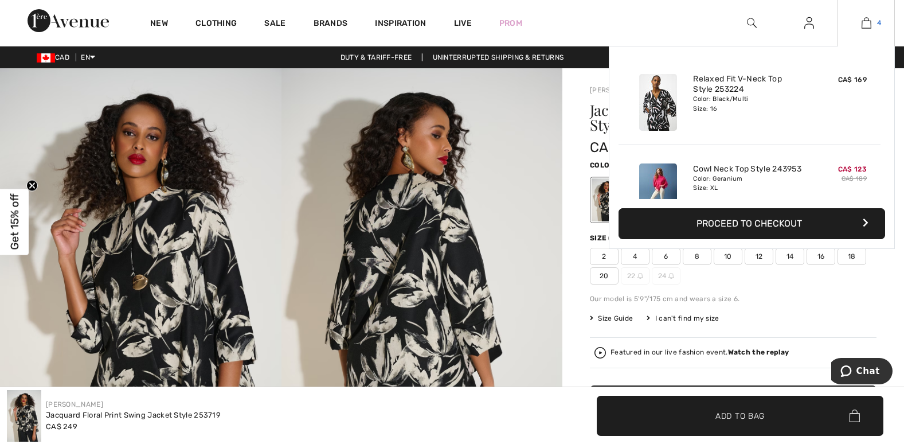
click at [860, 24] on link "4" at bounding box center [866, 23] width 56 height 14
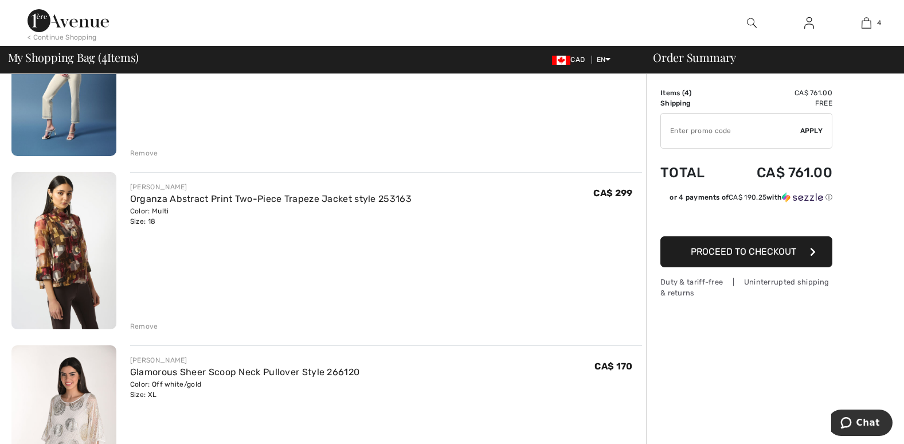
scroll to position [344, 0]
click at [137, 324] on div "Remove" at bounding box center [144, 325] width 28 height 10
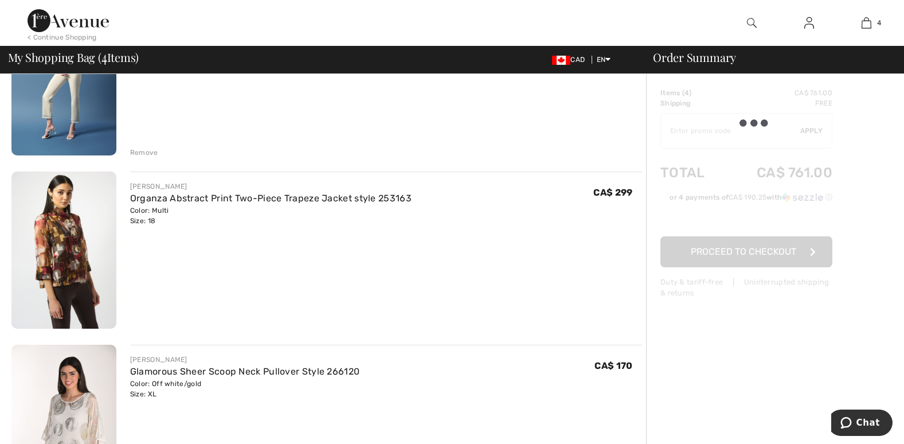
click at [137, 324] on div "Remove" at bounding box center [144, 325] width 28 height 10
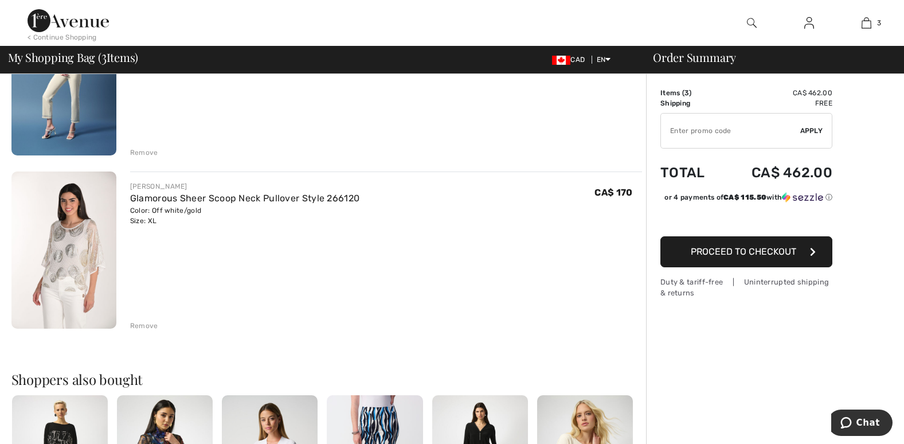
click at [144, 326] on div "Remove" at bounding box center [144, 325] width 28 height 10
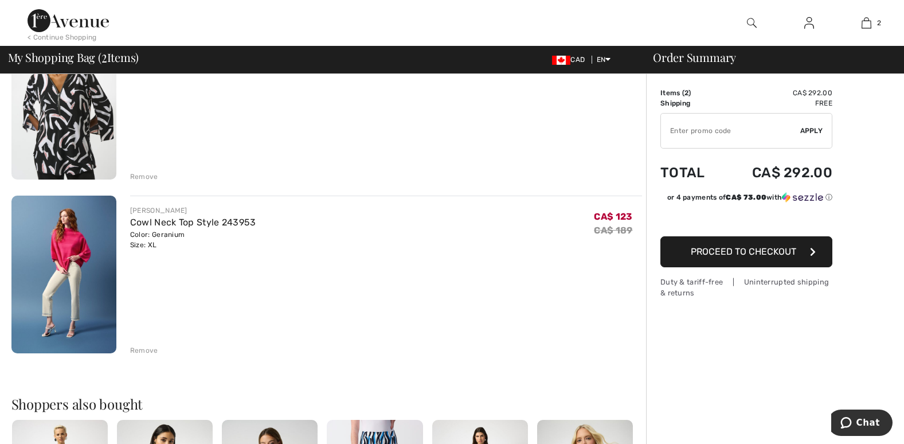
scroll to position [115, 0]
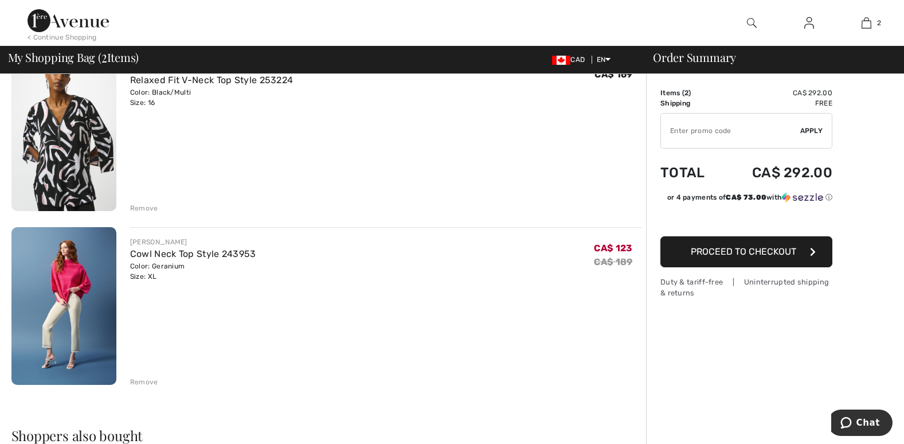
click at [99, 295] on img at bounding box center [63, 306] width 105 height 158
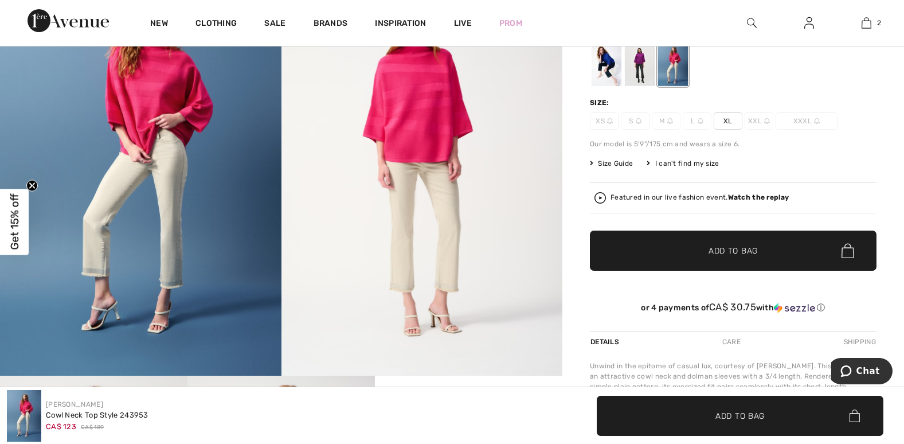
scroll to position [57, 0]
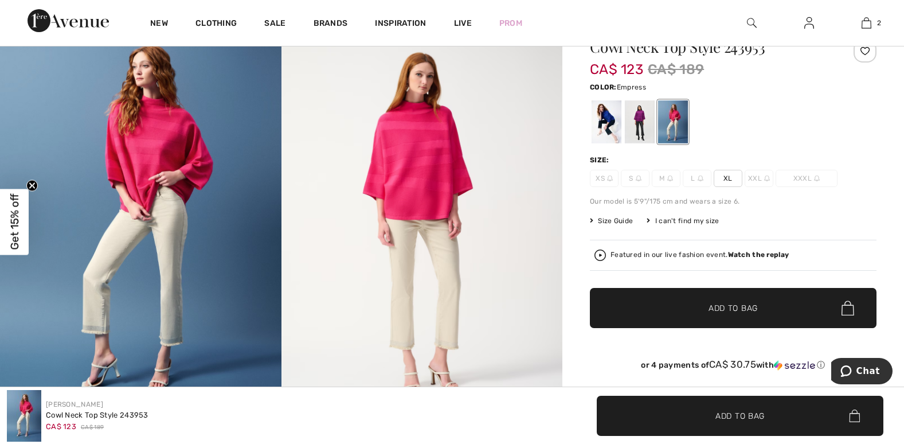
click at [647, 125] on div at bounding box center [640, 121] width 30 height 43
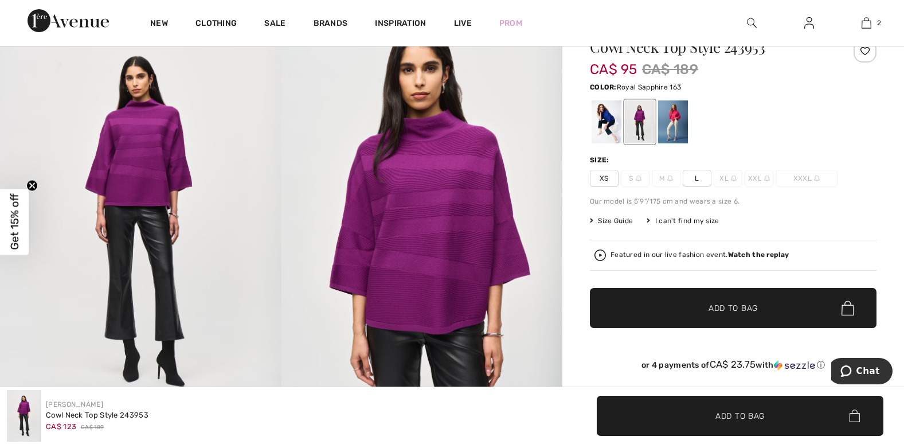
click at [613, 114] on div at bounding box center [607, 121] width 30 height 43
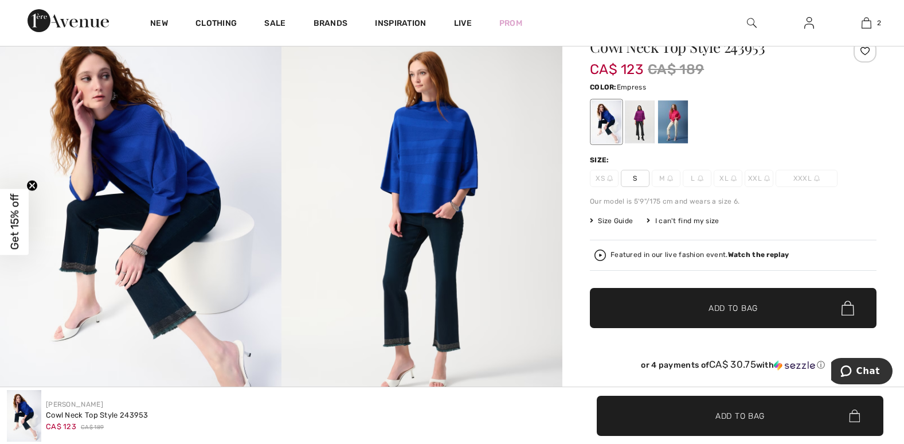
click at [651, 117] on div at bounding box center [640, 121] width 30 height 43
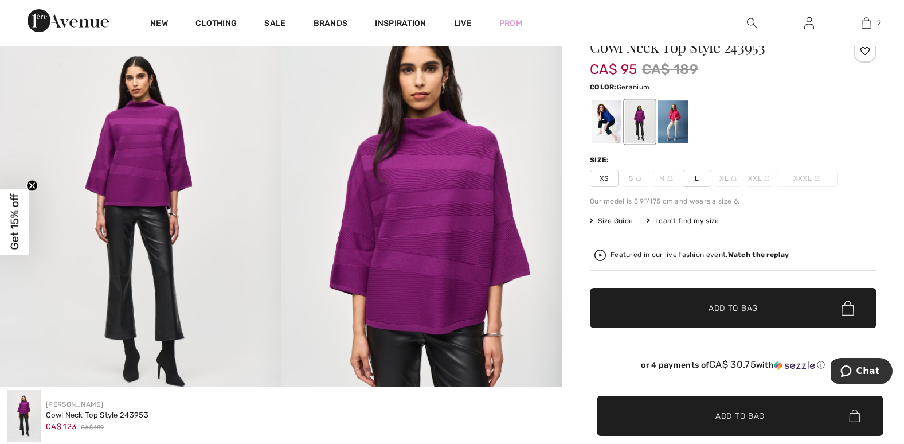
click at [671, 117] on div at bounding box center [673, 121] width 30 height 43
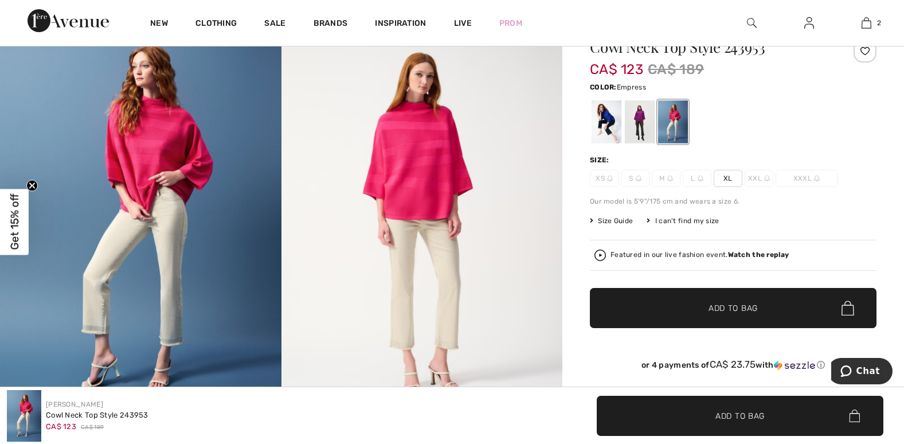
click at [645, 117] on div at bounding box center [640, 121] width 30 height 43
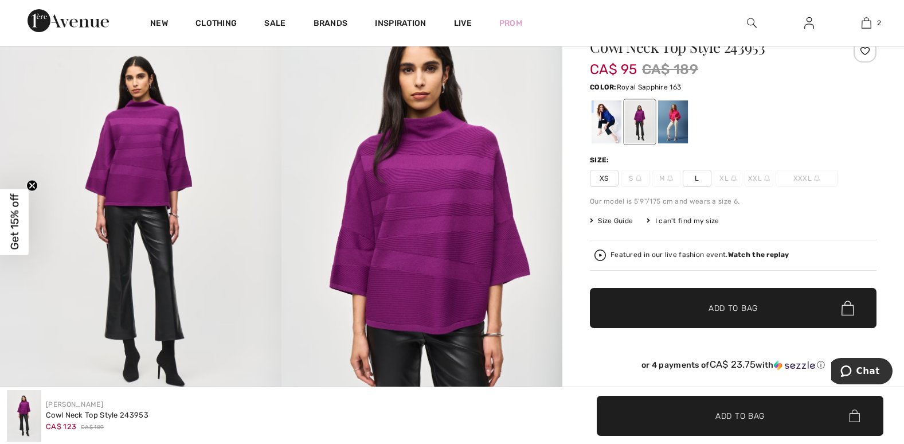
click at [605, 117] on div at bounding box center [607, 121] width 30 height 43
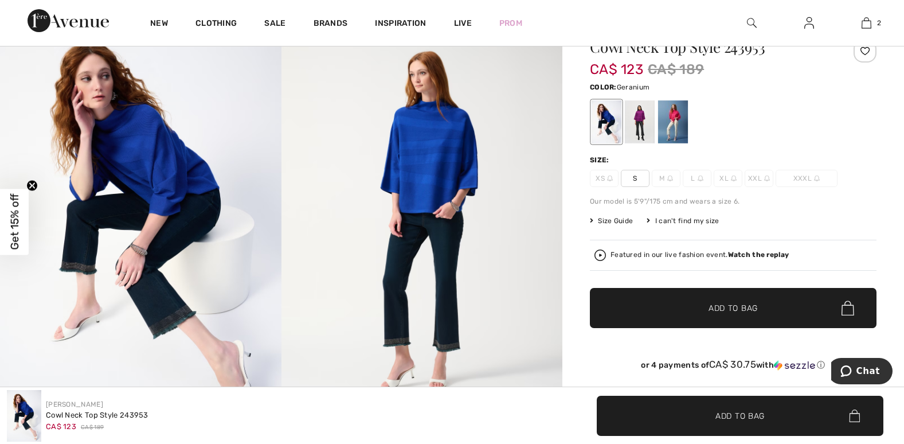
click at [668, 118] on div at bounding box center [673, 121] width 30 height 43
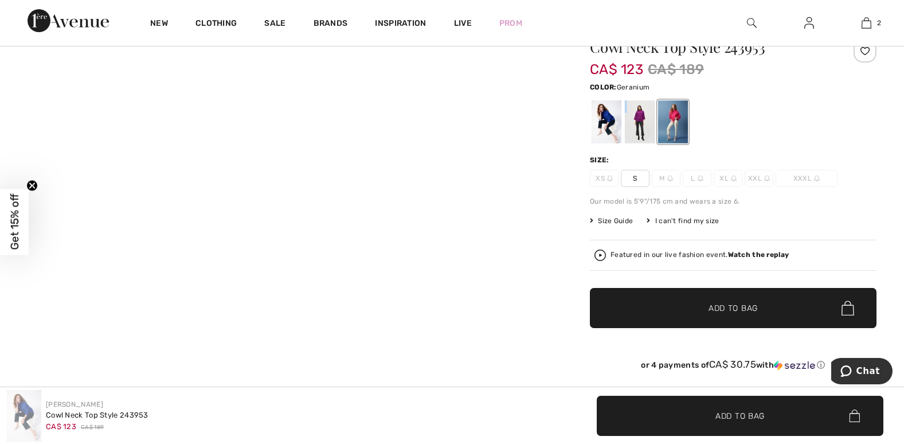
click at [668, 118] on div at bounding box center [673, 121] width 30 height 43
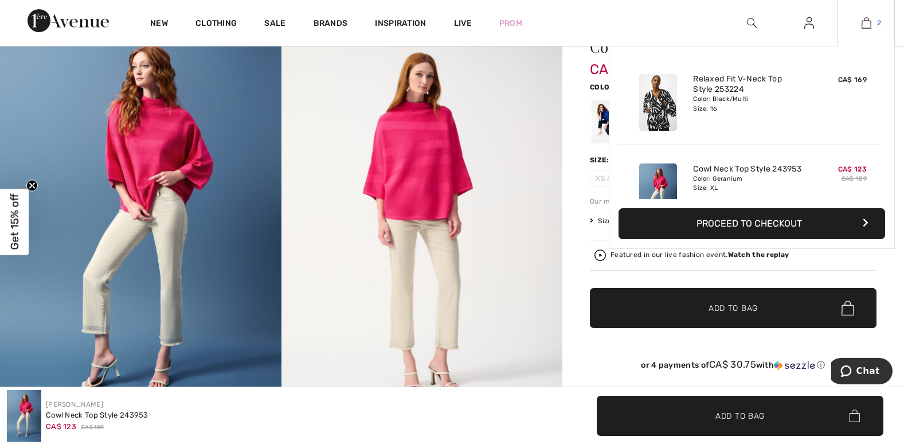
click at [866, 26] on img at bounding box center [867, 23] width 10 height 14
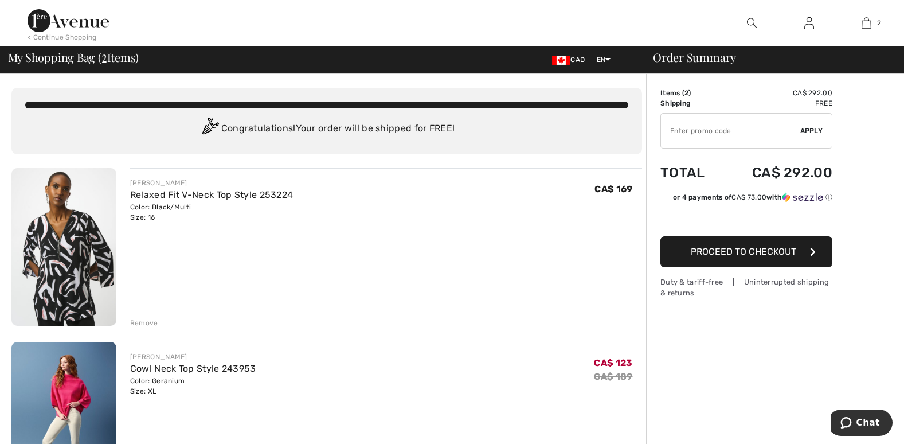
click at [714, 254] on span "Proceed to Checkout" at bounding box center [743, 251] width 105 height 11
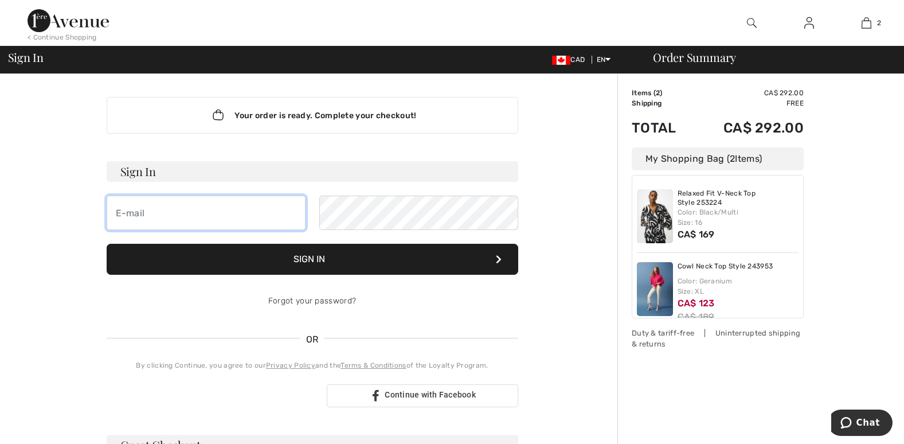
type input "[EMAIL_ADDRESS][DOMAIN_NAME]"
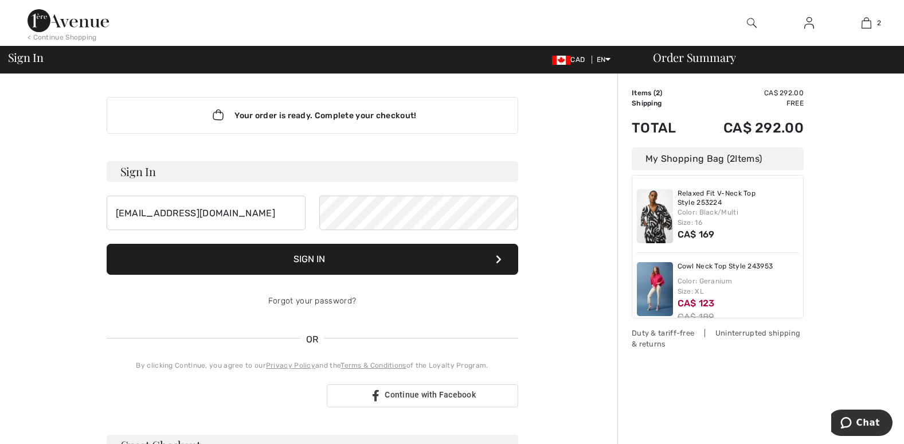
click at [323, 259] on button "Sign In" at bounding box center [313, 259] width 412 height 31
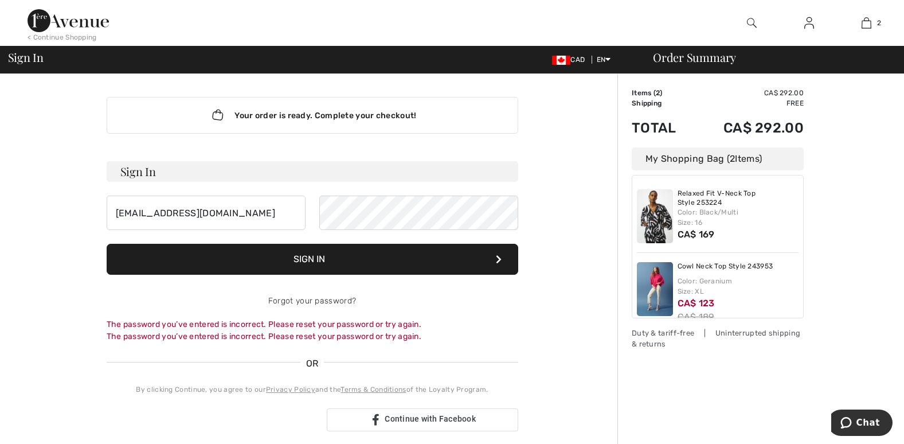
click at [317, 264] on button "Sign In" at bounding box center [313, 259] width 412 height 31
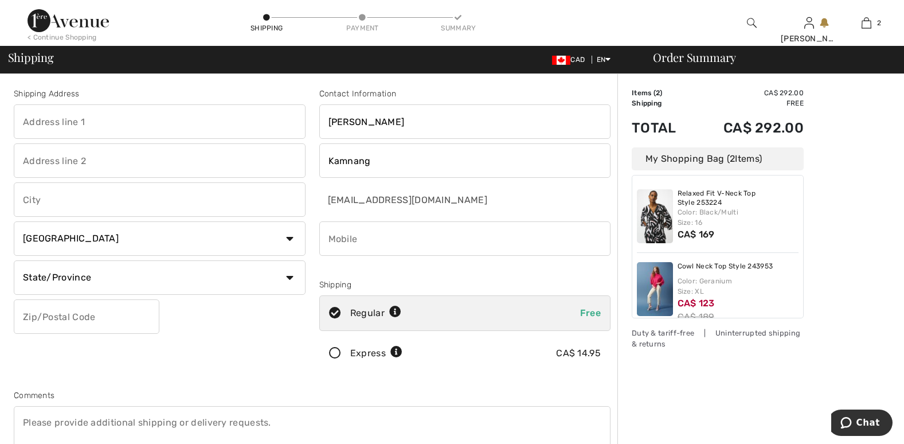
click at [87, 128] on input "text" at bounding box center [160, 121] width 292 height 34
type input "1-57 RUE ACHILLE VANHEE"
type input "GATINEAU"
select select "QC"
type input "J8R0J5"
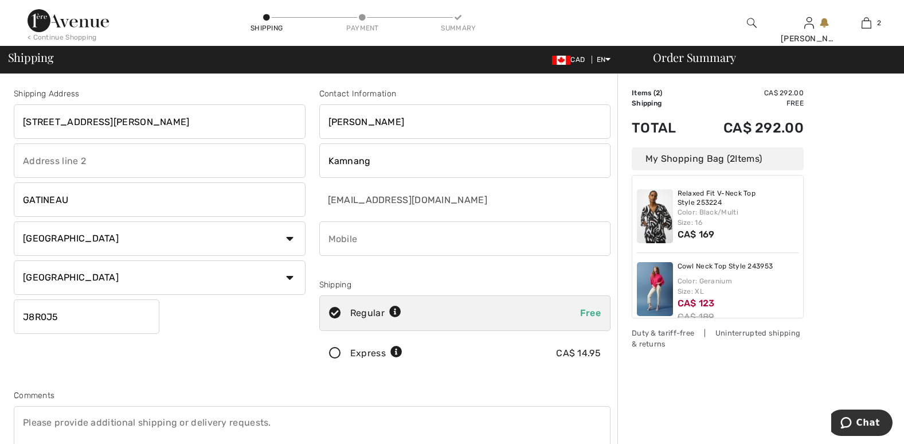
type input "4182552616"
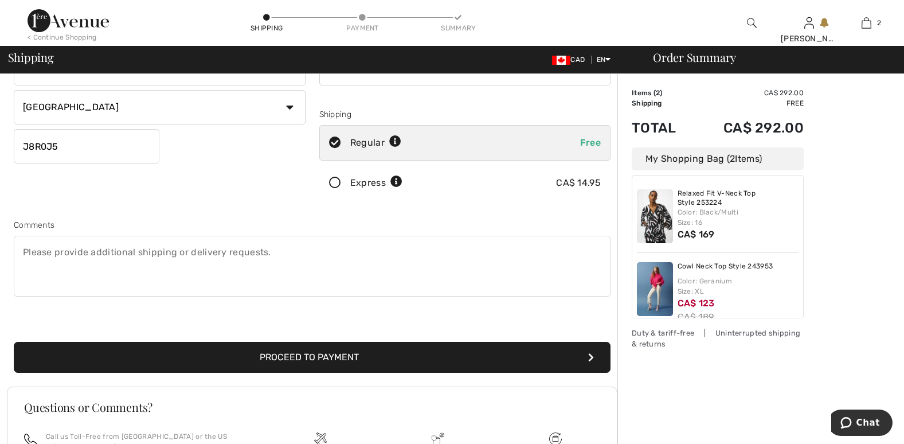
scroll to position [172, 0]
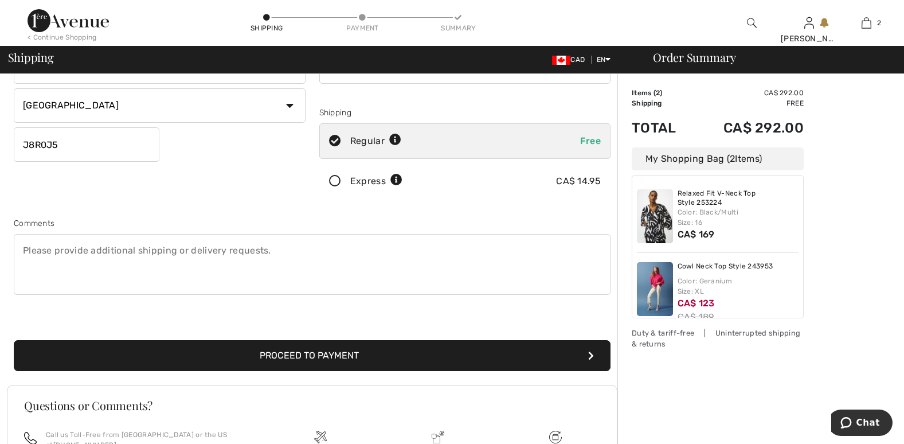
click at [342, 351] on button "Proceed to Payment" at bounding box center [312, 355] width 597 height 31
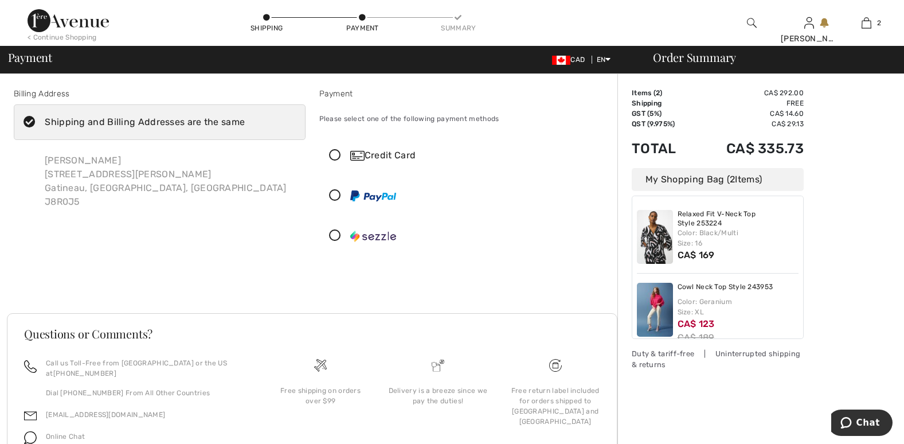
click at [379, 158] on div "Credit Card" at bounding box center [476, 155] width 252 height 14
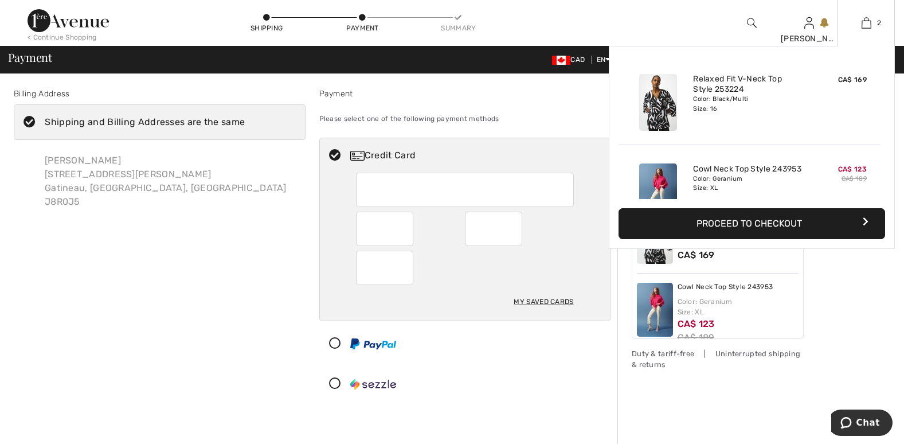
click at [764, 220] on button "Proceed to Checkout" at bounding box center [752, 223] width 267 height 31
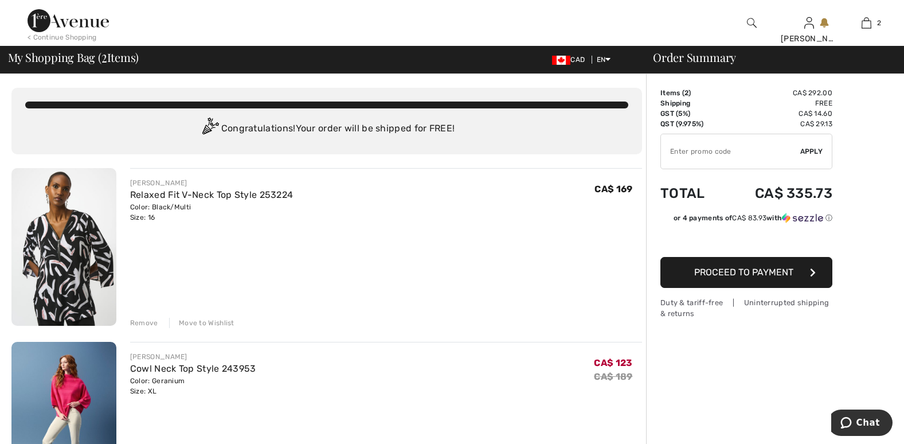
click at [697, 152] on input "TEXT" at bounding box center [730, 151] width 139 height 34
type input "FLASH15"
click at [721, 271] on span "Proceed to Payment" at bounding box center [743, 272] width 99 height 11
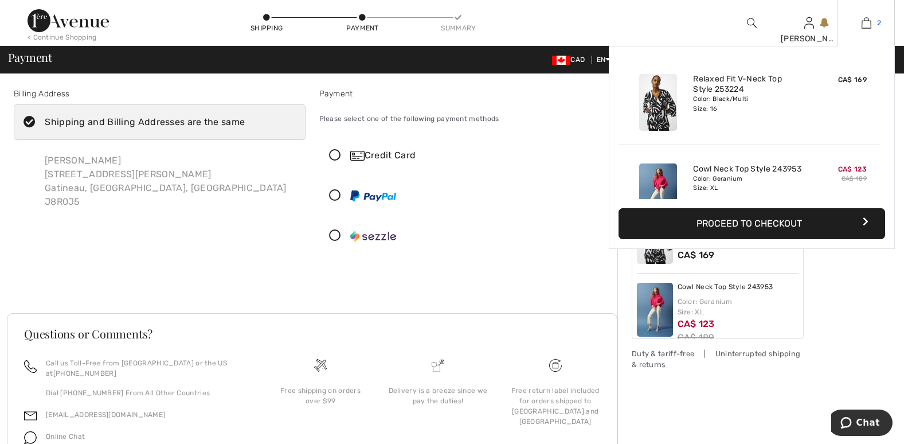
click at [867, 23] on img at bounding box center [867, 23] width 10 height 14
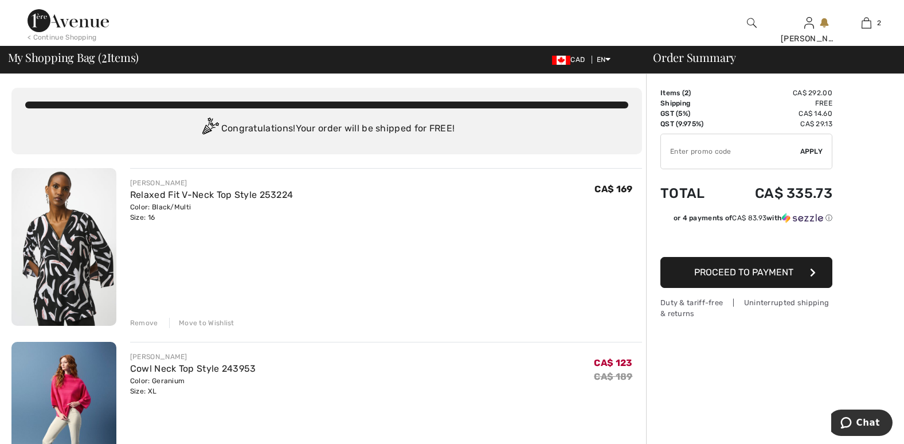
click at [722, 158] on input "TEXT" at bounding box center [730, 151] width 139 height 34
click at [696, 156] on input "TEXT" at bounding box center [730, 151] width 139 height 34
click at [678, 152] on input "TEXT" at bounding box center [730, 151] width 139 height 34
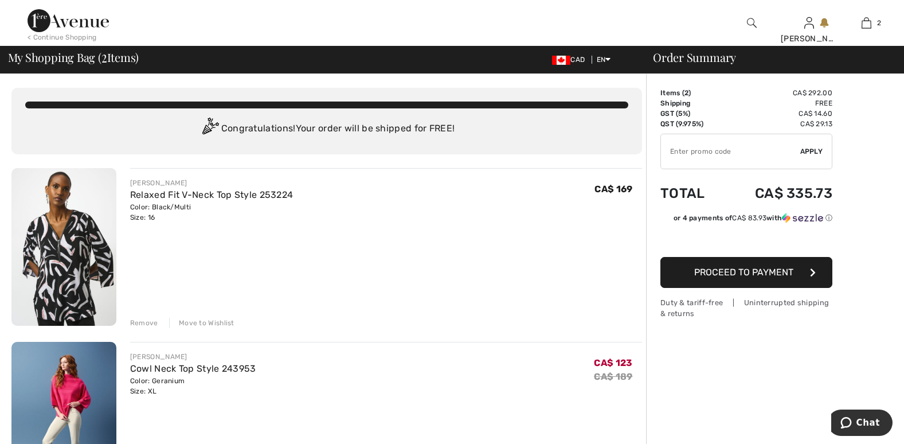
click at [667, 158] on input "TEXT" at bounding box center [730, 151] width 139 height 34
type input "FLASH15"
click at [820, 151] on span "Apply" at bounding box center [811, 151] width 23 height 10
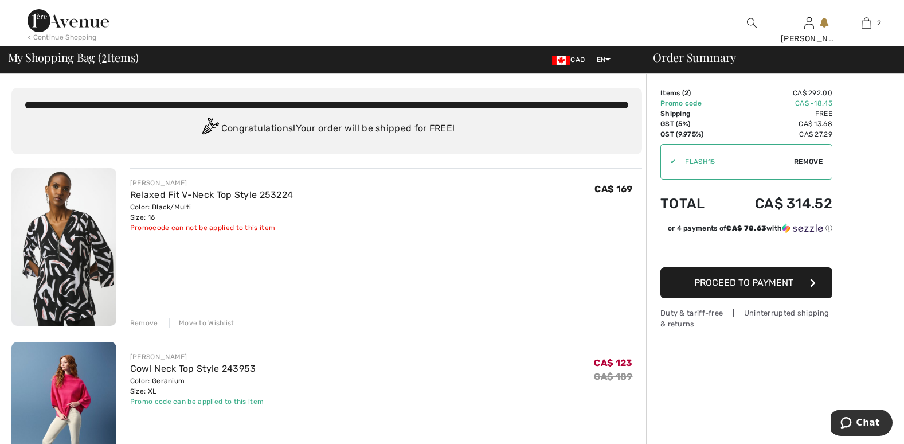
click at [735, 281] on span "Proceed to Payment" at bounding box center [743, 282] width 99 height 11
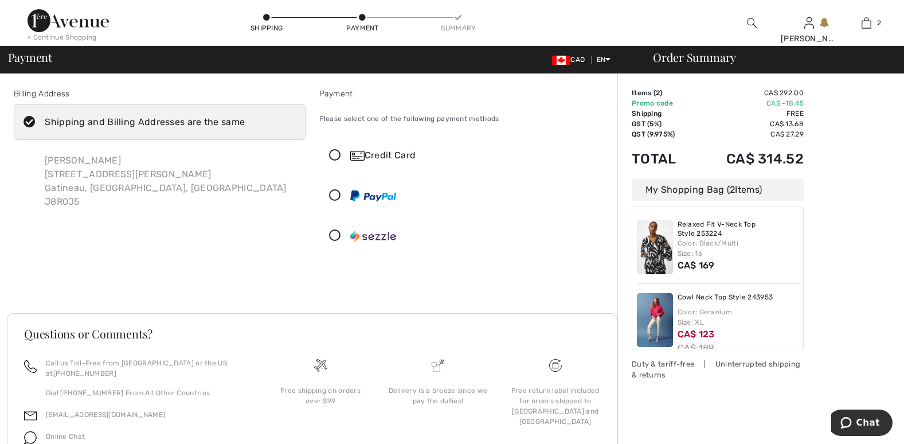
click at [331, 152] on icon at bounding box center [335, 156] width 30 height 12
click at [0, 0] on icon at bounding box center [0, 0] width 0 height 0
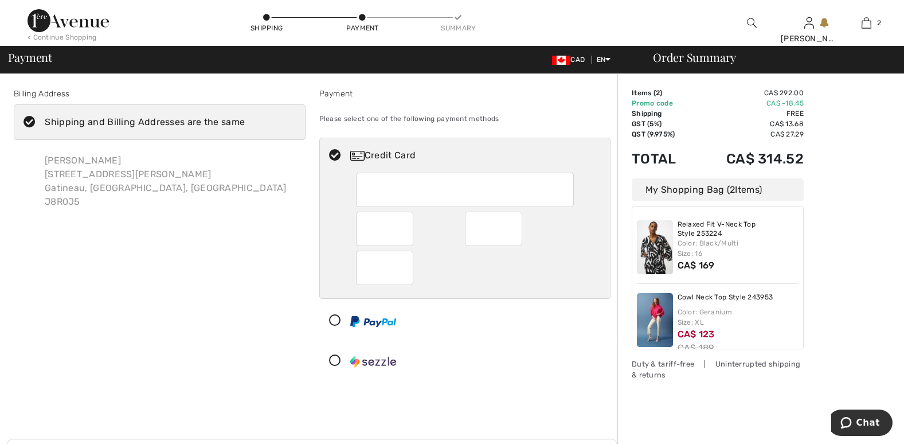
click at [331, 152] on icon at bounding box center [335, 156] width 30 height 12
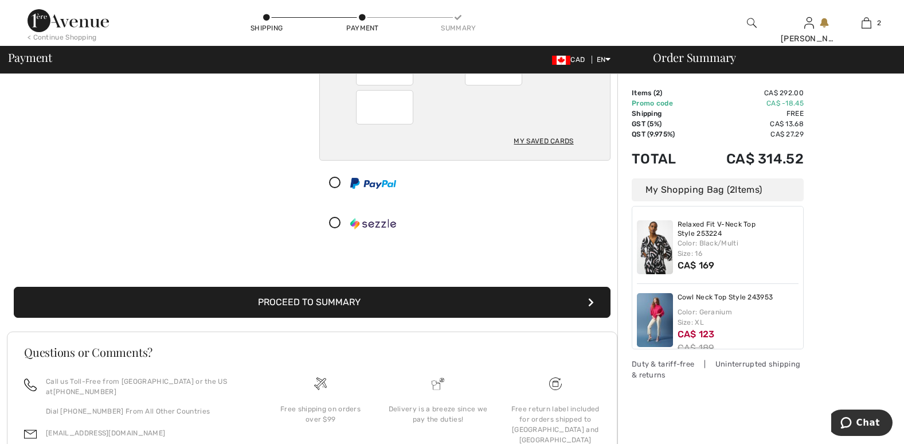
scroll to position [229, 0]
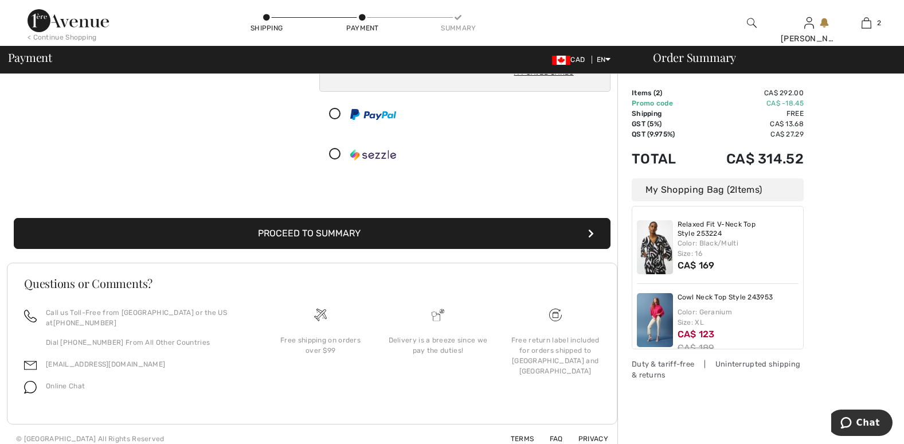
click at [356, 234] on button "Proceed to Summary" at bounding box center [312, 233] width 597 height 31
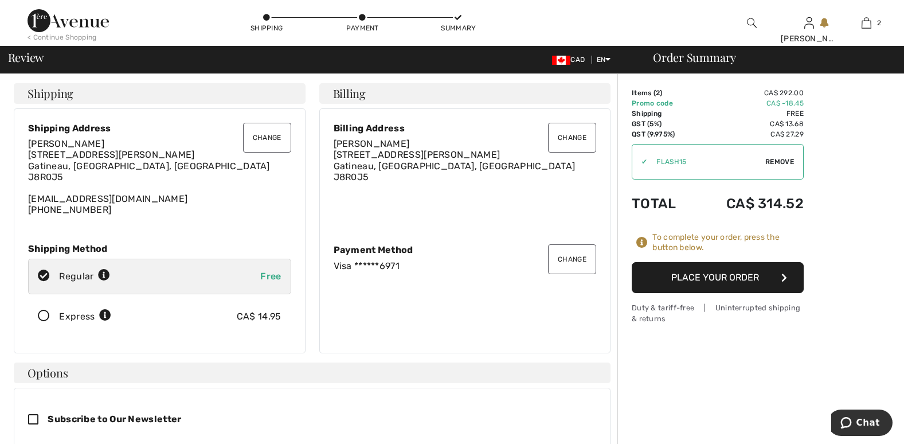
click at [659, 281] on button "Place Your Order" at bounding box center [718, 277] width 172 height 31
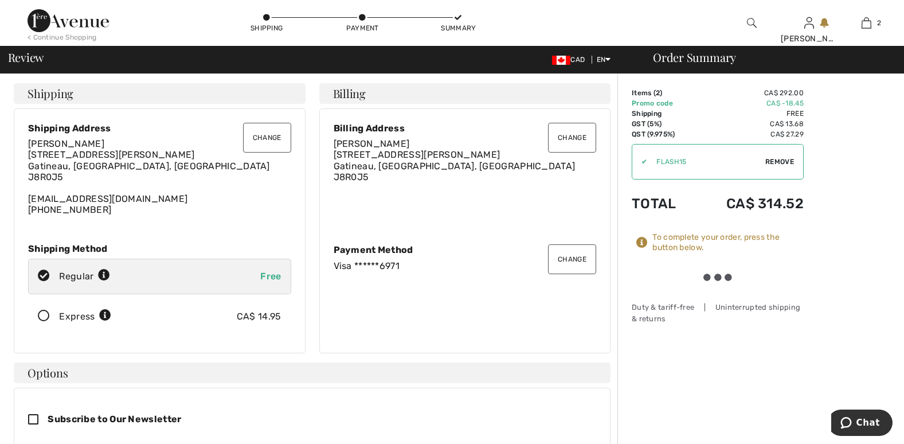
click at [659, 281] on div at bounding box center [718, 277] width 172 height 30
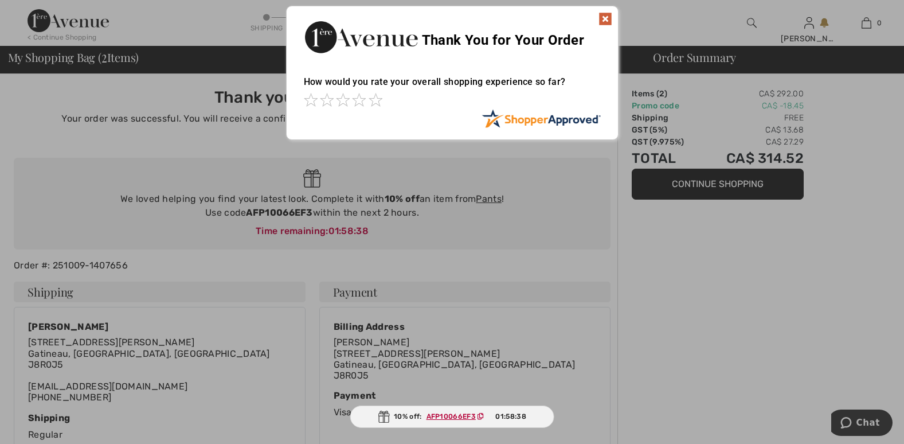
drag, startPoint x: 248, startPoint y: 210, endPoint x: 308, endPoint y: 212, distance: 60.2
click at [308, 212] on div at bounding box center [452, 222] width 904 height 444
drag, startPoint x: 313, startPoint y: 209, endPoint x: 262, endPoint y: 215, distance: 51.3
click at [262, 214] on div at bounding box center [452, 222] width 904 height 444
click at [605, 19] on img at bounding box center [605, 19] width 14 height 14
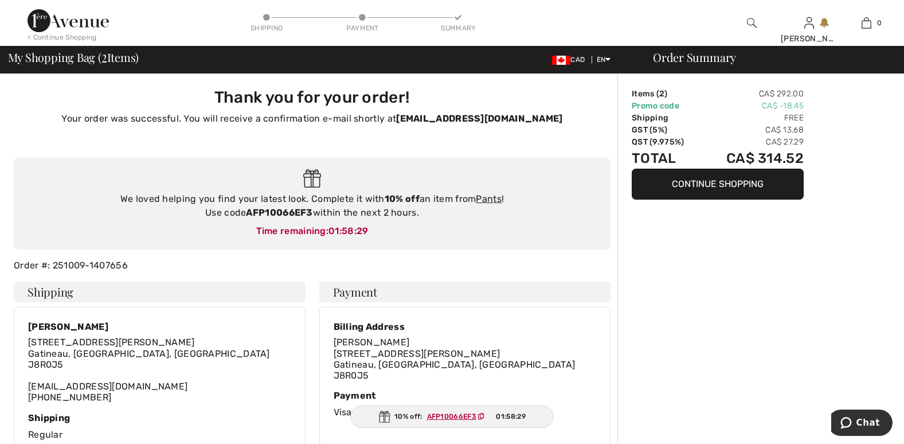
click at [315, 214] on div "We loved helping you find your latest look. Complete it with 10% off an item fr…" at bounding box center [312, 206] width 574 height 28
click at [312, 214] on strong "AFP10066EF3" at bounding box center [279, 212] width 66 height 11
drag, startPoint x: 283, startPoint y: 210, endPoint x: 248, endPoint y: 216, distance: 35.3
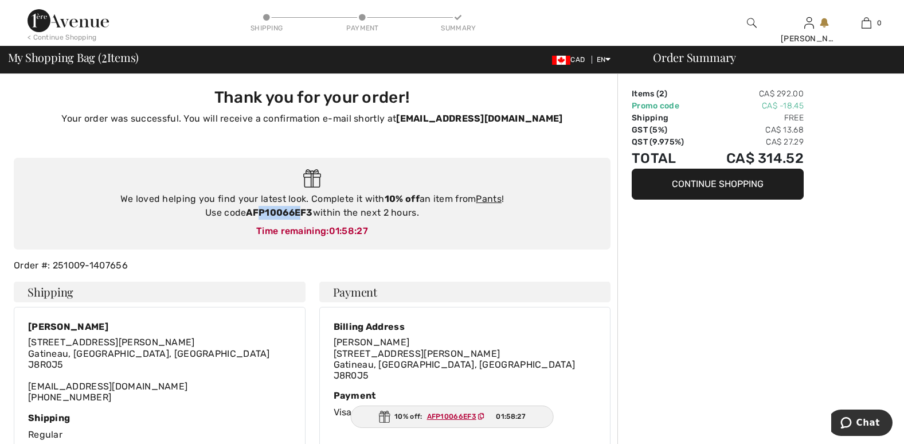
click at [253, 214] on strong "AFP10066EF3" at bounding box center [279, 212] width 66 height 11
click at [252, 214] on strong "AFP10066EF3" at bounding box center [279, 212] width 66 height 11
drag, startPoint x: 252, startPoint y: 214, endPoint x: 277, endPoint y: 212, distance: 24.8
click at [87, 26] on img at bounding box center [68, 20] width 81 height 23
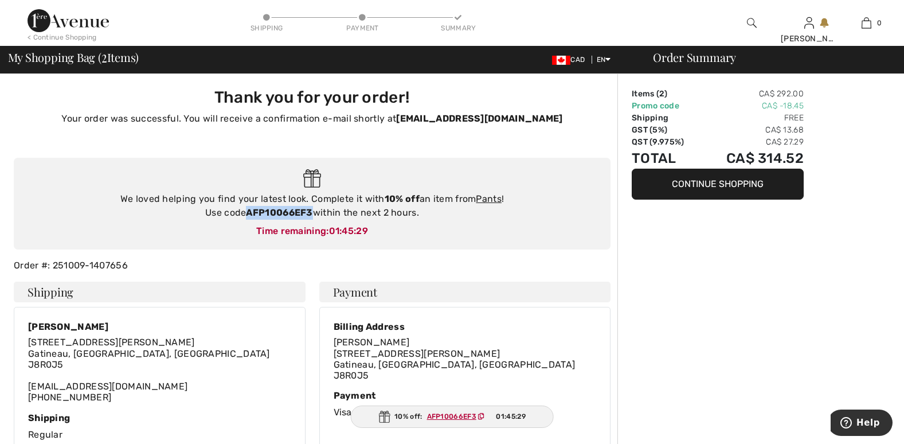
click at [87, 26] on img at bounding box center [68, 20] width 81 height 23
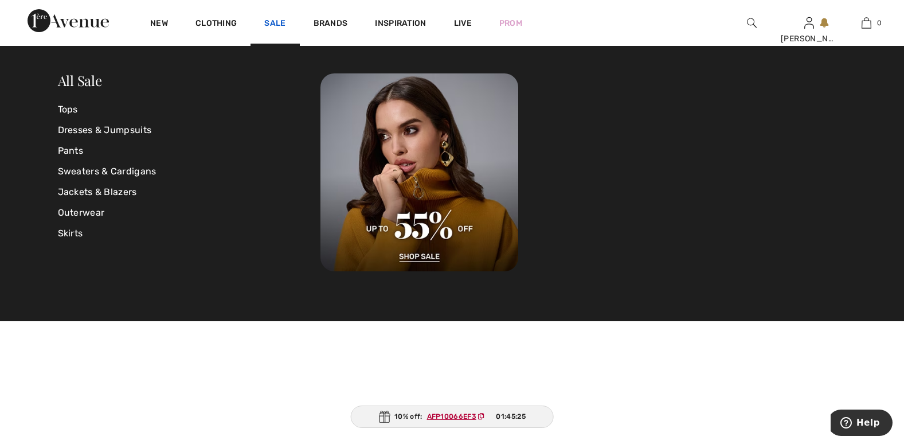
drag, startPoint x: 0, startPoint y: 0, endPoint x: 269, endPoint y: 21, distance: 270.2
click at [269, 21] on link "Sale" at bounding box center [274, 24] width 21 height 12
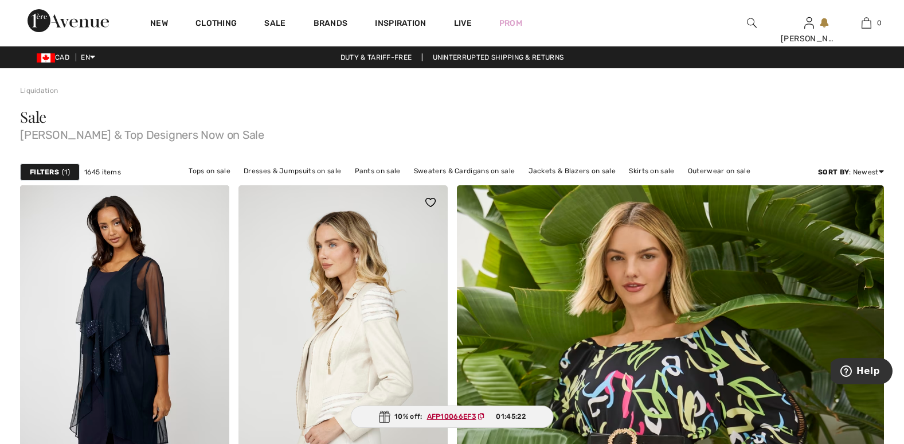
click at [435, 321] on img at bounding box center [342, 342] width 209 height 314
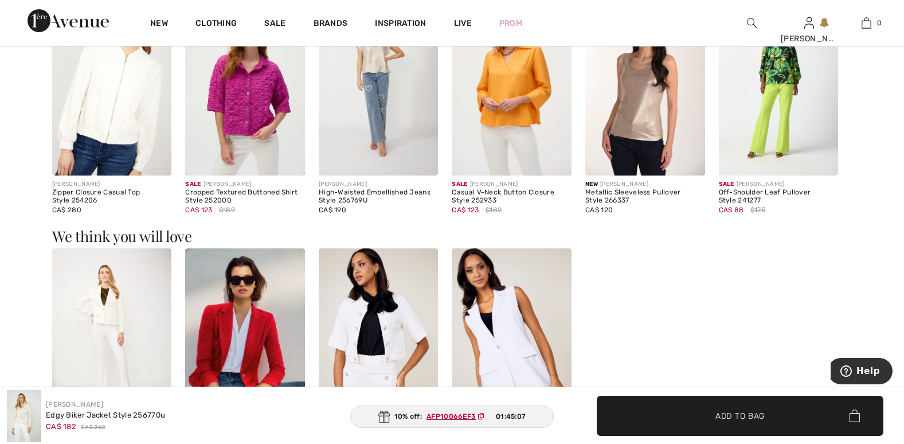
scroll to position [975, 0]
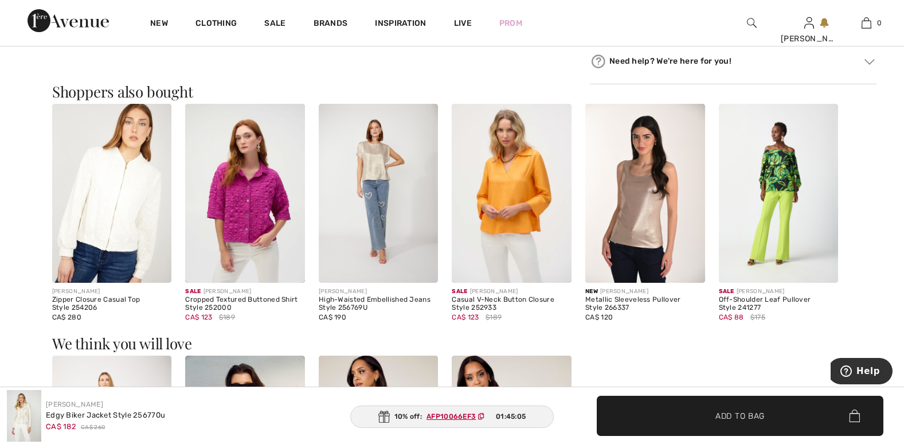
click at [268, 205] on img at bounding box center [245, 193] width 120 height 179
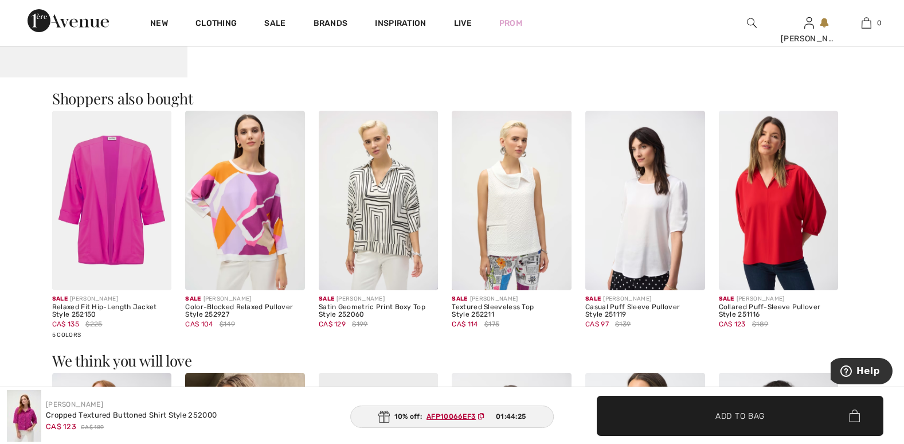
scroll to position [975, 0]
click at [257, 208] on img at bounding box center [245, 200] width 120 height 179
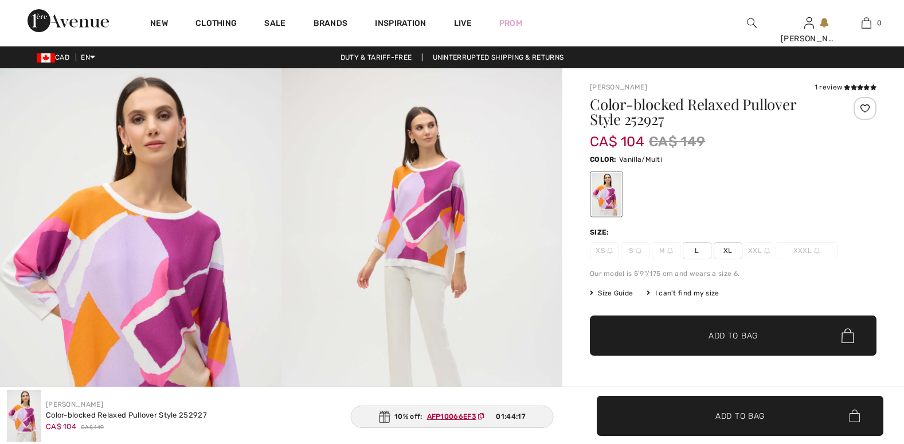
checkbox input "true"
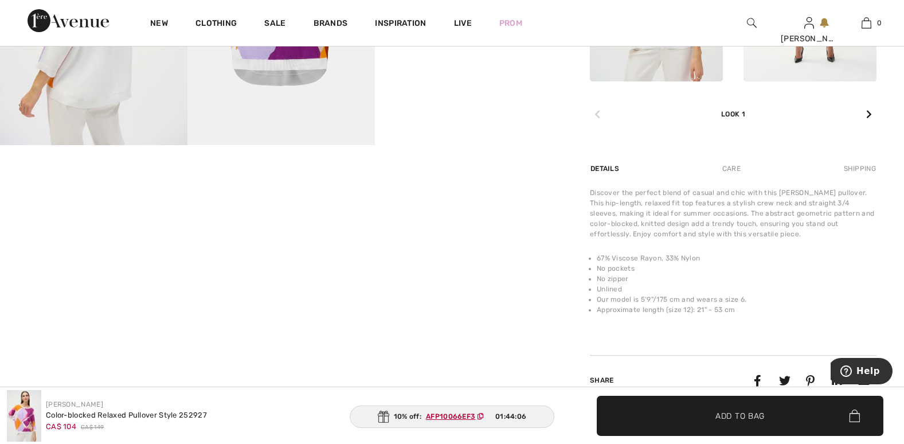
scroll to position [459, 0]
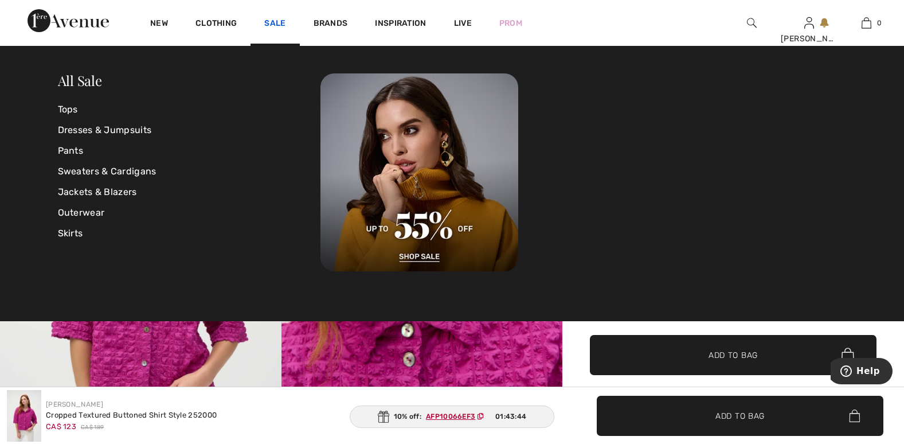
click at [282, 18] on link "Sale" at bounding box center [274, 24] width 21 height 12
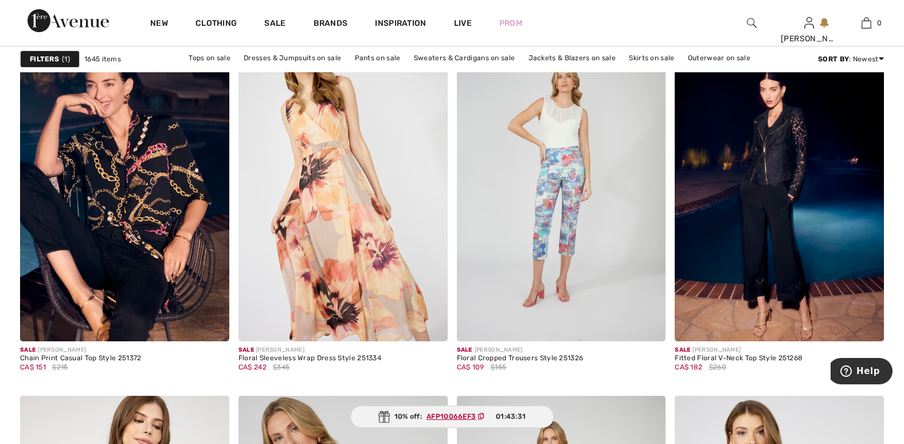
scroll to position [2236, 0]
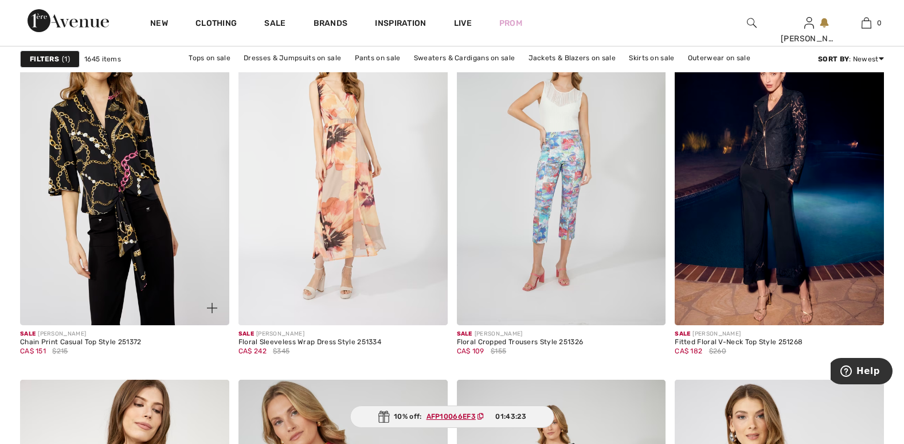
click at [138, 152] on img at bounding box center [124, 168] width 209 height 314
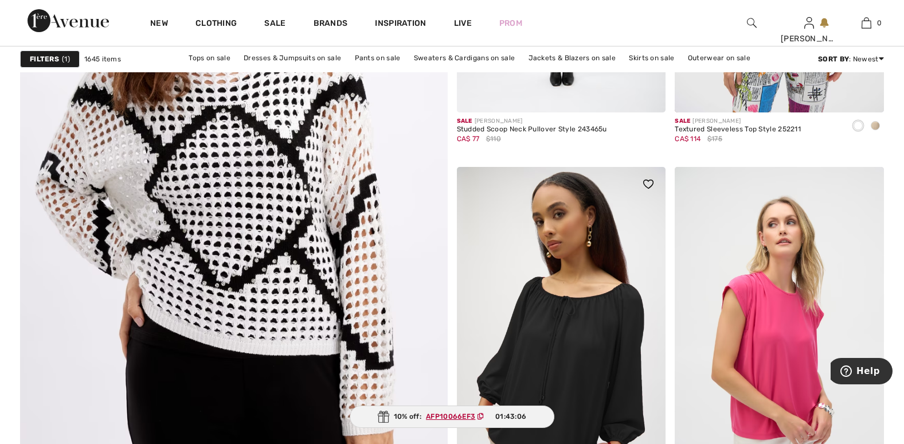
scroll to position [3325, 0]
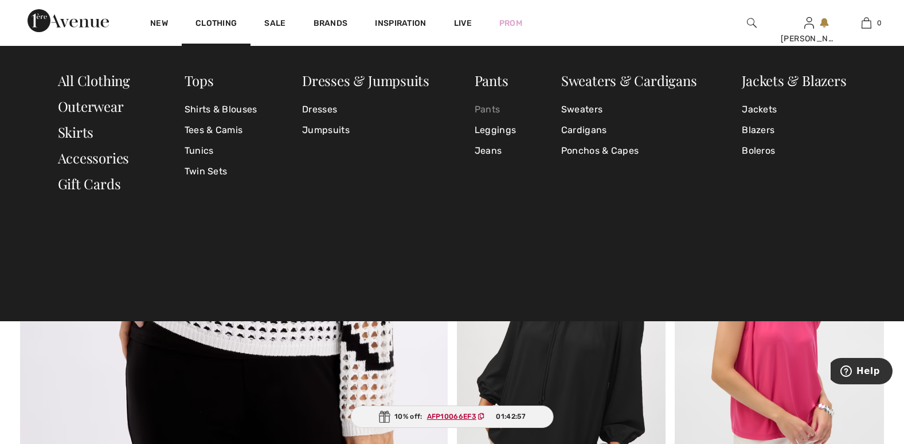
click at [492, 112] on link "Pants" at bounding box center [495, 109] width 41 height 21
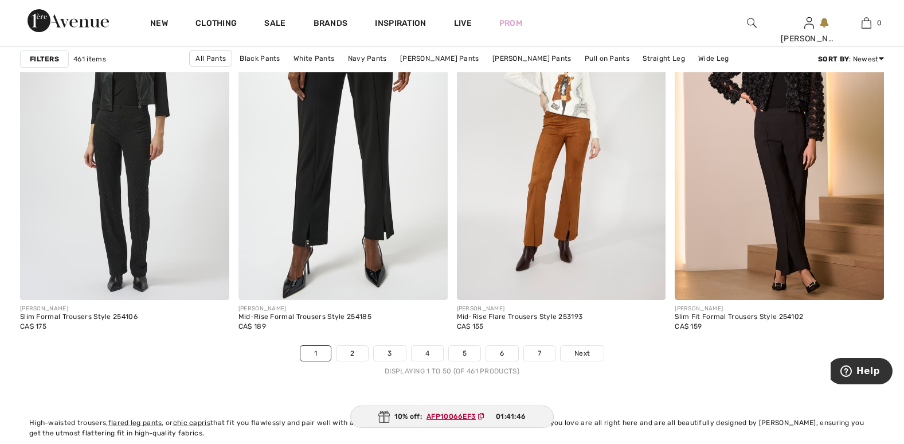
scroll to position [5446, 0]
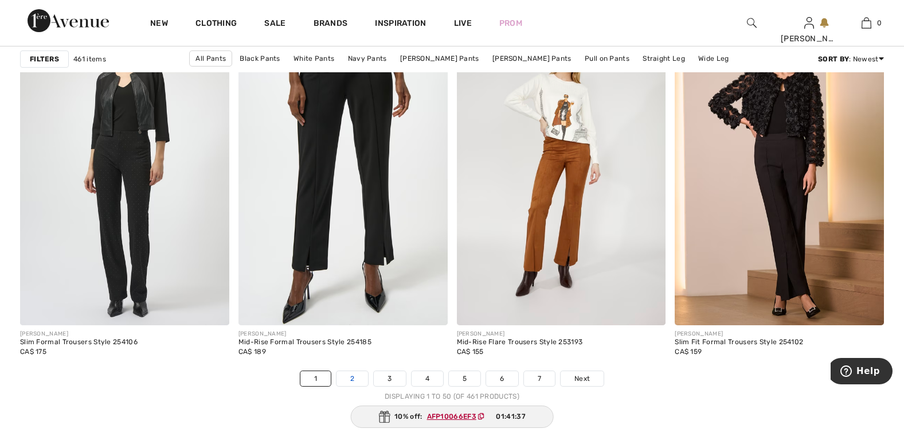
click at [349, 379] on link "2" at bounding box center [353, 378] width 32 height 15
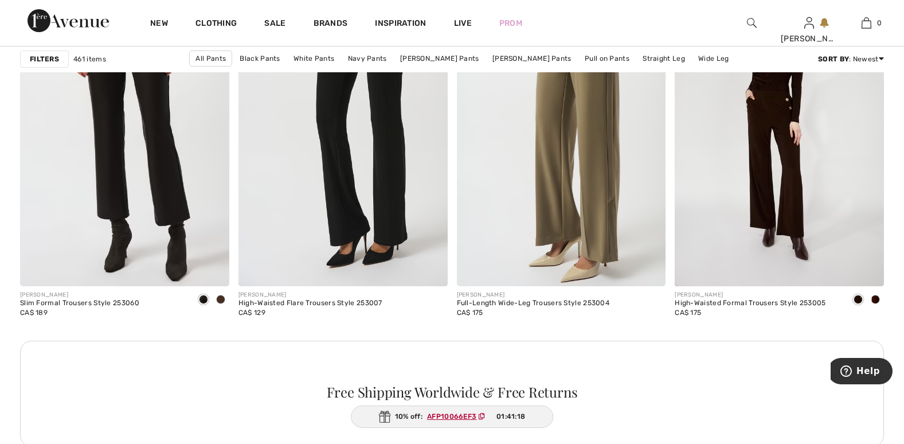
scroll to position [4242, 0]
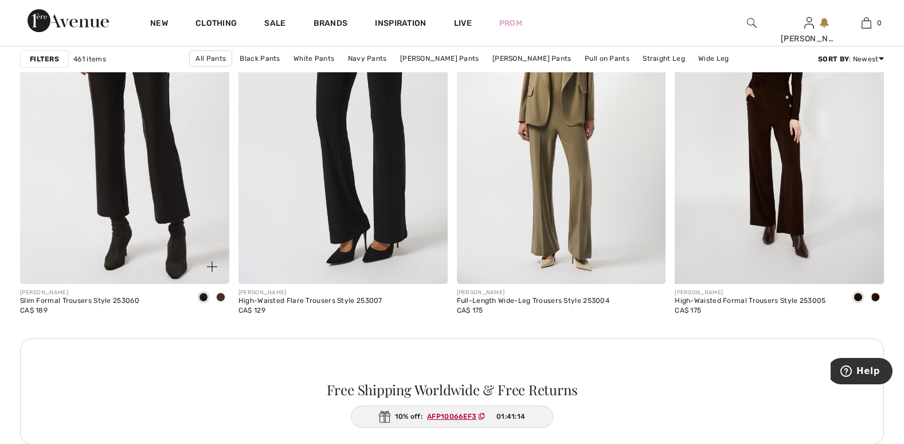
click at [173, 161] on img at bounding box center [124, 127] width 209 height 314
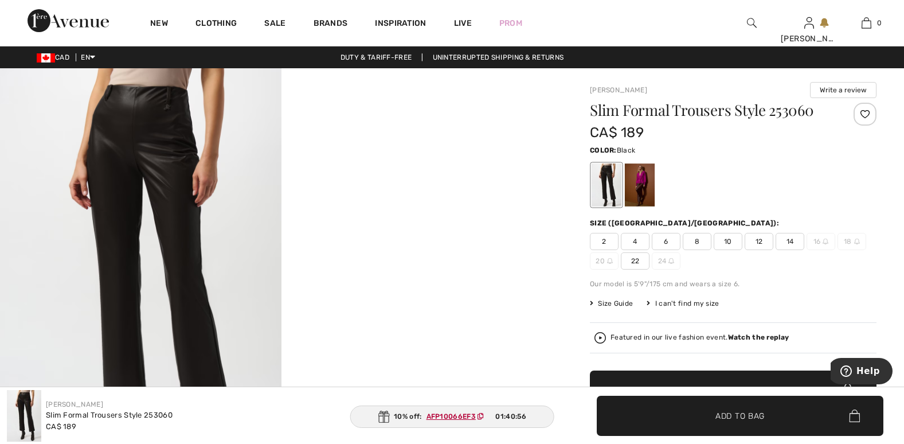
click at [620, 306] on span "Size Guide" at bounding box center [611, 303] width 43 height 10
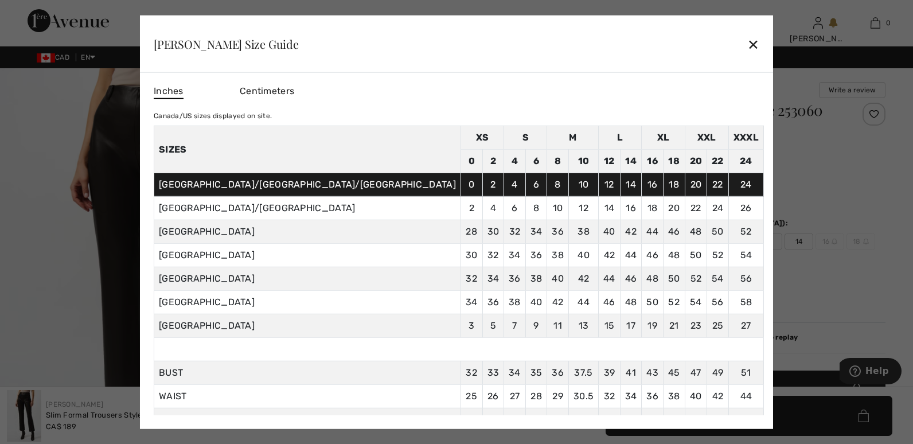
click at [58, 292] on div at bounding box center [456, 222] width 913 height 444
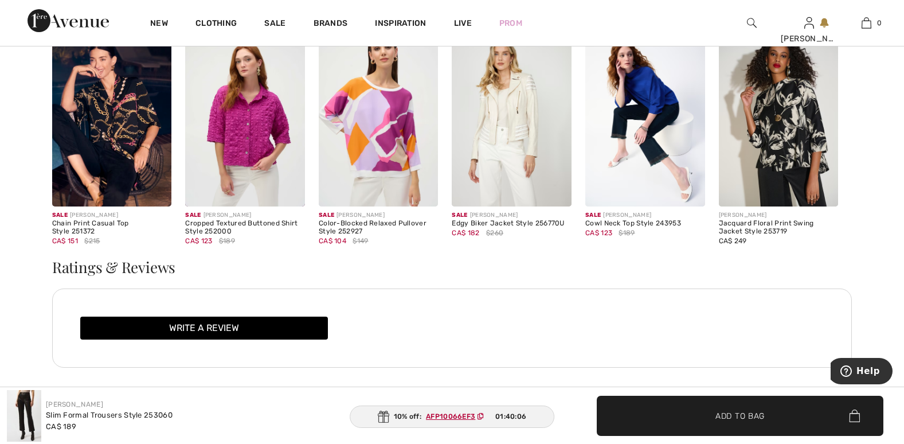
scroll to position [1376, 0]
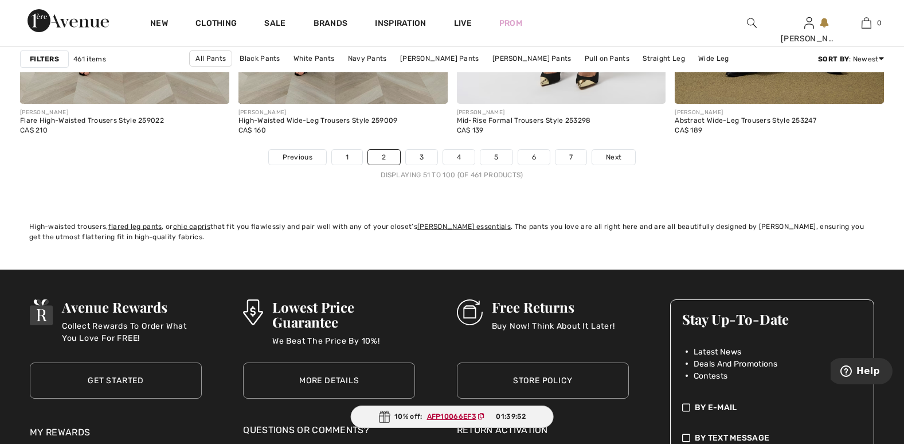
scroll to position [5675, 0]
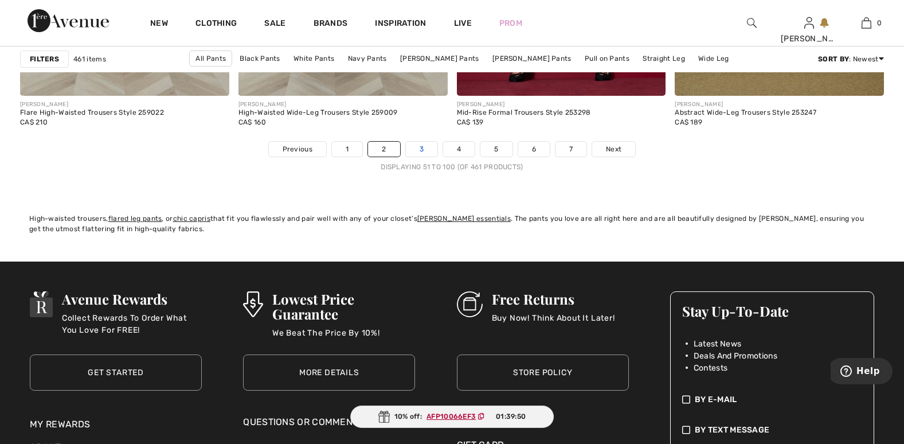
click at [420, 151] on link "3" at bounding box center [422, 149] width 32 height 15
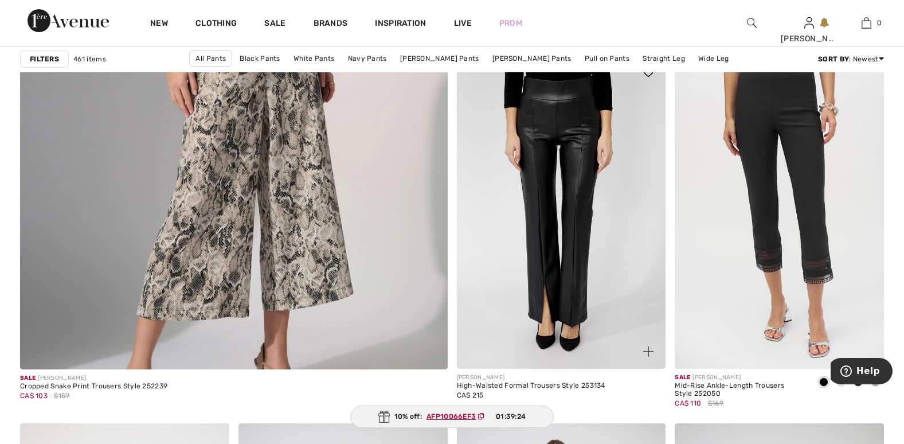
scroll to position [3440, 0]
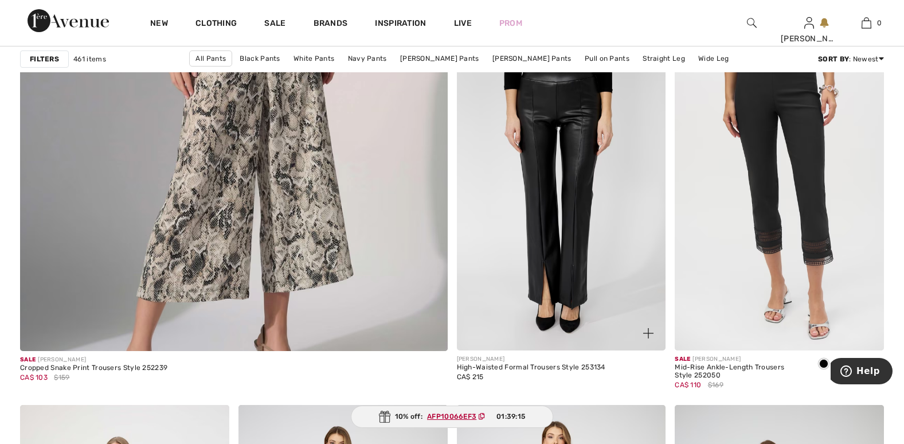
click at [584, 105] on img at bounding box center [561, 194] width 209 height 314
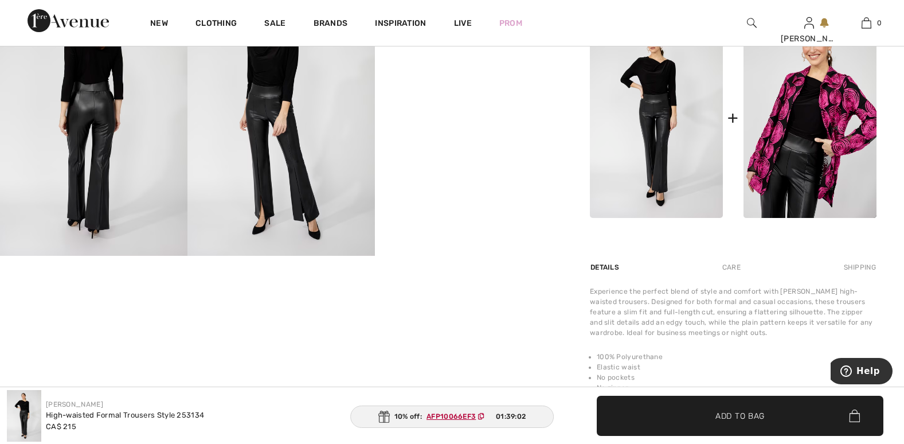
scroll to position [516, 0]
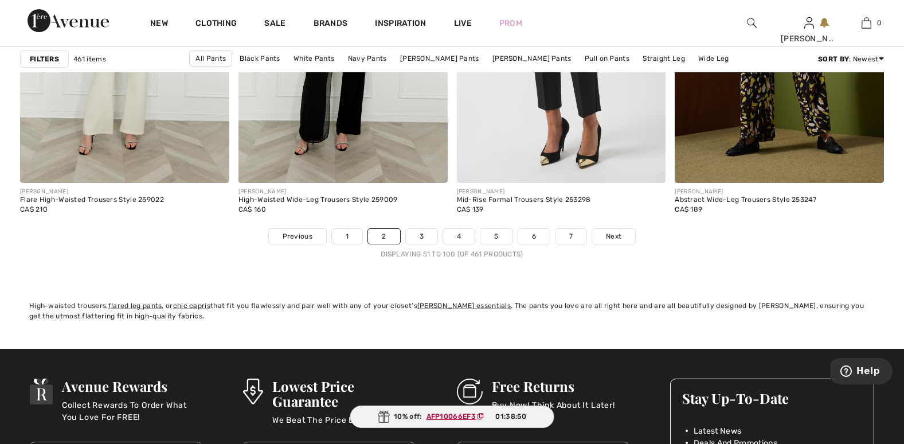
scroll to position [5618, 0]
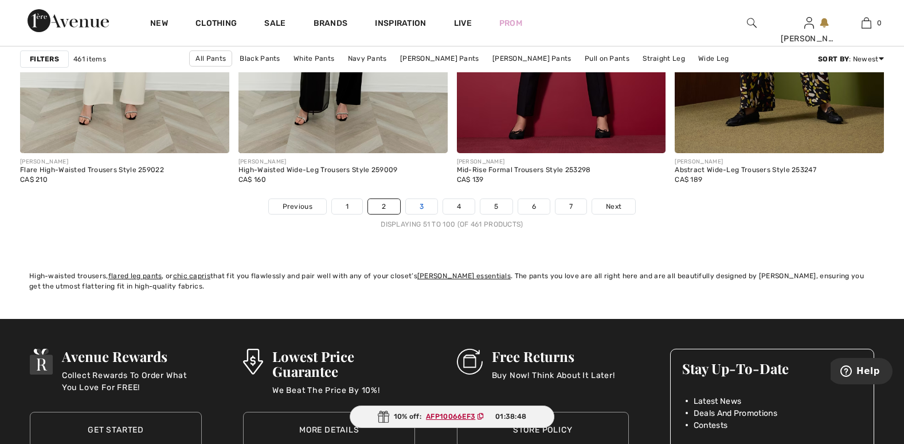
click at [424, 204] on link "3" at bounding box center [422, 206] width 32 height 15
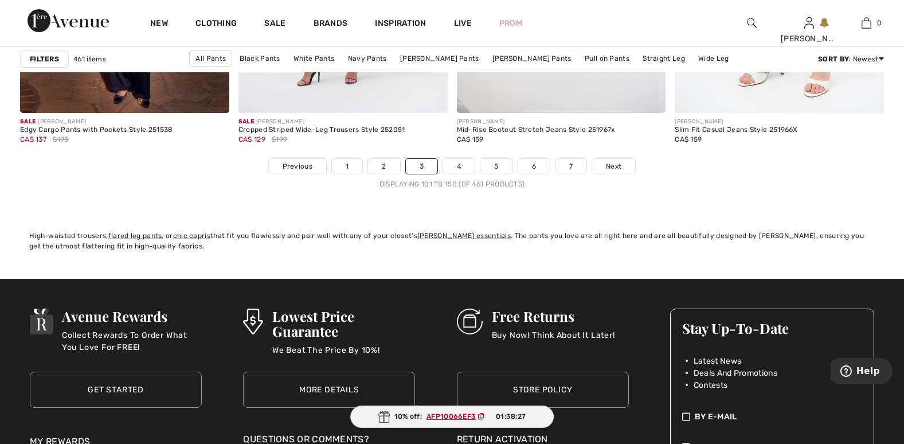
scroll to position [5675, 0]
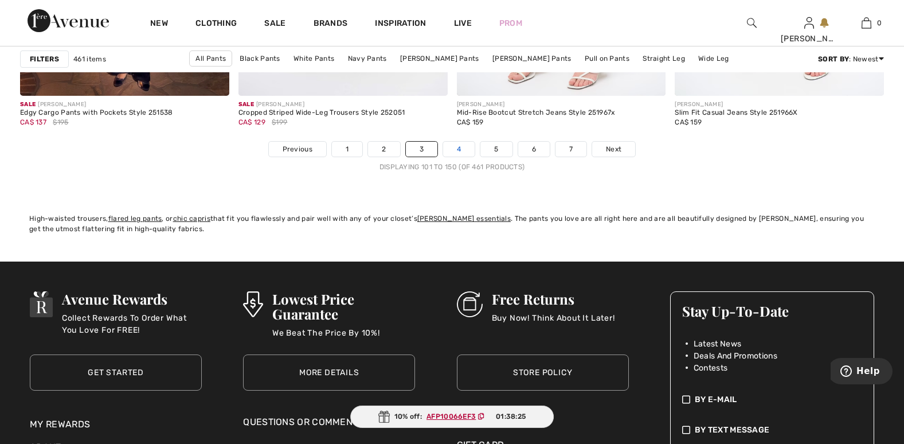
click at [454, 153] on link "4" at bounding box center [459, 149] width 32 height 15
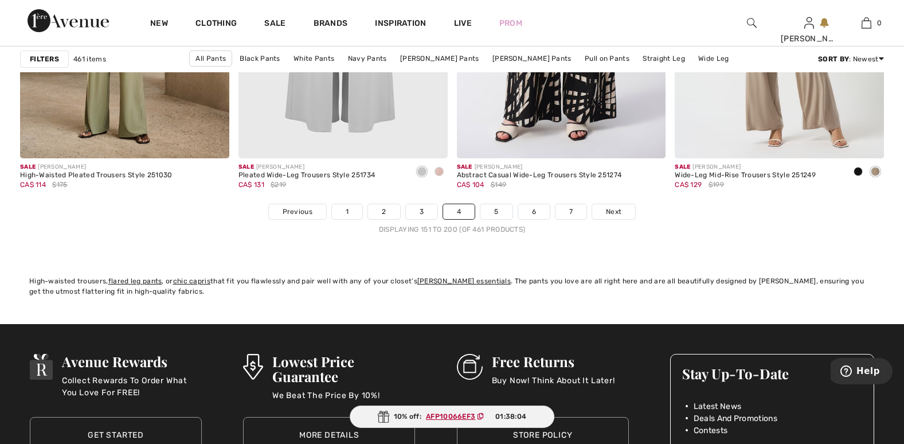
scroll to position [5561, 0]
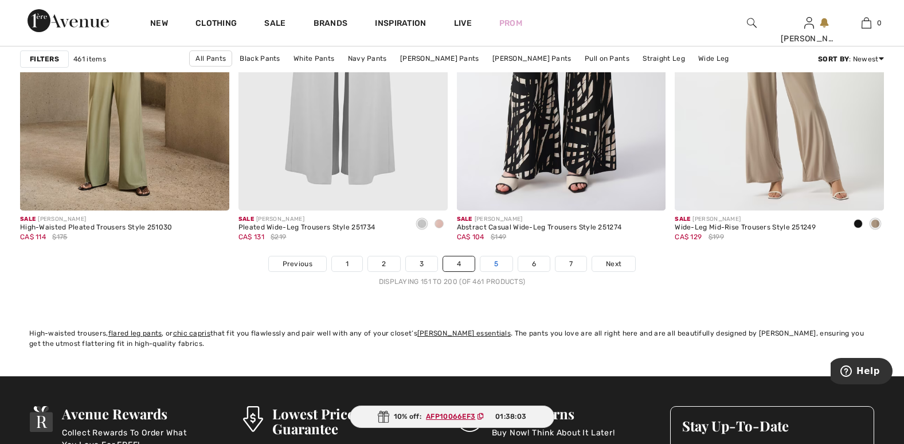
click at [495, 263] on link "5" at bounding box center [496, 263] width 32 height 15
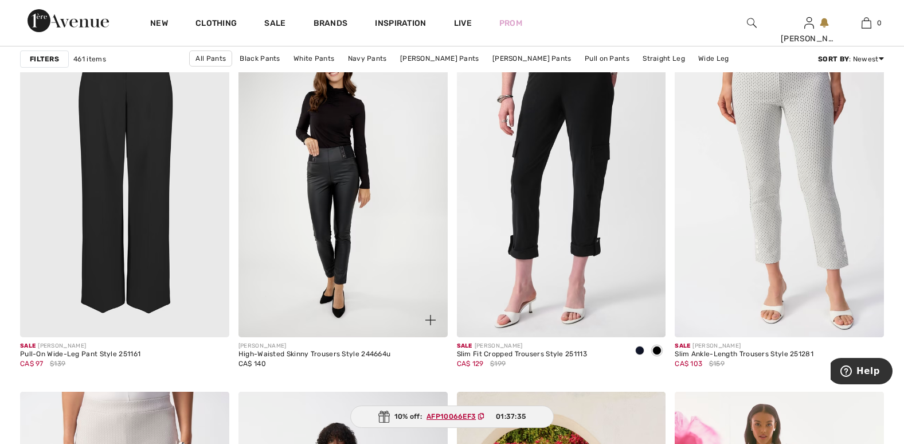
scroll to position [3841, 0]
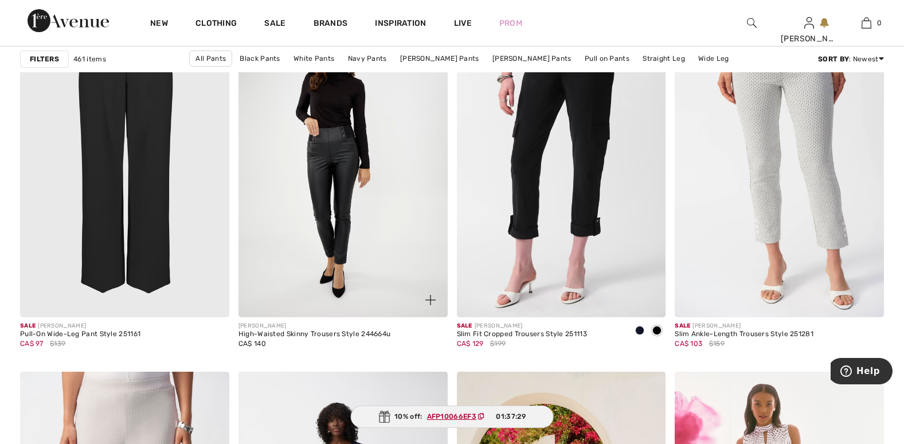
click at [355, 175] on img at bounding box center [342, 160] width 209 height 314
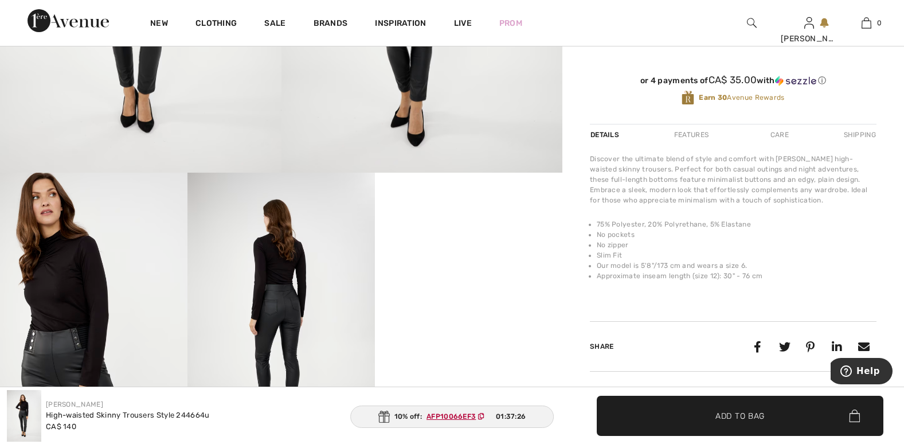
scroll to position [344, 0]
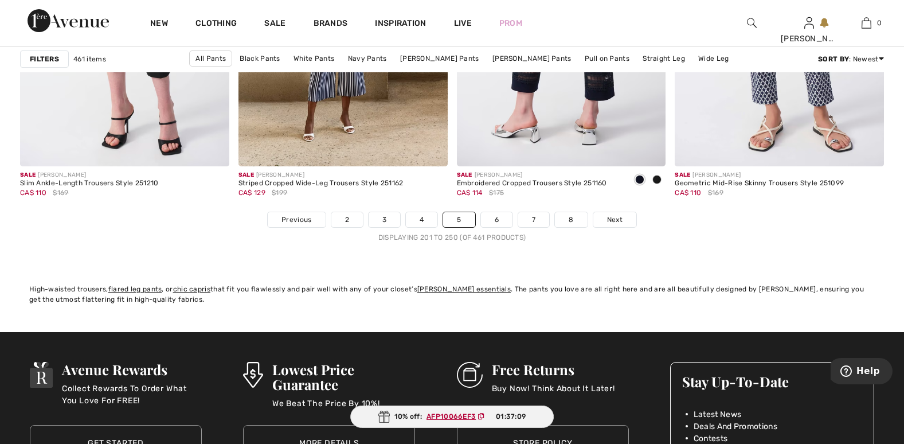
scroll to position [5618, 0]
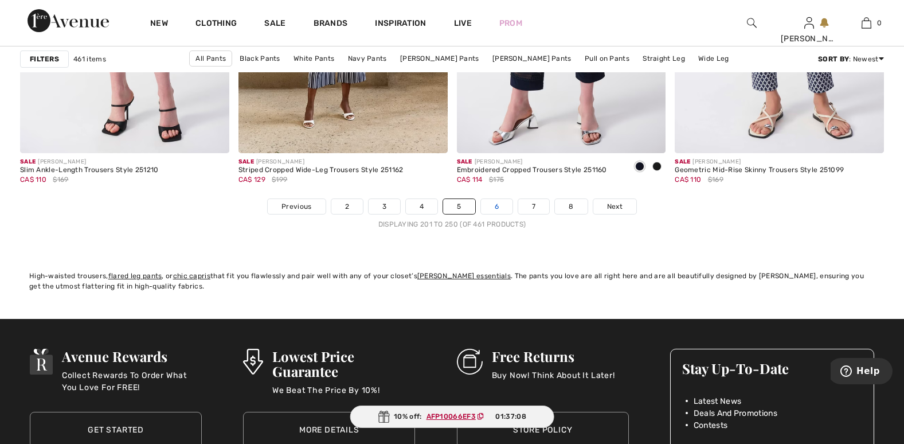
click at [502, 204] on link "6" at bounding box center [497, 206] width 32 height 15
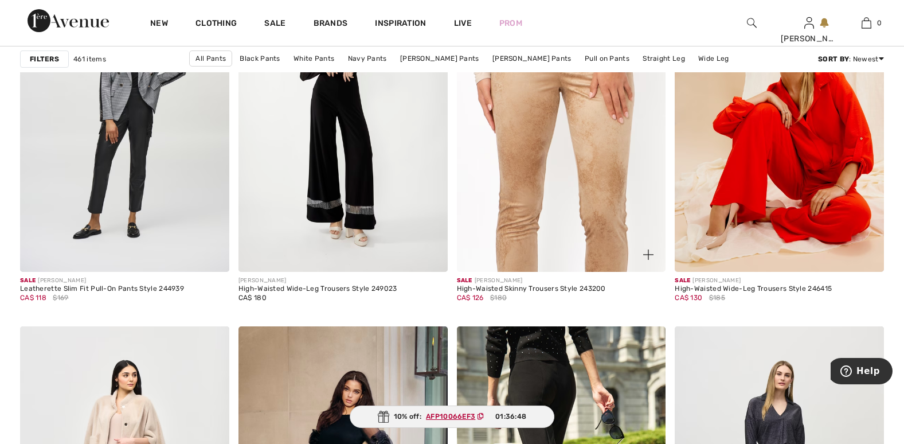
scroll to position [2293, 0]
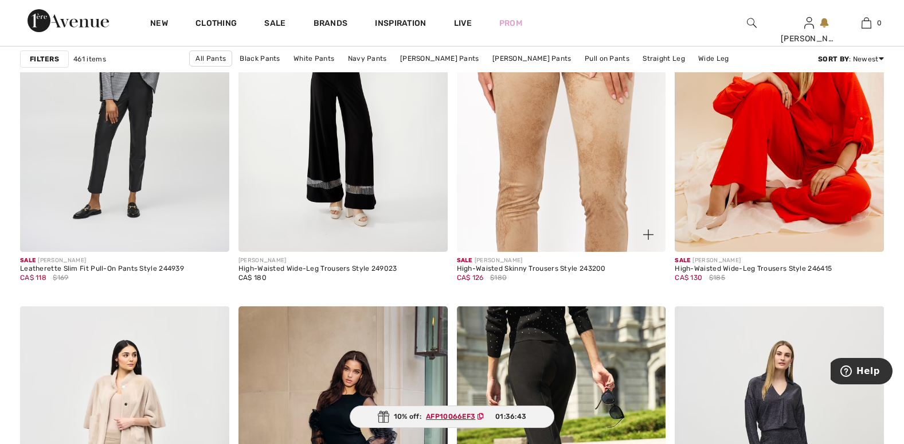
click at [590, 126] on img at bounding box center [561, 95] width 209 height 314
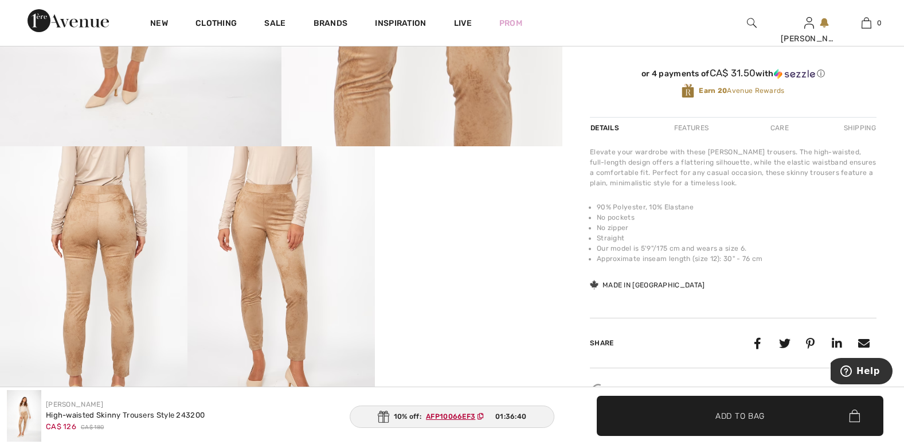
scroll to position [401, 0]
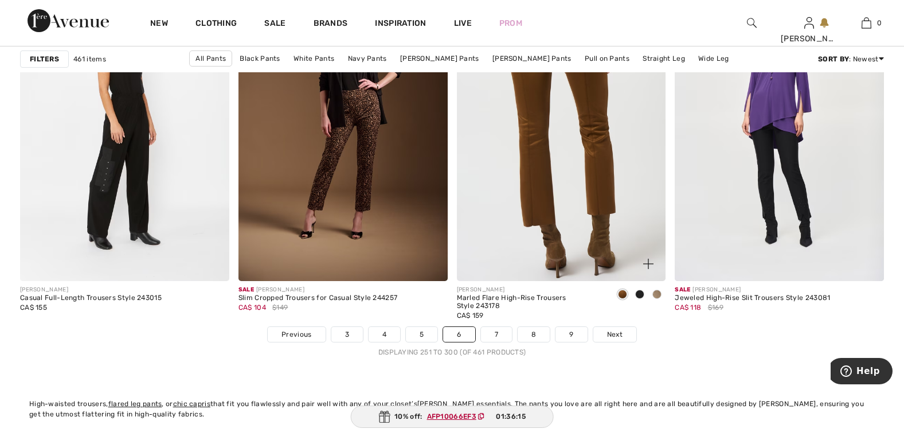
scroll to position [5561, 0]
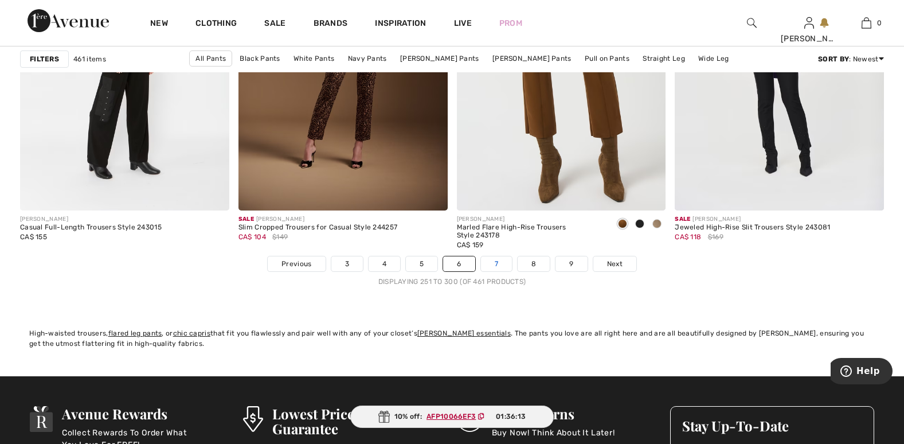
click at [495, 263] on link "7" at bounding box center [496, 263] width 31 height 15
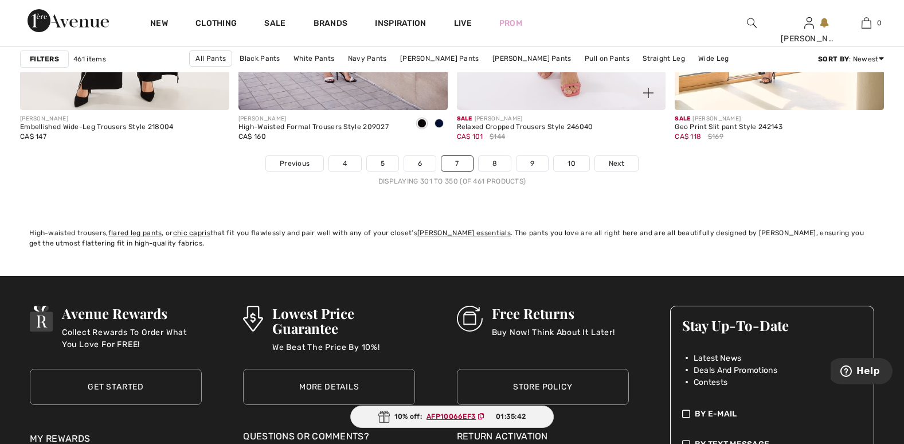
scroll to position [5618, 0]
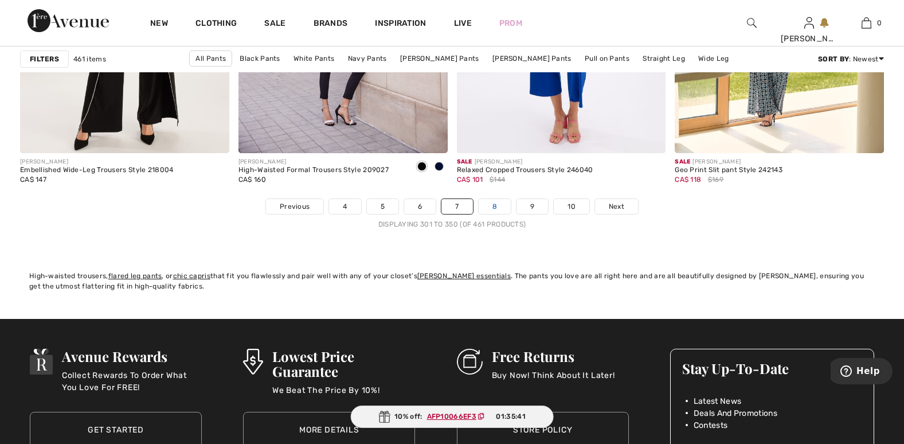
click at [498, 202] on link "8" at bounding box center [495, 206] width 32 height 15
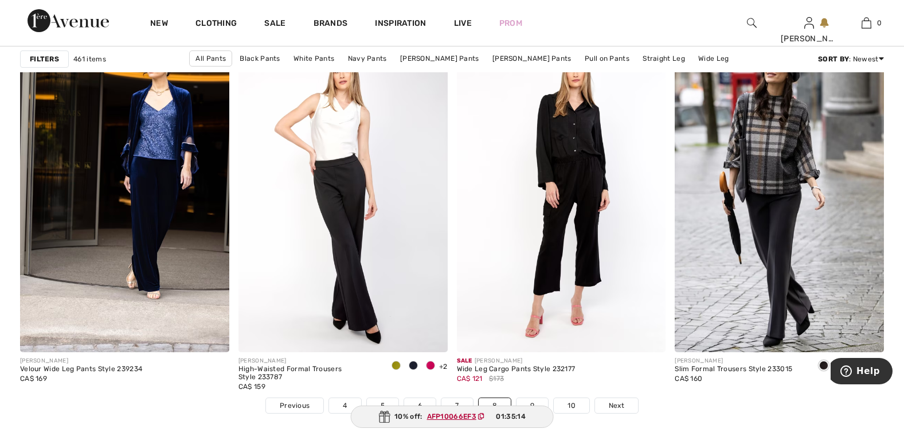
scroll to position [5618, 0]
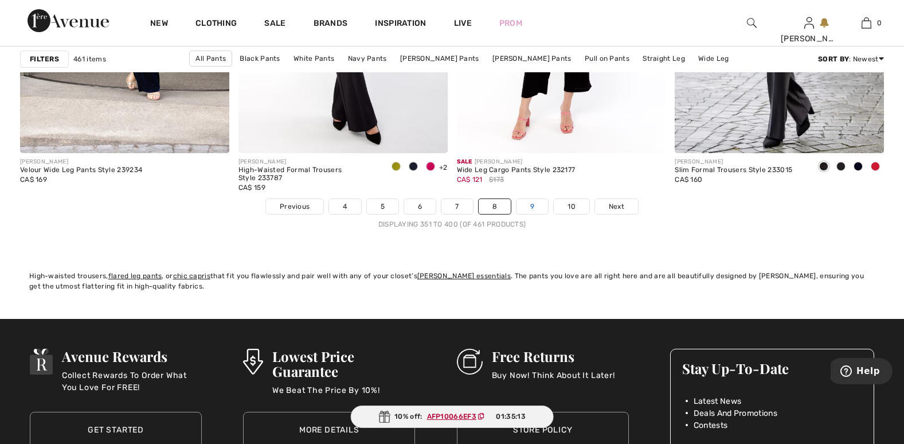
click at [529, 206] on link "9" at bounding box center [533, 206] width 32 height 15
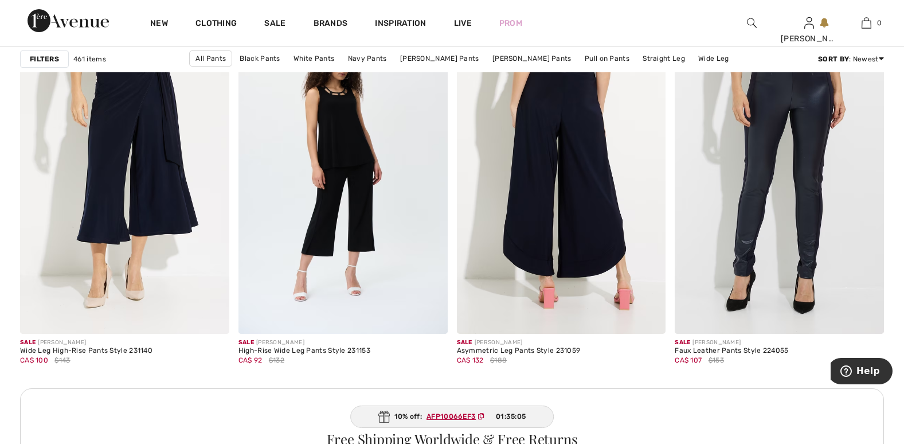
scroll to position [2580, 0]
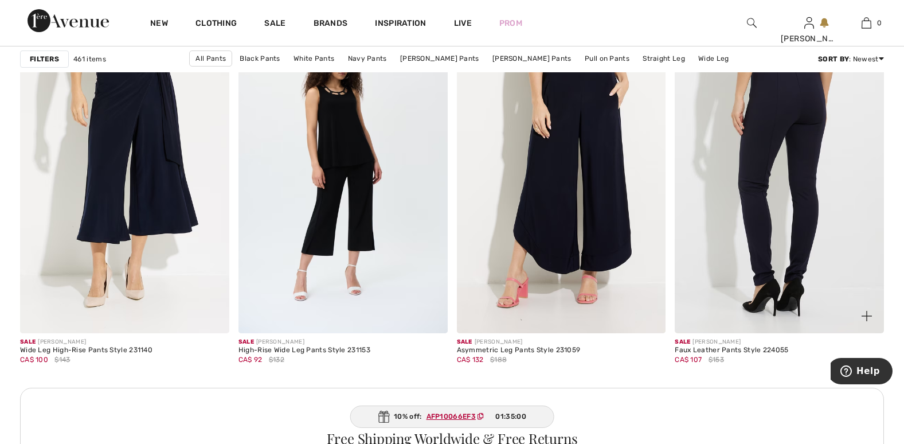
click at [773, 214] on img at bounding box center [779, 176] width 209 height 314
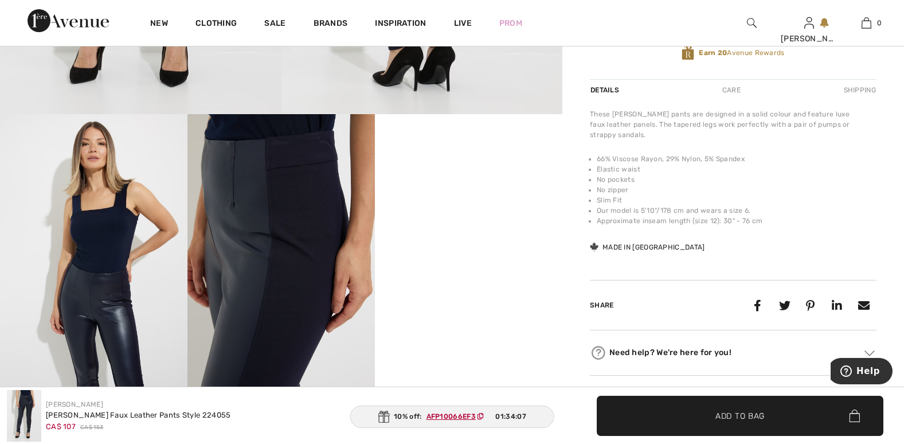
scroll to position [401, 0]
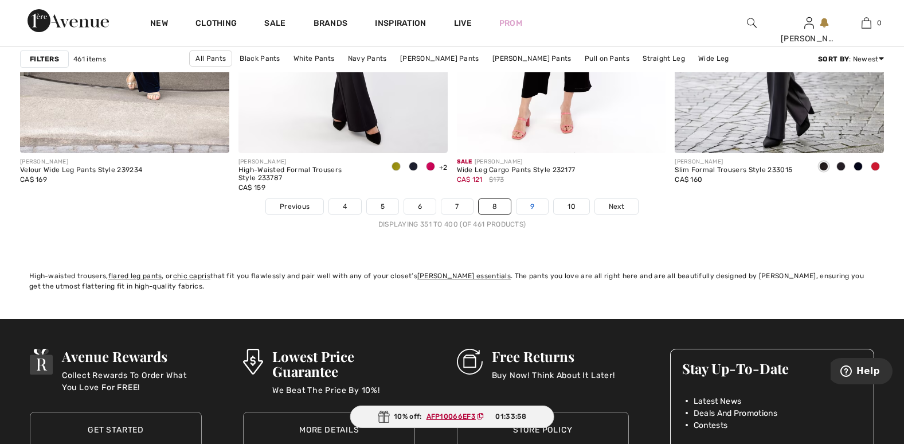
click at [533, 204] on link "9" at bounding box center [533, 206] width 32 height 15
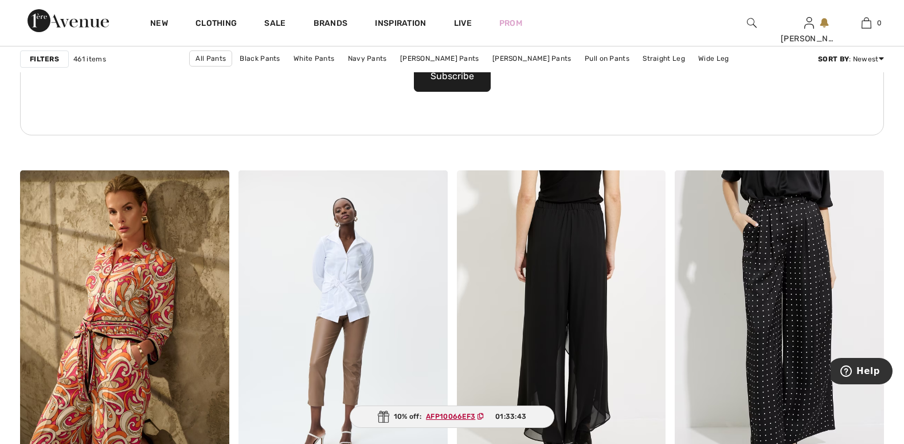
scroll to position [1834, 0]
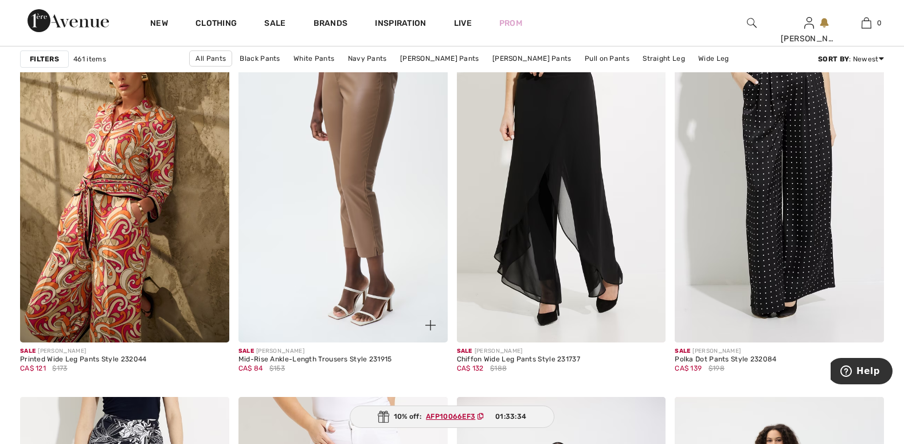
click at [372, 237] on img at bounding box center [342, 185] width 209 height 314
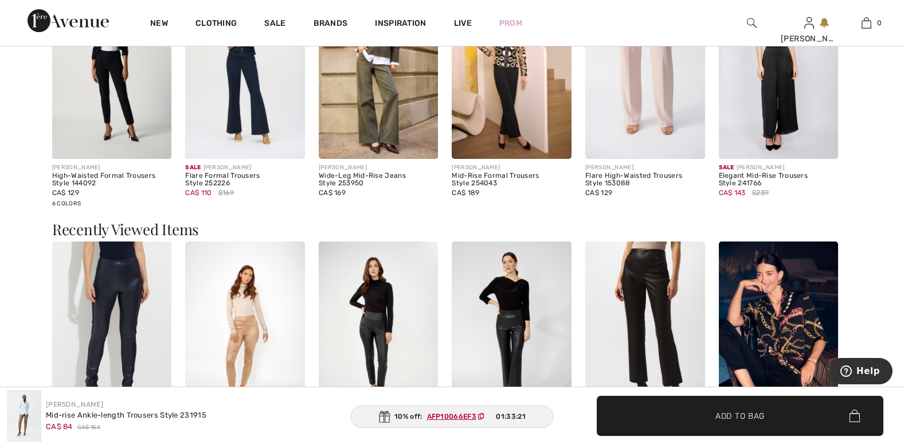
scroll to position [1089, 0]
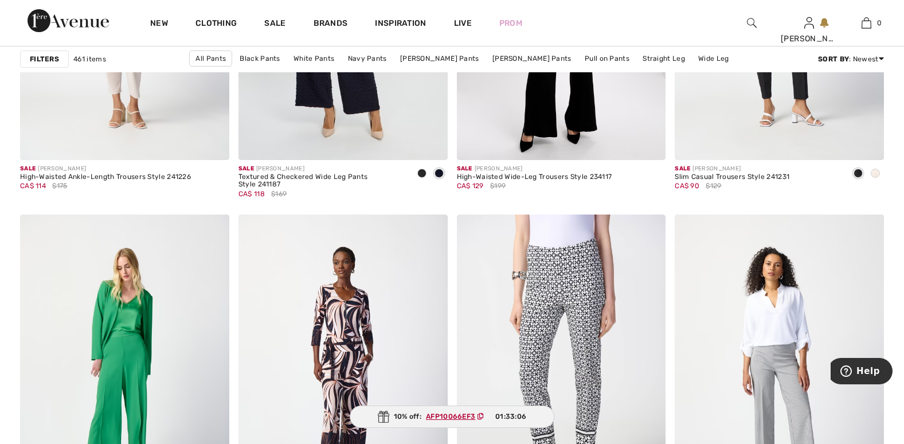
scroll to position [1949, 0]
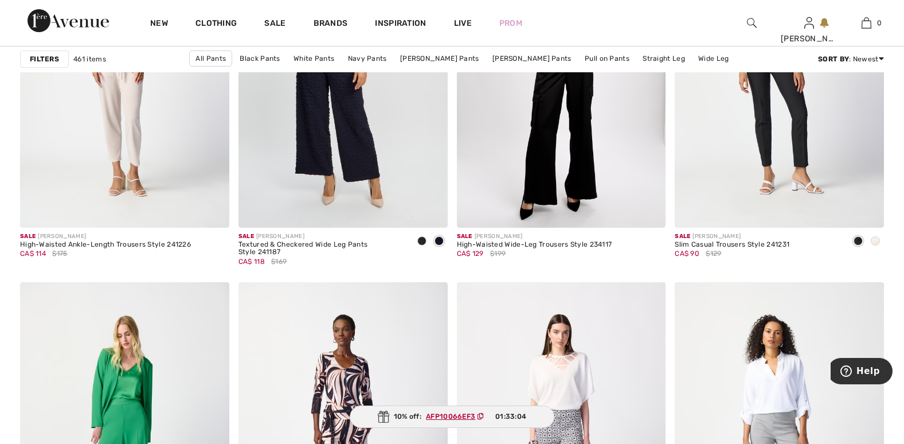
click at [752, 22] on img at bounding box center [752, 23] width 10 height 14
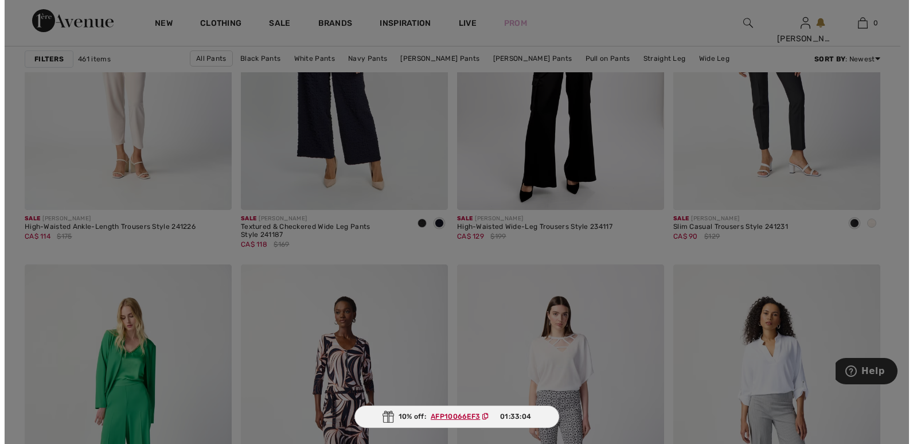
scroll to position [1963, 0]
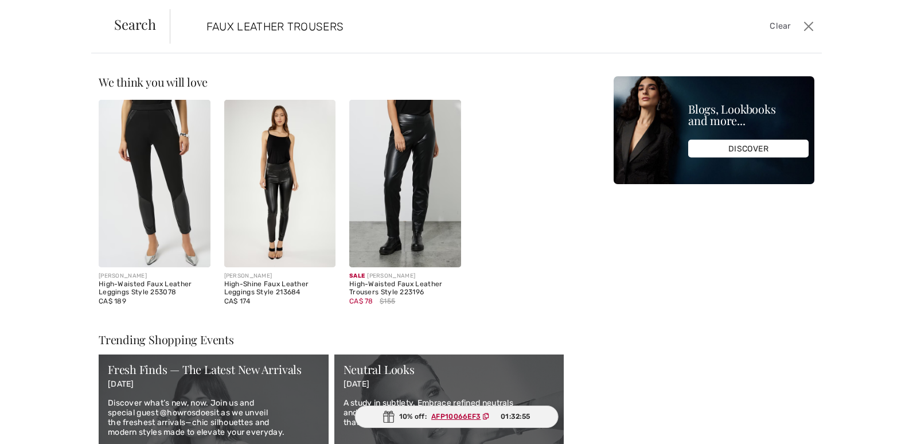
type input "FAUX LEATHER TROUSERS"
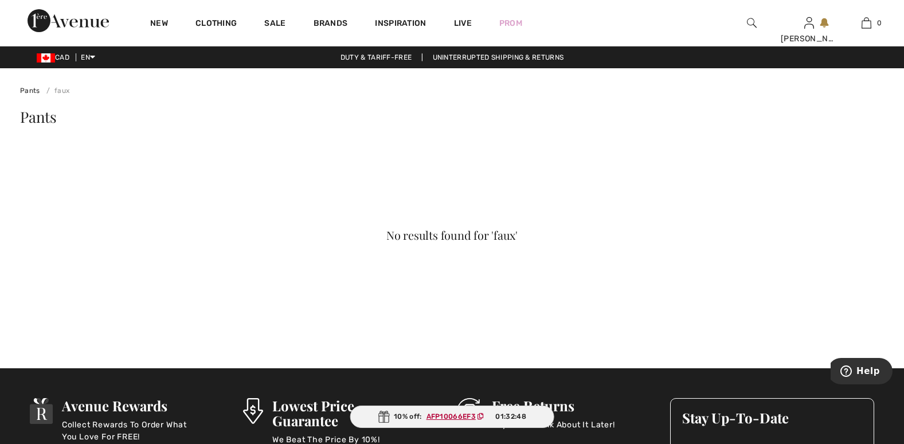
click at [747, 19] on img at bounding box center [752, 23] width 10 height 14
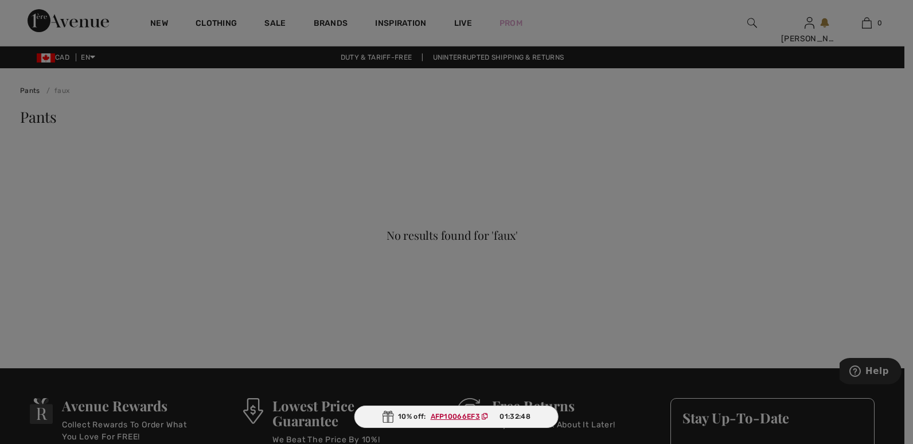
click at [746, 19] on div at bounding box center [456, 222] width 913 height 444
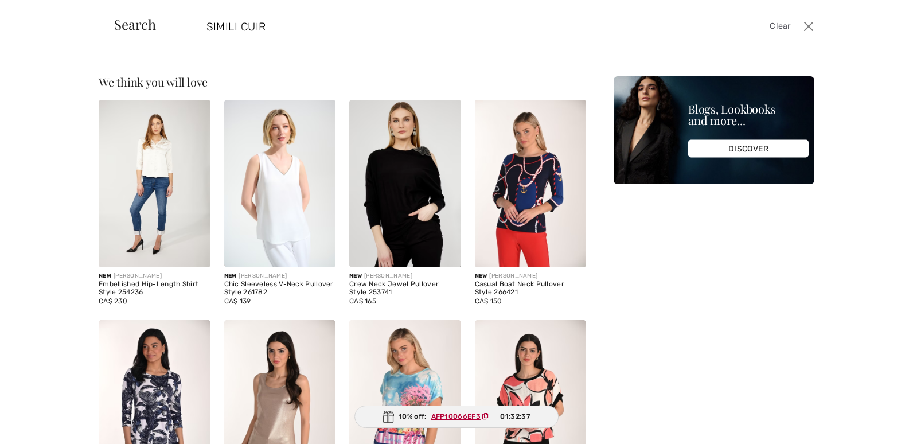
type input "SIMILI CUIR"
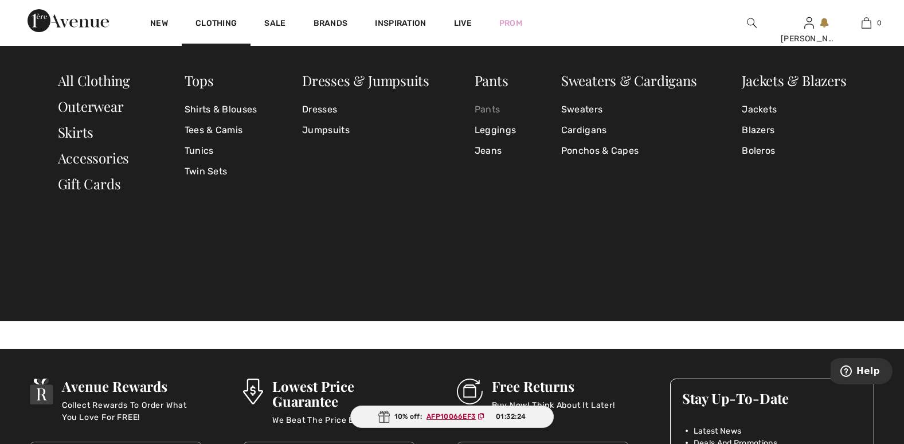
click at [493, 112] on link "Pants" at bounding box center [495, 109] width 41 height 21
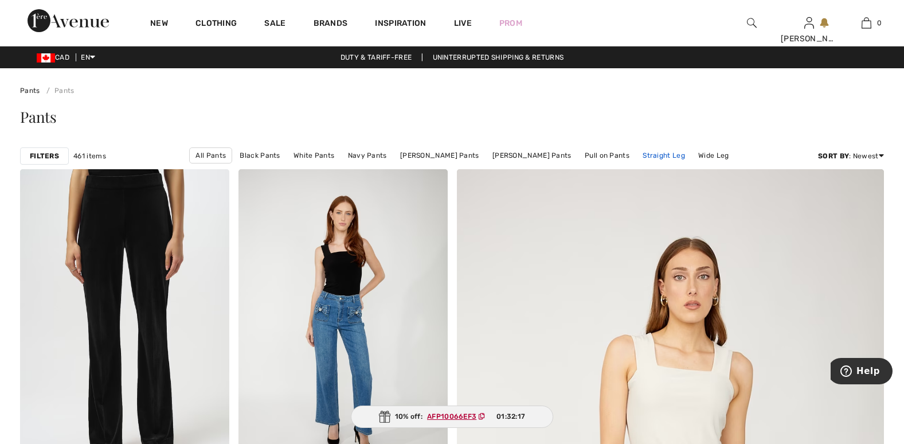
click at [643, 156] on link "Straight Leg" at bounding box center [664, 155] width 54 height 15
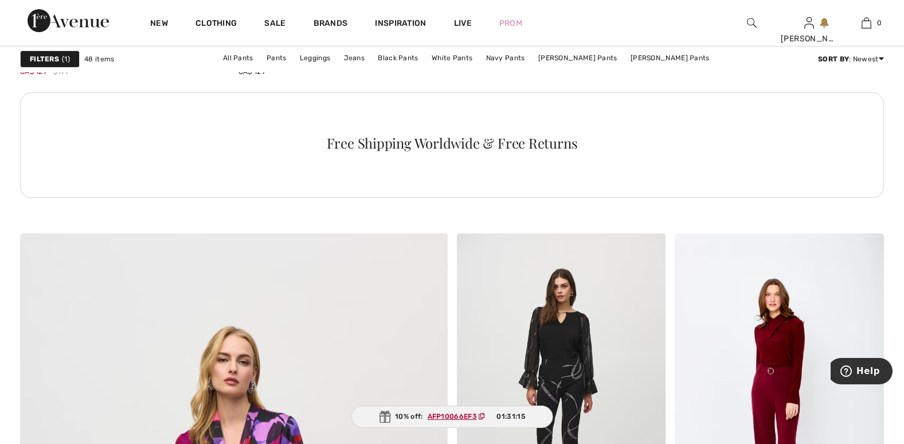
scroll to position [2866, 0]
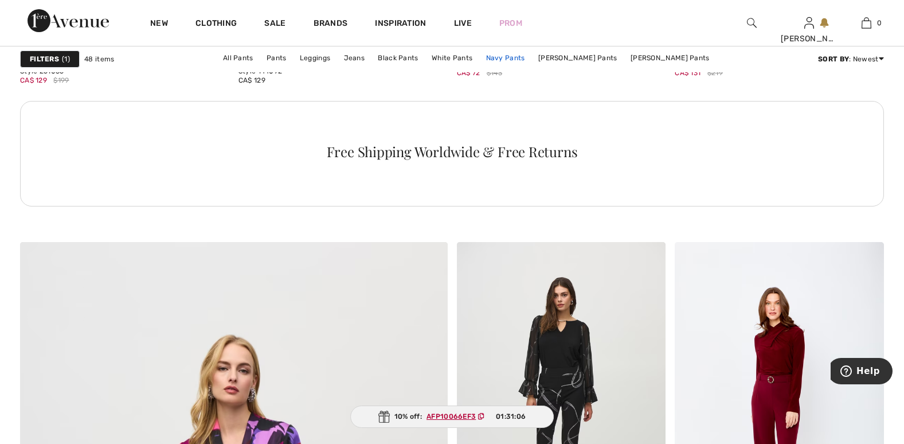
click at [509, 61] on link "Navy Pants" at bounding box center [505, 57] width 50 height 15
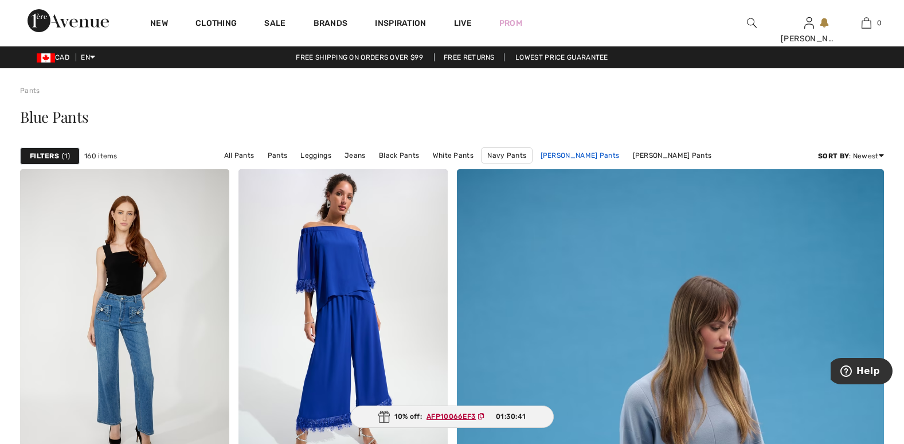
click at [580, 155] on link "[PERSON_NAME] Pants" at bounding box center [580, 155] width 91 height 15
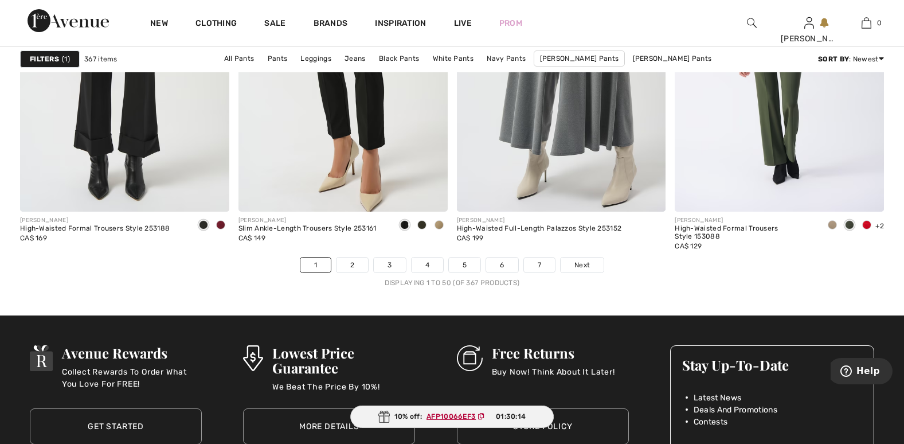
scroll to position [5561, 0]
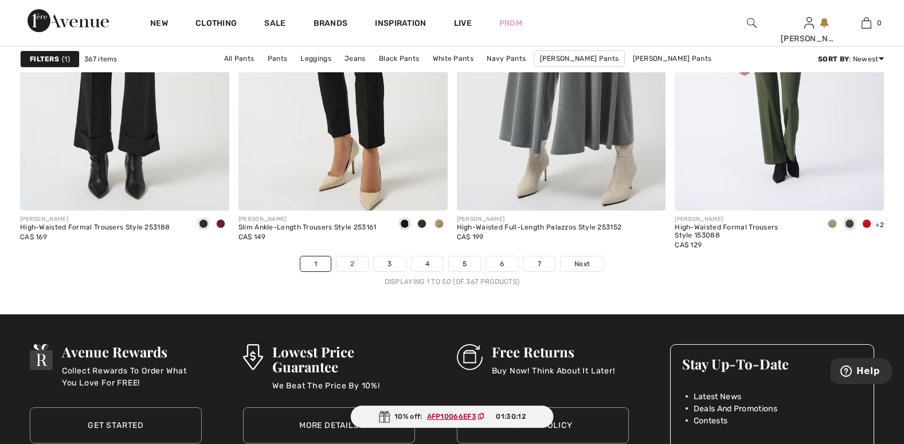
click at [350, 264] on link "2" at bounding box center [353, 263] width 32 height 15
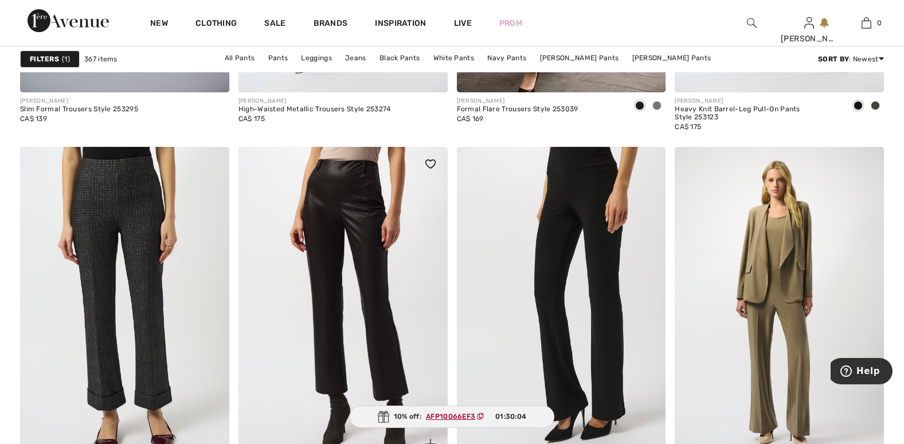
scroll to position [1319, 0]
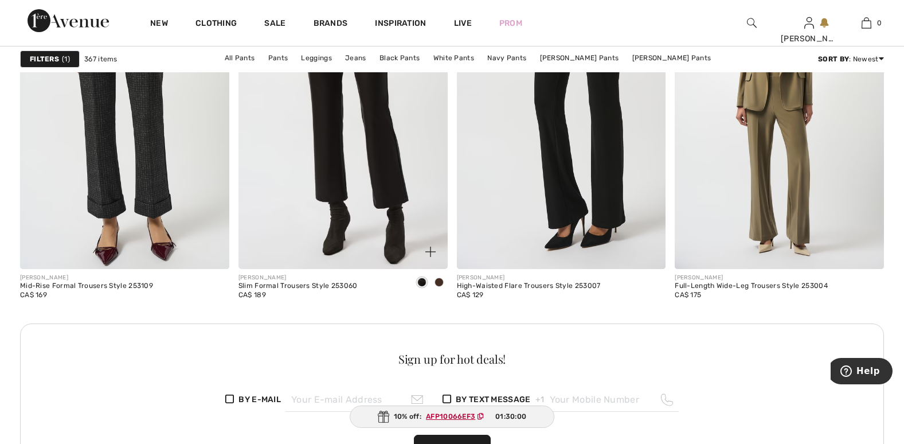
click at [403, 190] on img at bounding box center [342, 112] width 209 height 314
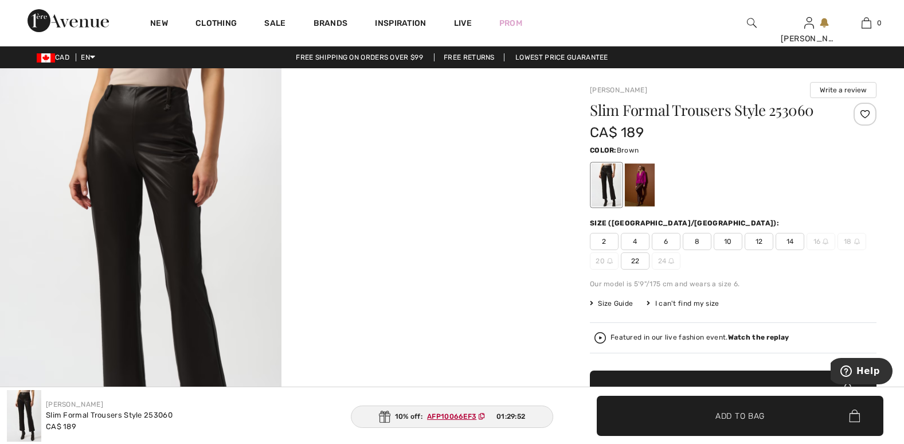
click at [631, 183] on div at bounding box center [640, 184] width 30 height 43
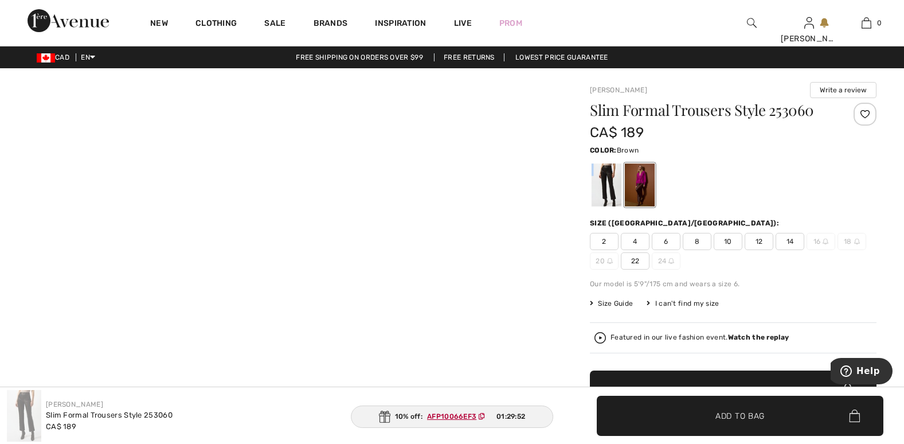
click at [631, 183] on div at bounding box center [640, 184] width 30 height 43
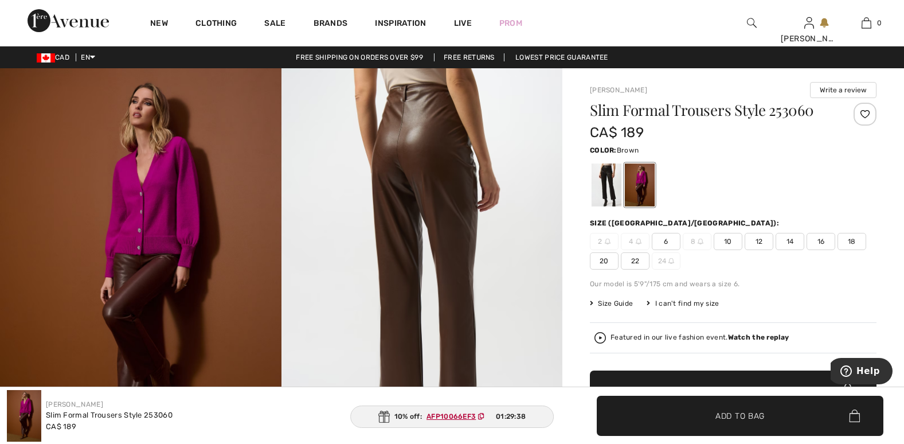
click at [819, 241] on span "16" at bounding box center [821, 241] width 29 height 17
click at [618, 303] on span "Size Guide" at bounding box center [611, 303] width 43 height 10
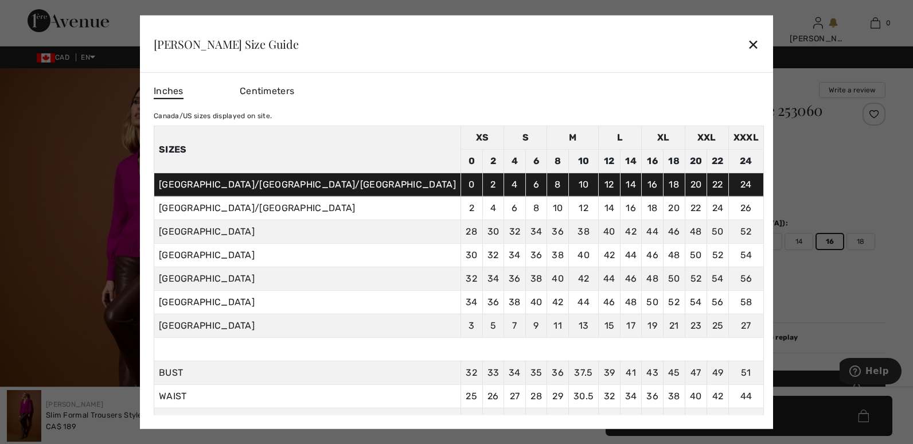
click at [747, 43] on div "✕" at bounding box center [753, 44] width 12 height 24
click at [666, 43] on div "New Clothing Sale Brands Inspiration Live Prom Adele Hi, Adele! 80 Reward point…" at bounding box center [456, 23] width 913 height 46
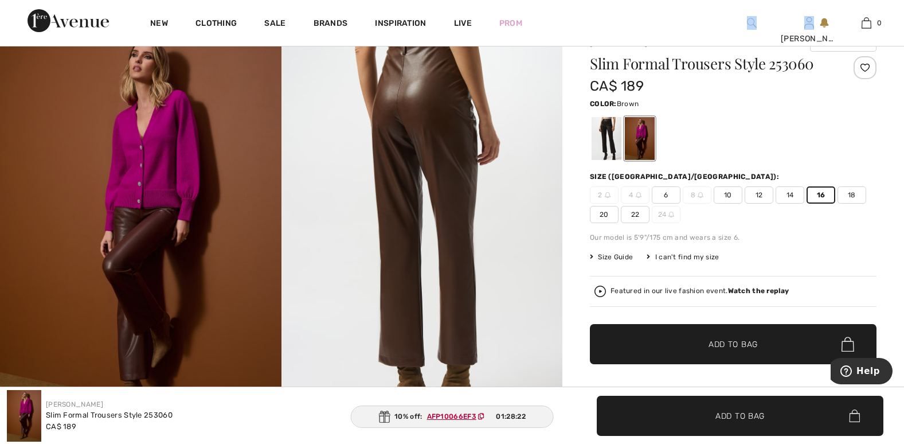
scroll to position [229, 0]
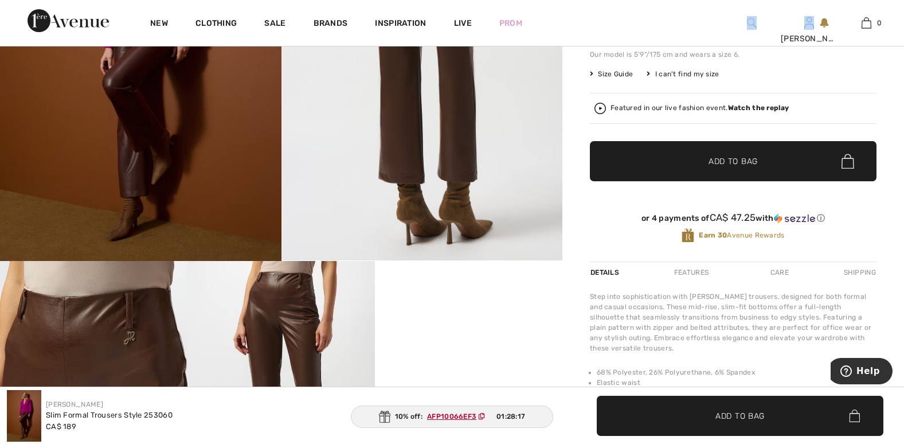
click at [747, 163] on span "Add to Bag" at bounding box center [733, 161] width 49 height 12
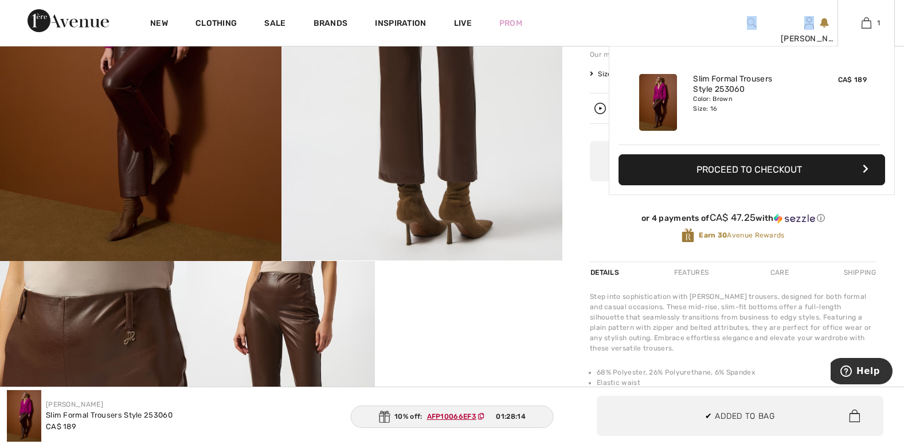
click at [788, 173] on button "Proceed to Checkout" at bounding box center [752, 169] width 267 height 31
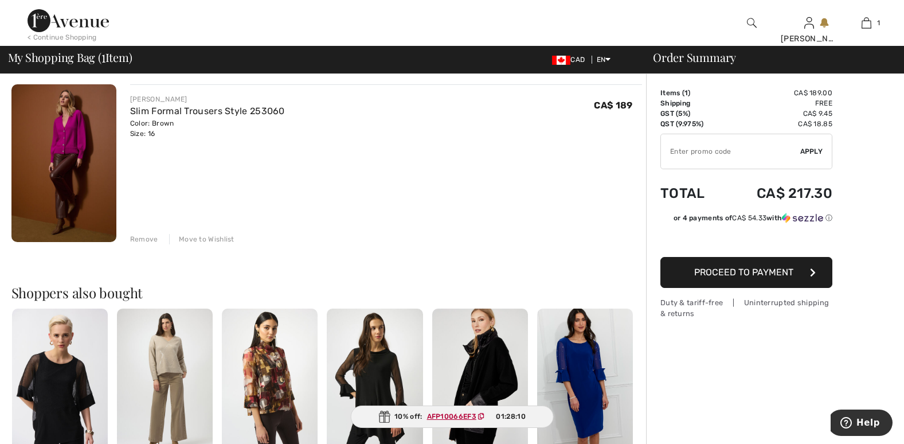
scroll to position [57, 0]
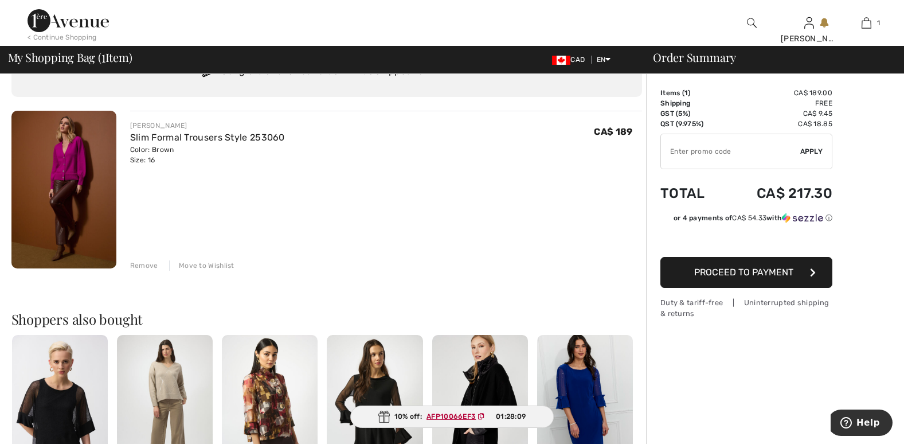
click at [731, 154] on input "TEXT" at bounding box center [730, 151] width 139 height 34
paste input "AFP10066EF3"
type input "AFP10066EF3"
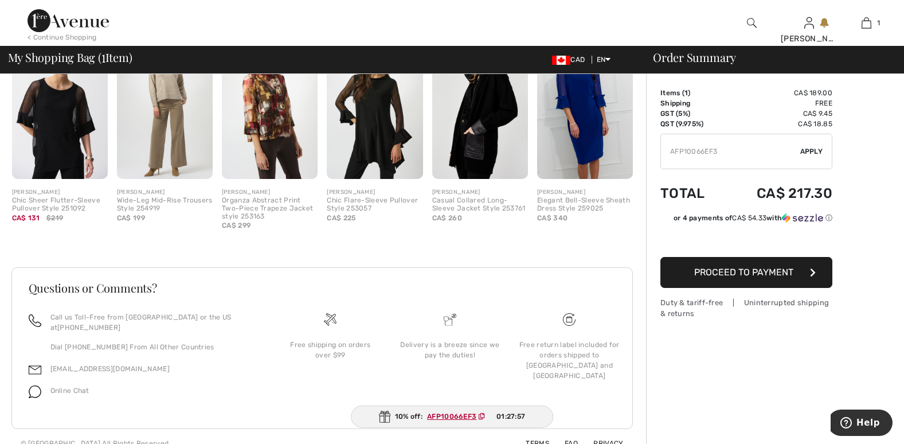
scroll to position [361, 0]
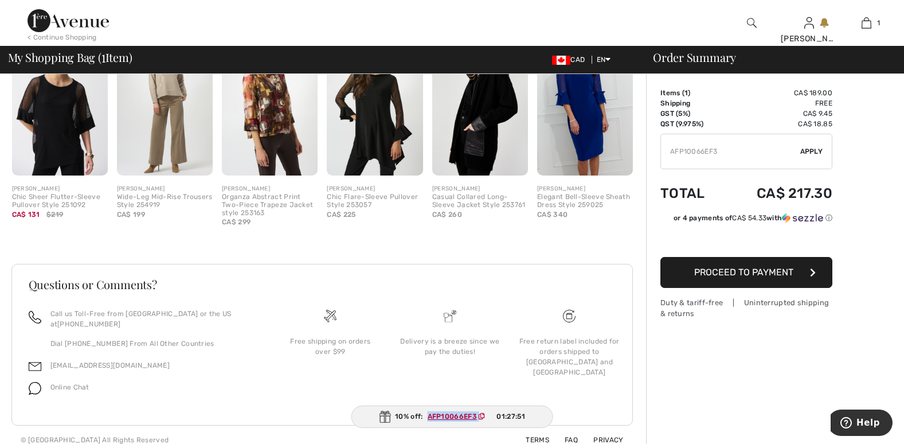
drag, startPoint x: 424, startPoint y: 413, endPoint x: 487, endPoint y: 411, distance: 62.5
click at [487, 411] on span "AFP10066EF3" at bounding box center [459, 416] width 72 height 10
click at [466, 414] on ins "AFP10066EF3" at bounding box center [451, 416] width 49 height 8
click at [463, 416] on ins "AFP10066EF3" at bounding box center [451, 416] width 49 height 8
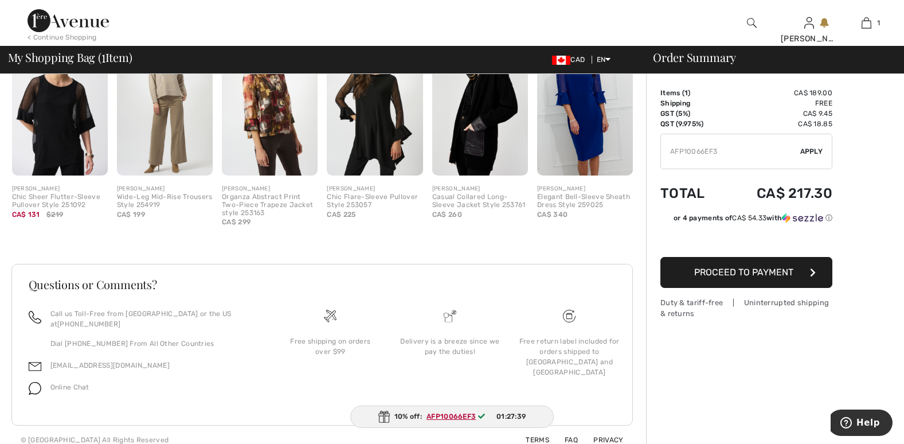
click at [810, 152] on span "Apply" at bounding box center [811, 151] width 23 height 10
click at [0, 0] on div at bounding box center [0, 0] width 0 height 0
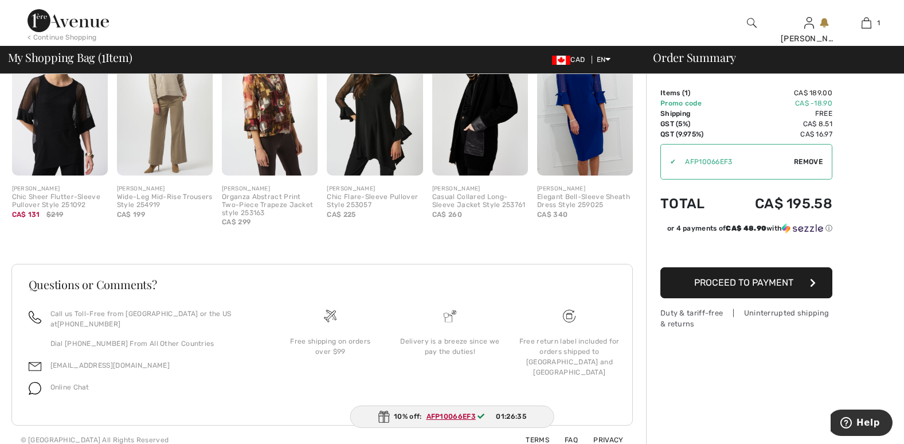
click at [740, 277] on span "Proceed to Payment" at bounding box center [743, 282] width 99 height 11
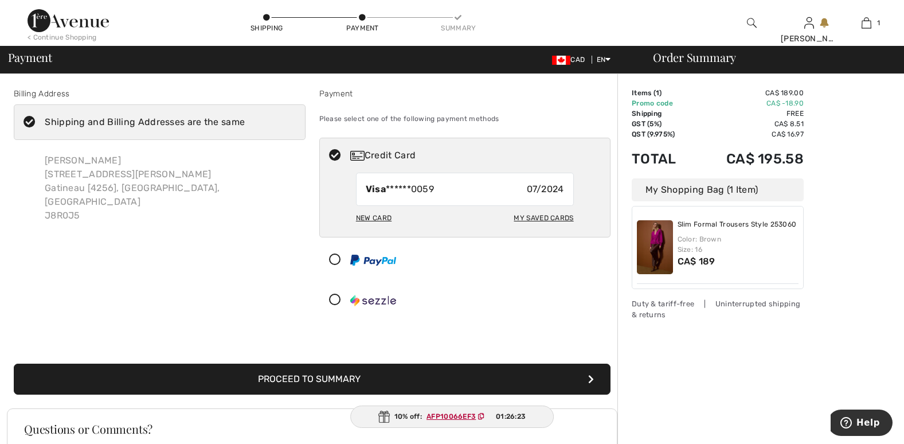
click at [339, 152] on icon at bounding box center [335, 156] width 30 height 12
click at [338, 151] on icon at bounding box center [335, 156] width 30 height 12
click at [374, 215] on div "New Card" at bounding box center [374, 217] width 36 height 19
radio input "true"
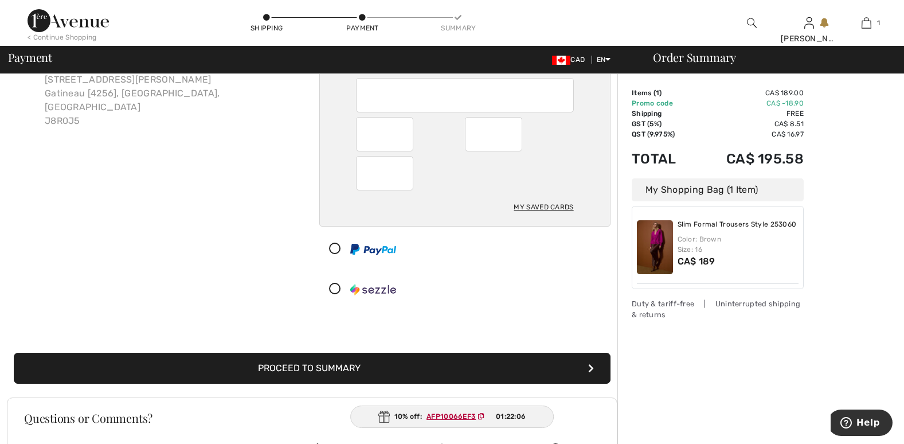
scroll to position [115, 0]
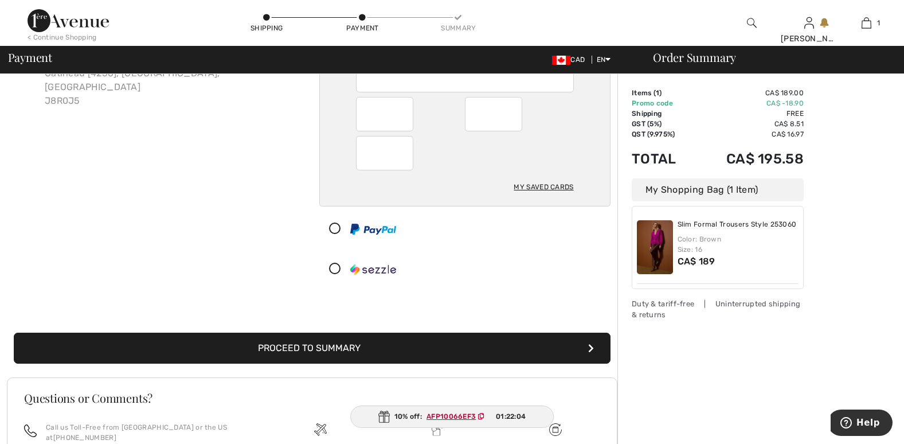
click at [366, 352] on button "Proceed to Summary" at bounding box center [312, 347] width 597 height 31
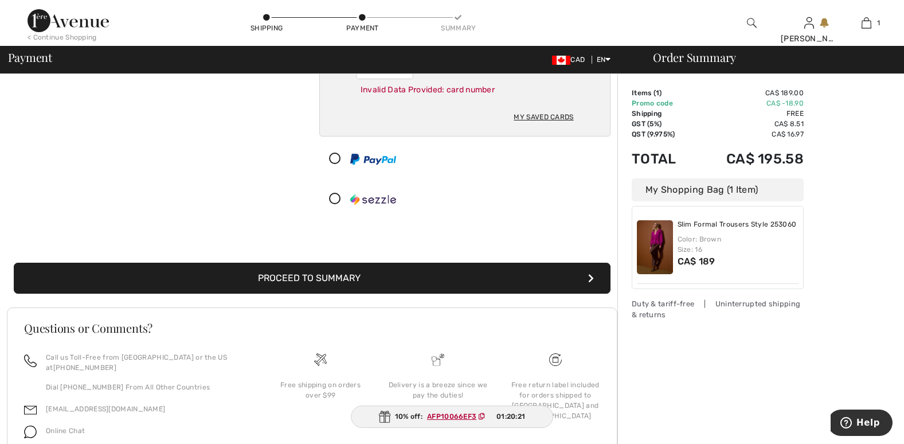
scroll to position [218, 0]
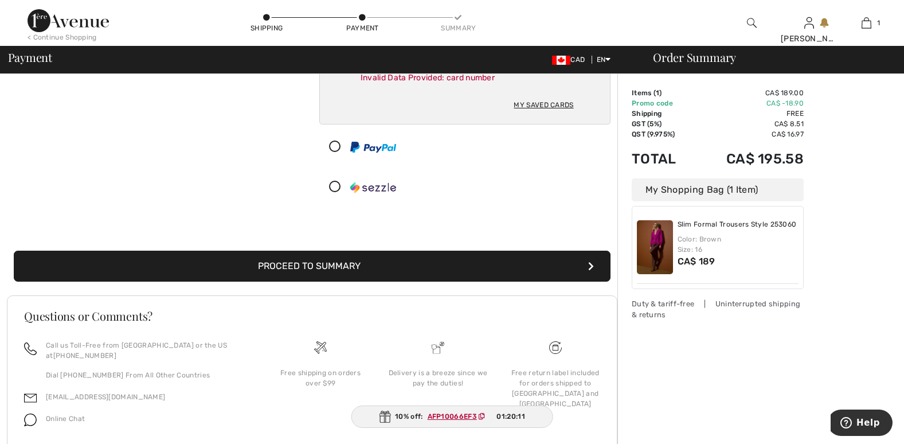
click at [346, 265] on button "Proceed to Summary" at bounding box center [312, 266] width 597 height 31
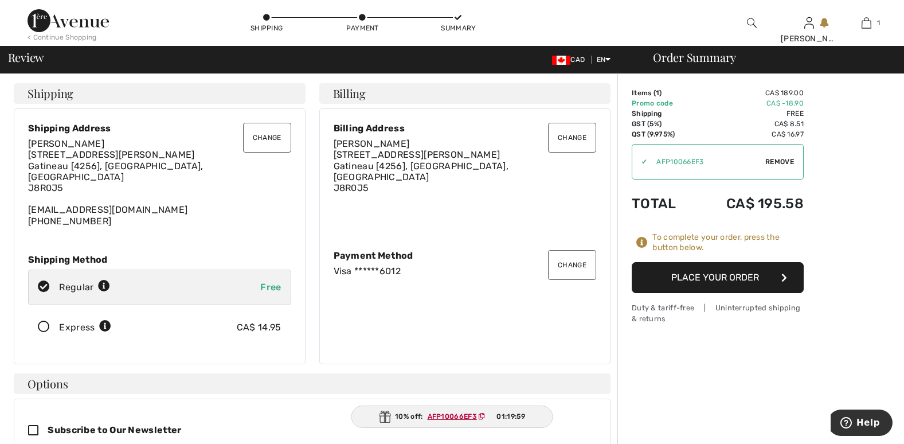
click at [723, 281] on button "Place Your Order" at bounding box center [718, 277] width 172 height 31
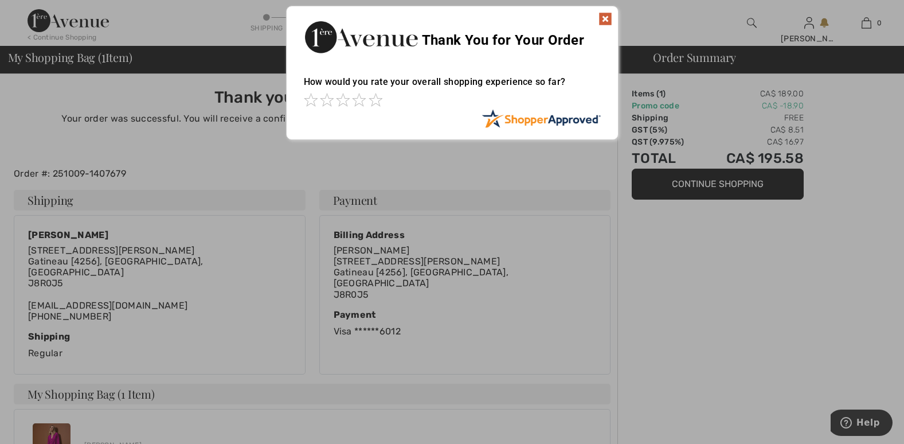
click at [606, 19] on img at bounding box center [605, 19] width 14 height 14
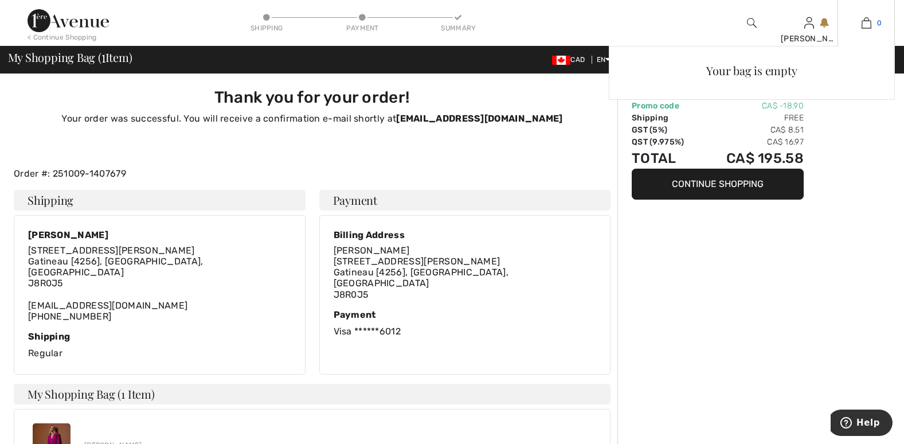
click at [866, 23] on img at bounding box center [867, 23] width 10 height 14
